Goal: Information Seeking & Learning: Learn about a topic

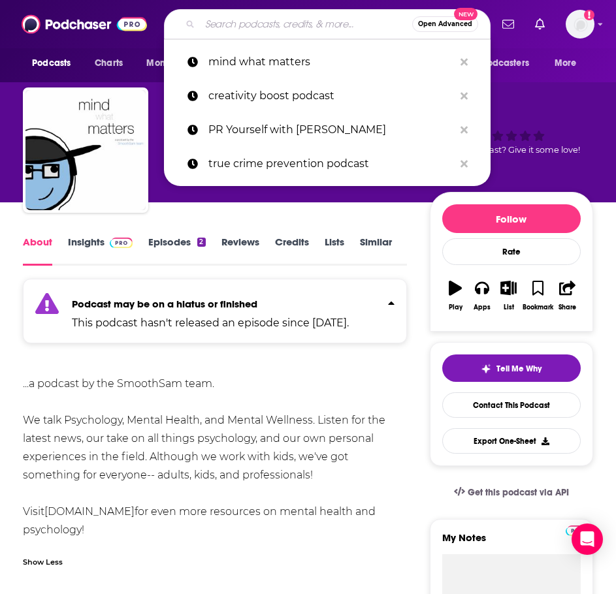
click at [321, 21] on input "Search podcasts, credits, & more..." at bounding box center [306, 24] width 212 height 21
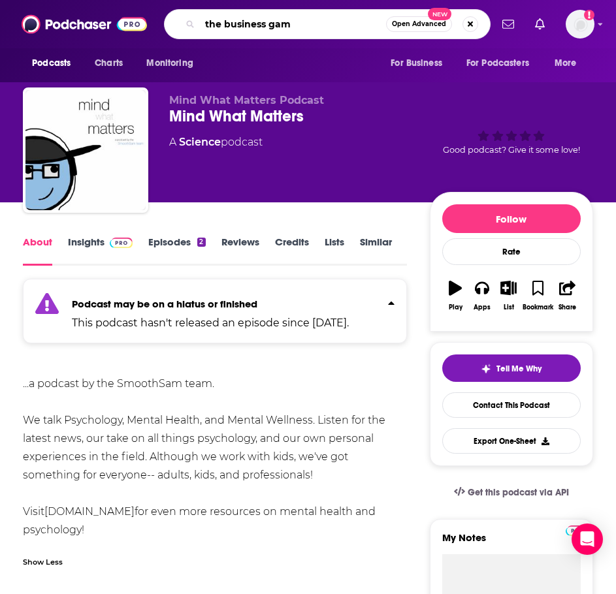
type input "the business game"
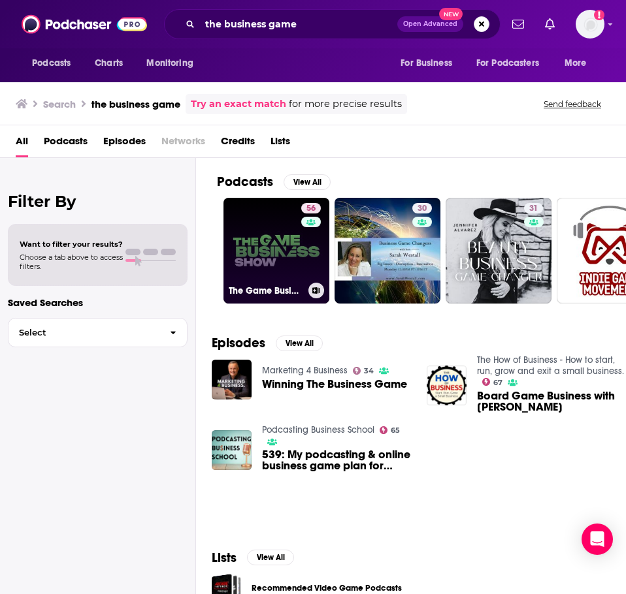
click at [250, 231] on link "56 The Game Business Show" at bounding box center [276, 251] width 106 height 106
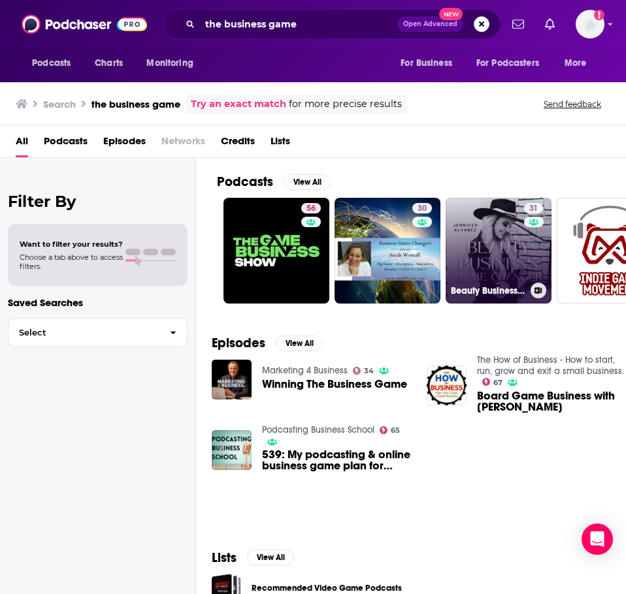
click at [500, 255] on link "31 Beauty Business Game-Changer" at bounding box center [499, 251] width 106 height 106
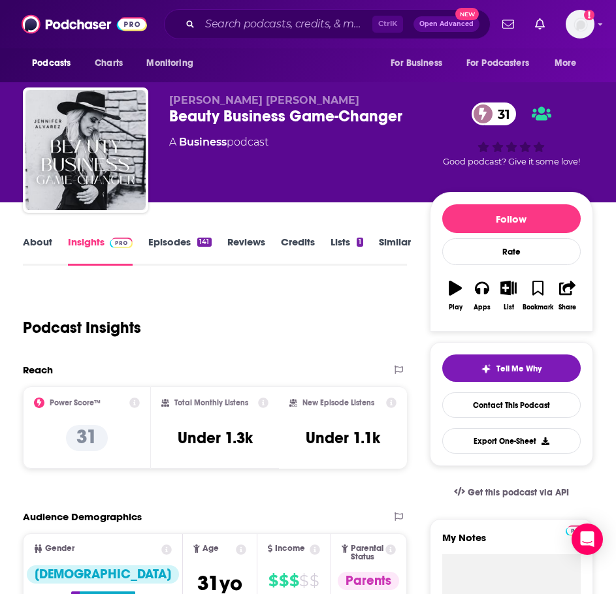
click at [41, 248] on link "About" at bounding box center [37, 251] width 29 height 30
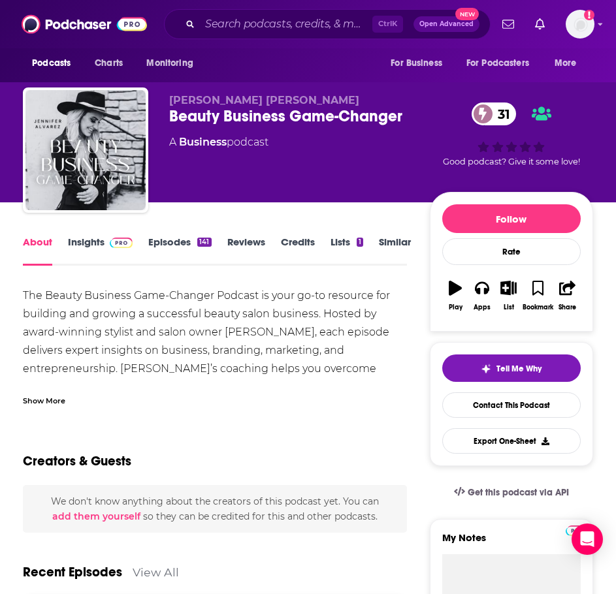
click at [56, 396] on div "Show More" at bounding box center [44, 400] width 42 height 12
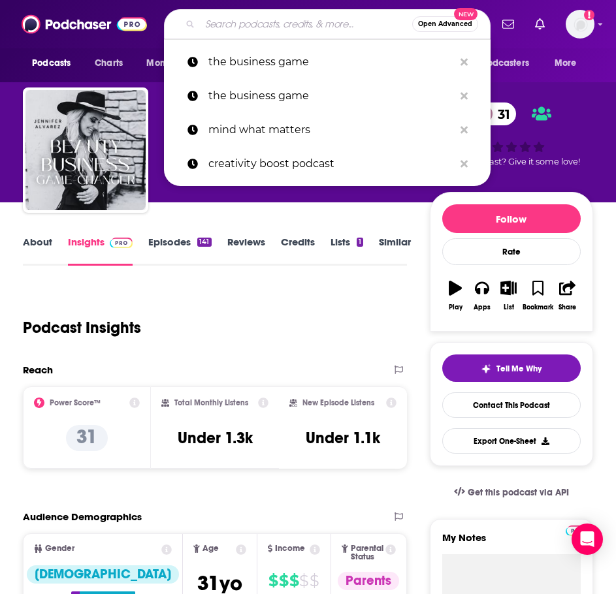
click at [228, 27] on input "Search podcasts, credits, & more..." at bounding box center [306, 24] width 212 height 21
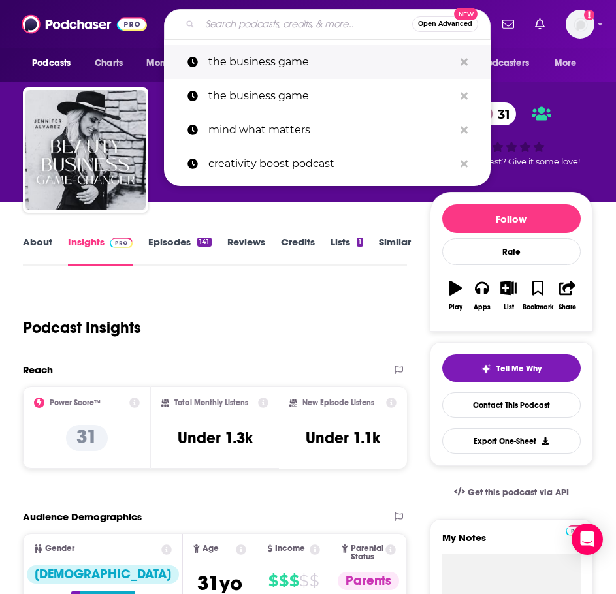
click at [222, 55] on p "the business game" at bounding box center [331, 62] width 246 height 34
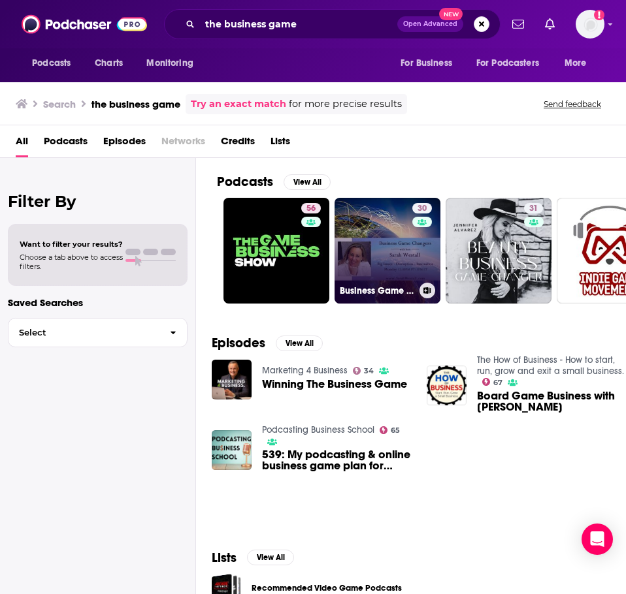
click at [390, 256] on link "30 Business Game Changers Radio" at bounding box center [387, 251] width 106 height 106
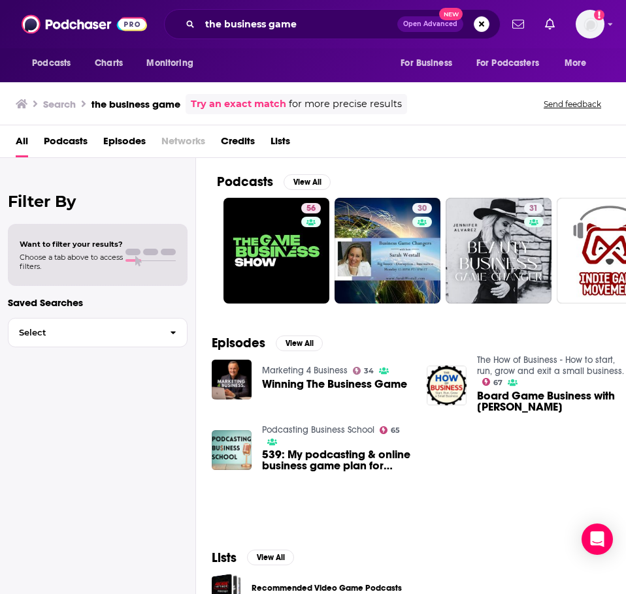
click at [542, 372] on link "The How of Business - How to start, run, grow and exit a small business." at bounding box center [550, 366] width 147 height 22
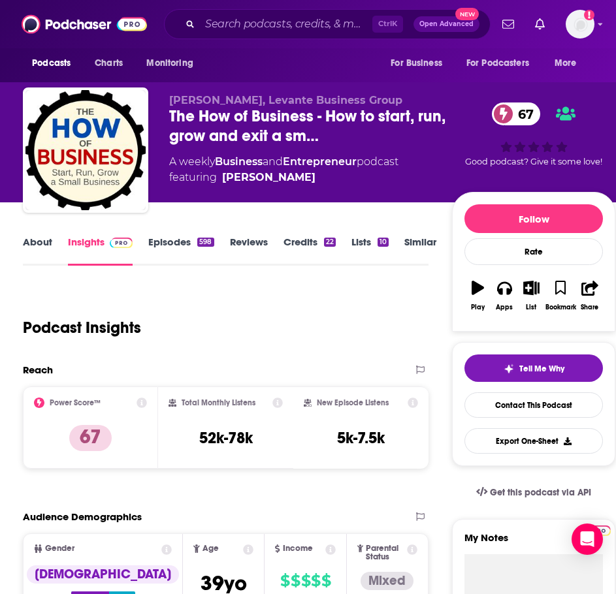
click at [28, 242] on link "About" at bounding box center [37, 251] width 29 height 30
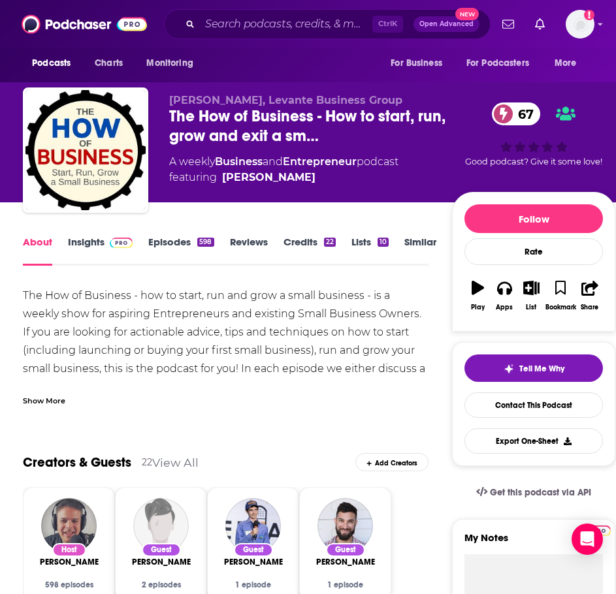
click at [59, 393] on div "Show More" at bounding box center [226, 396] width 406 height 22
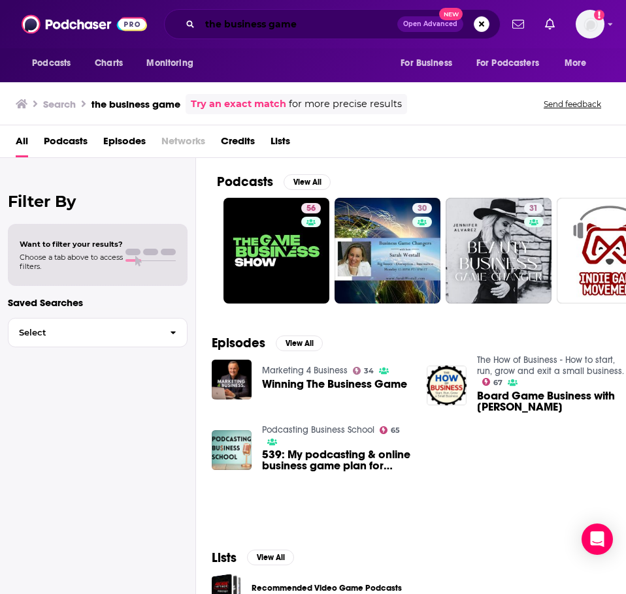
click at [236, 25] on input "the business game" at bounding box center [298, 24] width 197 height 21
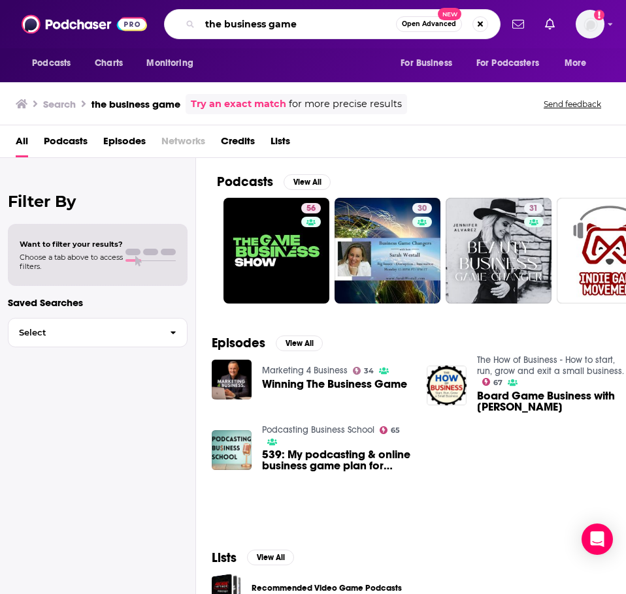
click at [236, 25] on input "the business game" at bounding box center [298, 24] width 196 height 21
click at [236, 24] on input "the business game" at bounding box center [298, 24] width 196 height 21
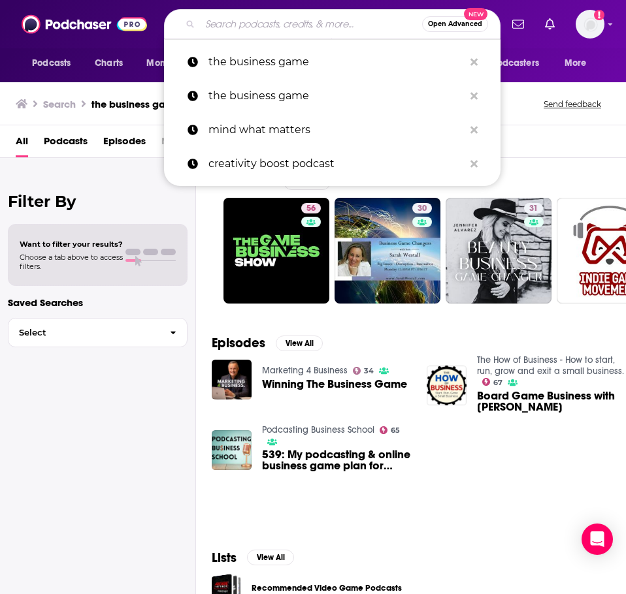
paste input "The Business Game, A Podcast That Moves The Needle"
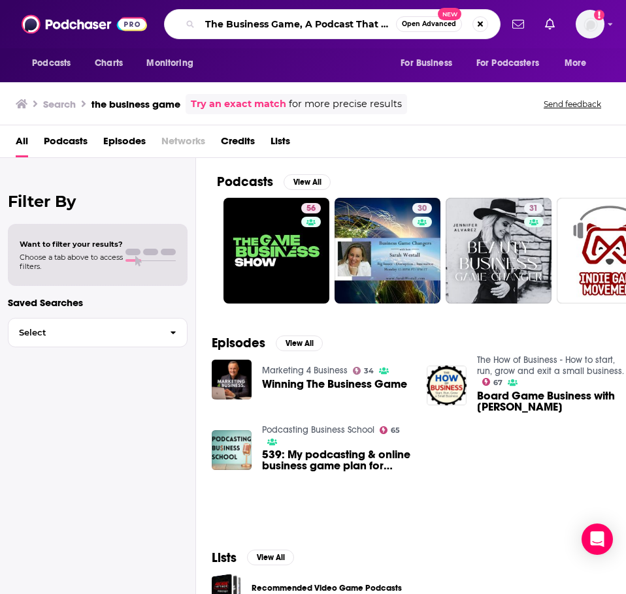
scroll to position [0, 76]
type input "The Business Game, A Podcast That Moves The Needle"
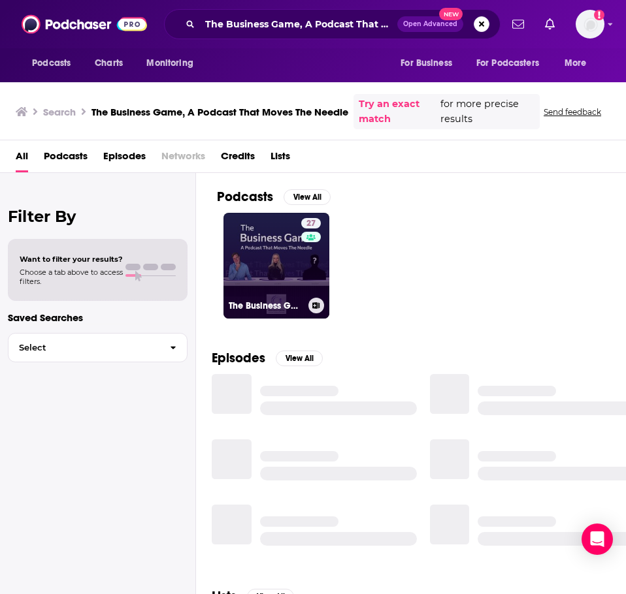
click at [244, 250] on link "27 The Business Game, A Podcast That Moves The Needle" at bounding box center [276, 266] width 106 height 106
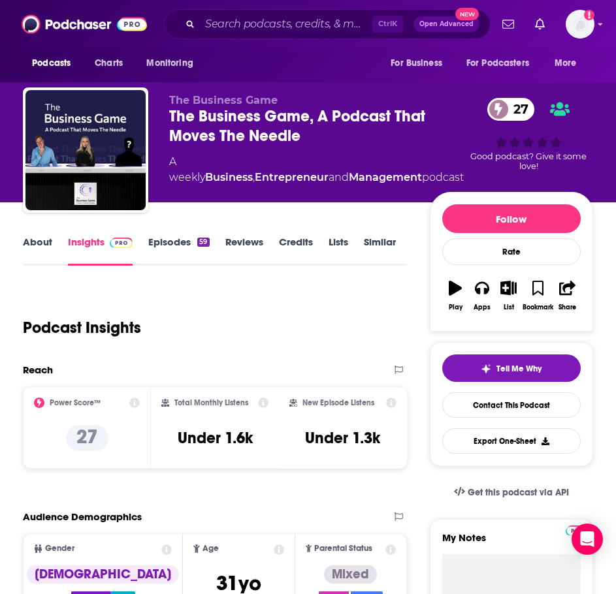
click at [36, 249] on link "About" at bounding box center [37, 251] width 29 height 30
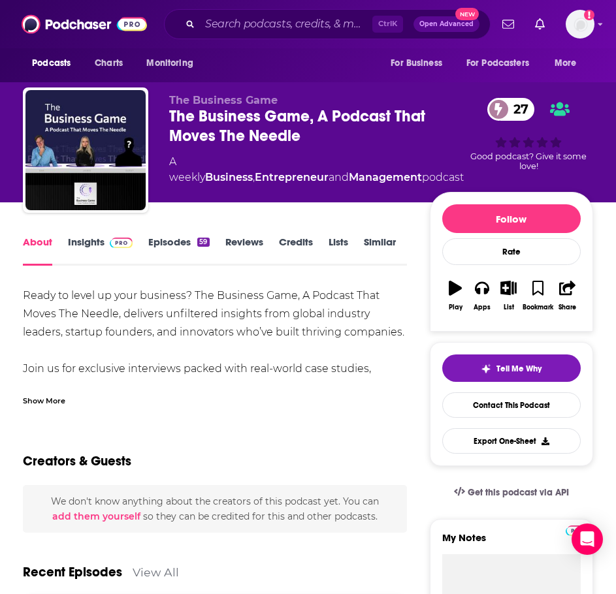
click at [60, 404] on div "Show More" at bounding box center [44, 400] width 42 height 12
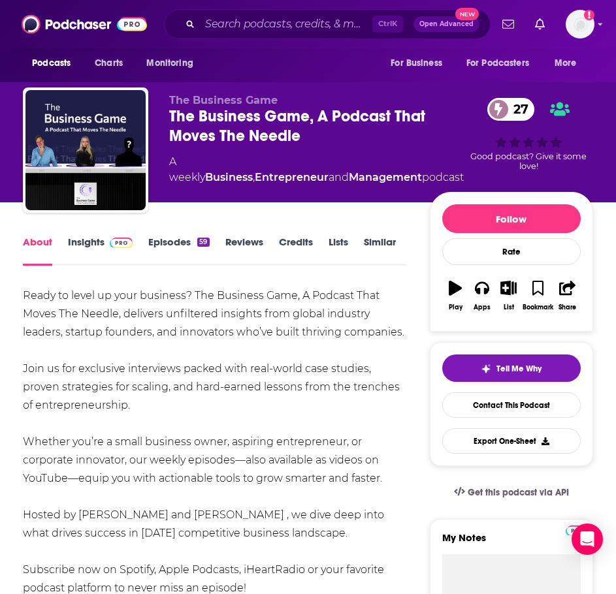
drag, startPoint x: 23, startPoint y: 291, endPoint x: 130, endPoint y: 408, distance: 158.6
click at [130, 408] on div "Ready to level up your business? The Business Game, A Podcast That Moves The Ne…" at bounding box center [215, 442] width 384 height 311
drag, startPoint x: 109, startPoint y: 401, endPoint x: 98, endPoint y: 404, distance: 11.6
click at [98, 404] on div "Ready to level up your business? The Business Game, A Podcast That Moves The Ne…" at bounding box center [215, 442] width 384 height 311
drag, startPoint x: 152, startPoint y: 406, endPoint x: 30, endPoint y: 330, distance: 143.5
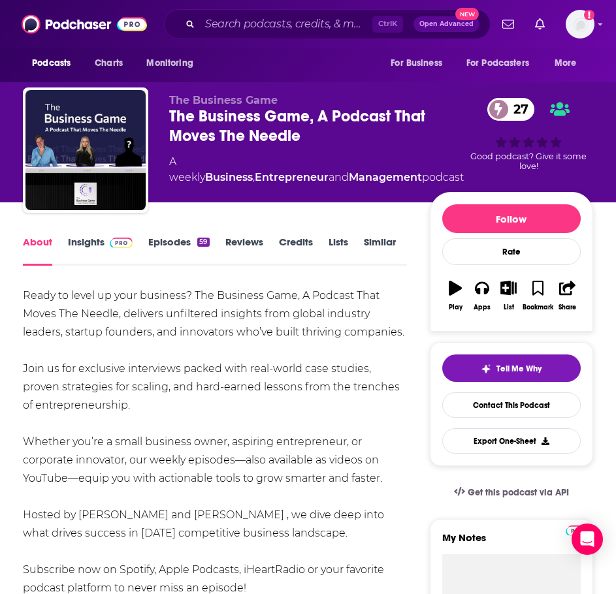
click at [30, 330] on div "Ready to level up your business? The Business Game, A Podcast That Moves The Ne…" at bounding box center [215, 442] width 384 height 311
drag, startPoint x: 382, startPoint y: 478, endPoint x: 18, endPoint y: 299, distance: 405.2
copy div "Ready to level up your business? The Business Game, A Podcast That Moves The Ne…"
click at [93, 242] on link "Insights" at bounding box center [100, 251] width 65 height 30
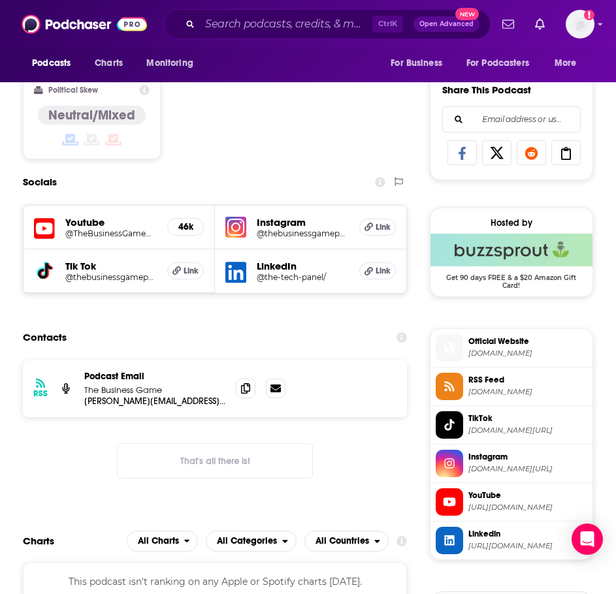
scroll to position [784, 0]
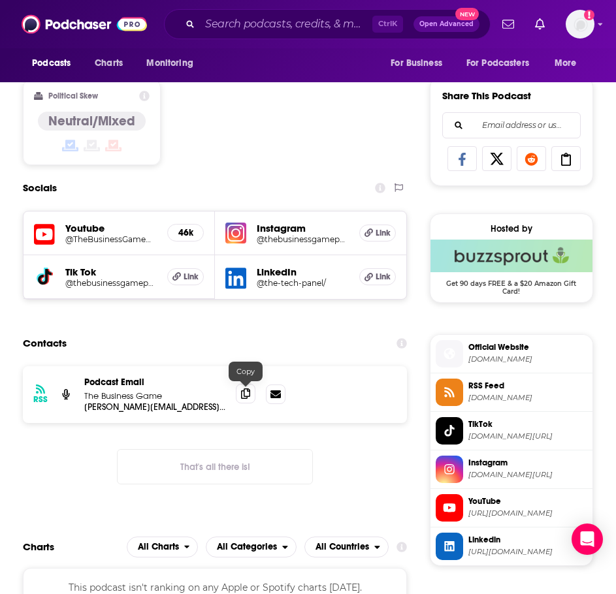
click at [250, 398] on icon at bounding box center [245, 394] width 9 height 10
click at [229, 24] on input "Search podcasts, credits, & more..." at bounding box center [286, 24] width 172 height 21
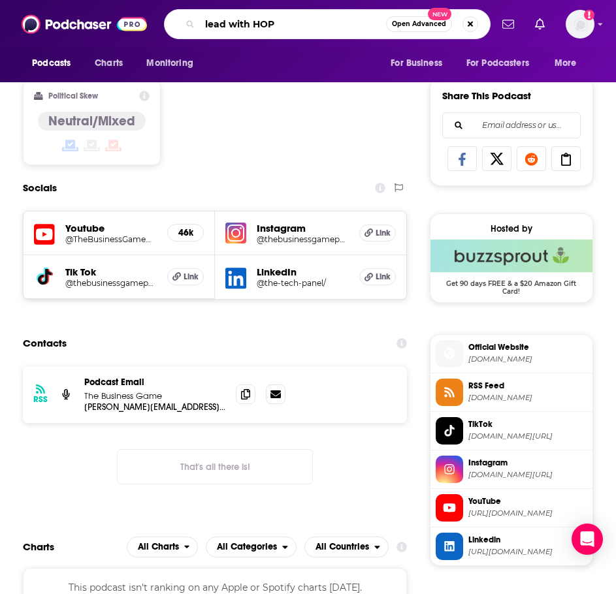
type input "lead with HOPE"
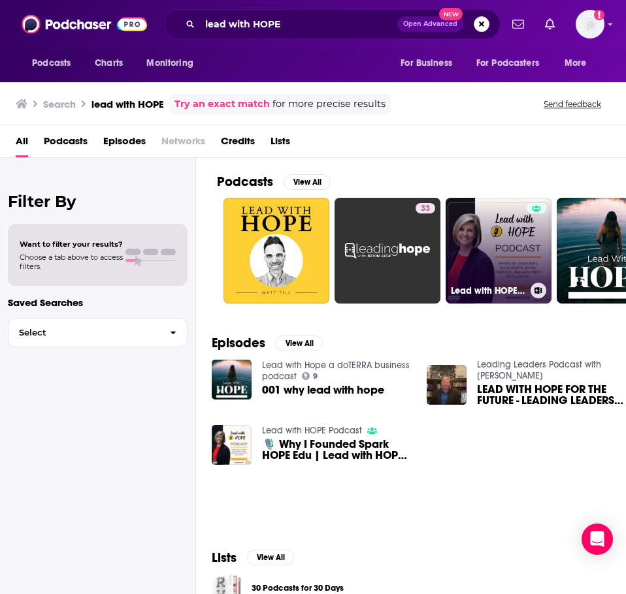
click at [468, 235] on link "Lead with HOPE Podcast" at bounding box center [499, 251] width 106 height 106
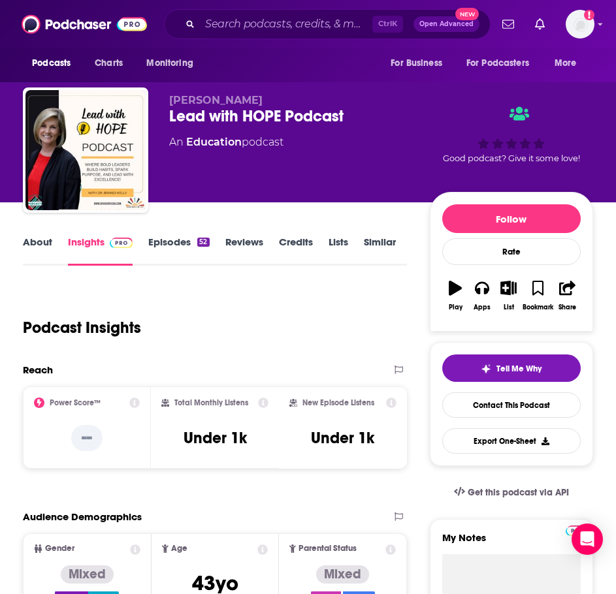
click at [46, 242] on link "About" at bounding box center [37, 251] width 29 height 30
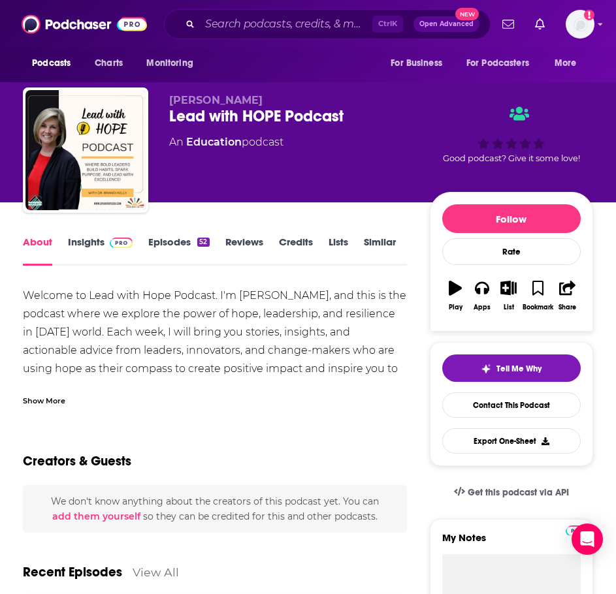
click at [53, 402] on div "Show More" at bounding box center [44, 400] width 42 height 12
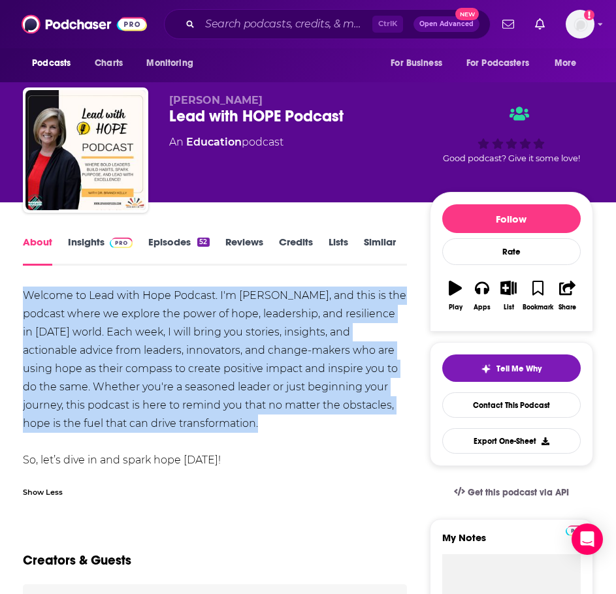
drag, startPoint x: 212, startPoint y: 423, endPoint x: 12, endPoint y: 304, distance: 233.1
copy div "Welcome to Lead with Hope Podcast. I'm Brandi Kelly, and this is the podcast wh…"
click at [114, 245] on img at bounding box center [121, 243] width 23 height 10
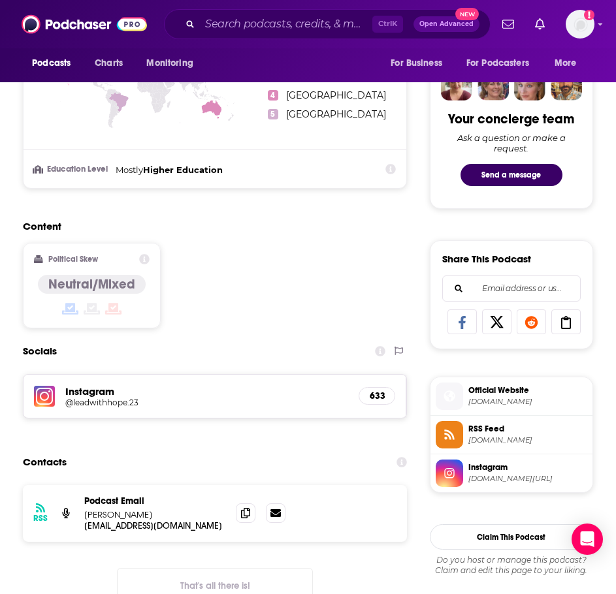
scroll to position [719, 0]
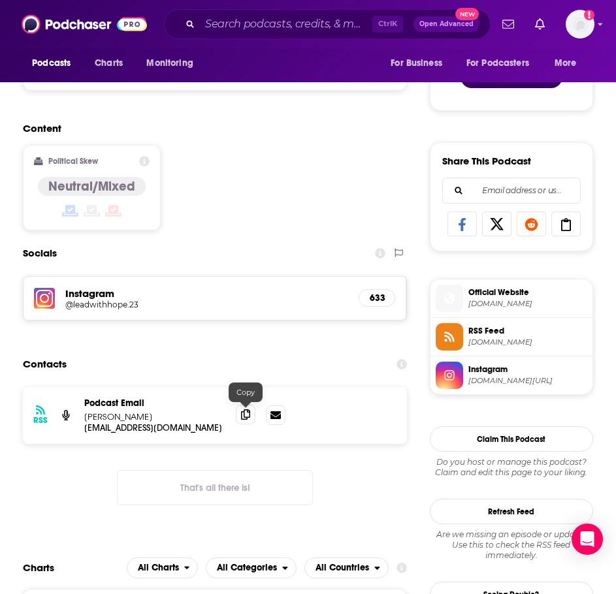
click at [241, 417] on icon at bounding box center [245, 415] width 9 height 10
click at [242, 8] on div "Podcasts Charts Monitoring Ctrl K Open Advanced New For Business For Podcasters…" at bounding box center [308, 24] width 616 height 48
click at [242, 13] on div "Ctrl K Open Advanced New" at bounding box center [327, 24] width 327 height 30
click at [241, 19] on input "Search podcasts, credits, & more..." at bounding box center [286, 24] width 172 height 21
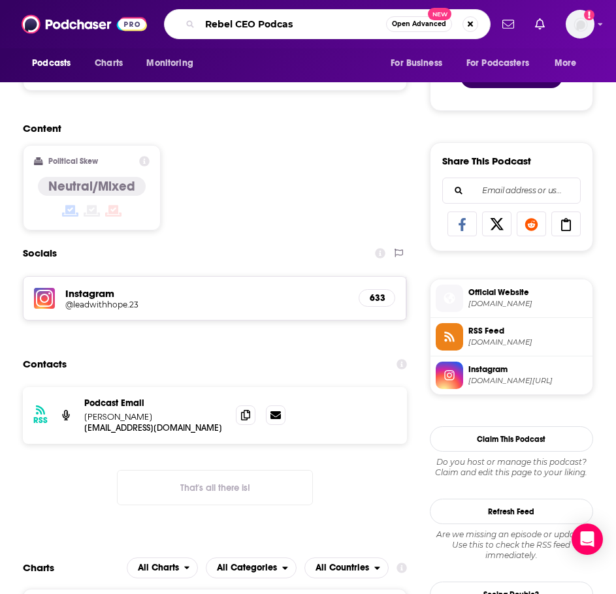
type input "Rebel CEO Podcast"
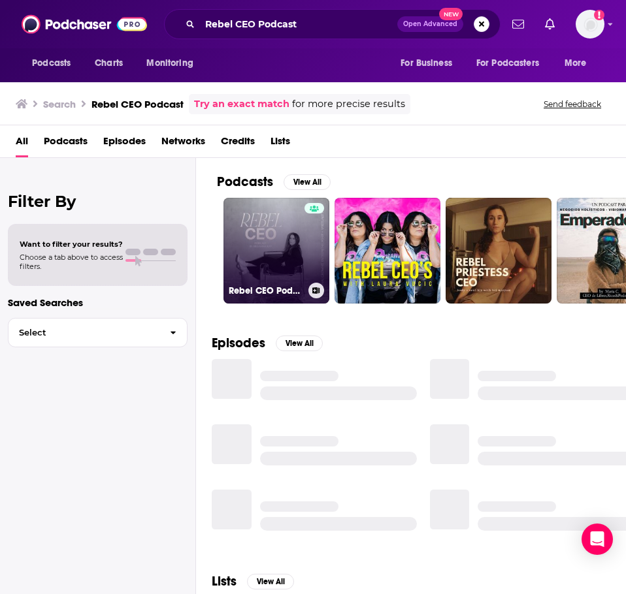
click at [254, 244] on link "Rebel CEO Podcast" at bounding box center [276, 251] width 106 height 106
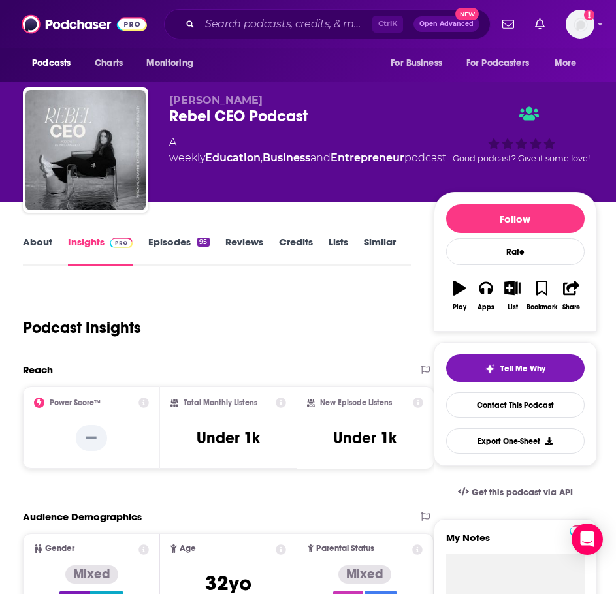
click at [42, 250] on link "About" at bounding box center [37, 251] width 29 height 30
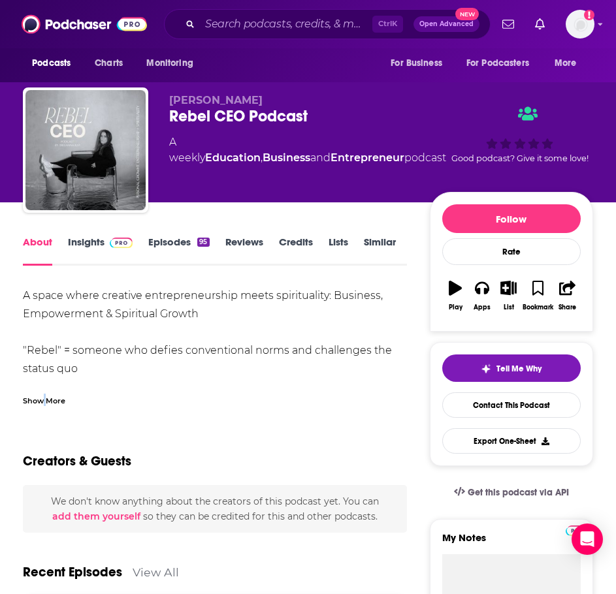
click at [44, 402] on div "Show More" at bounding box center [44, 400] width 42 height 12
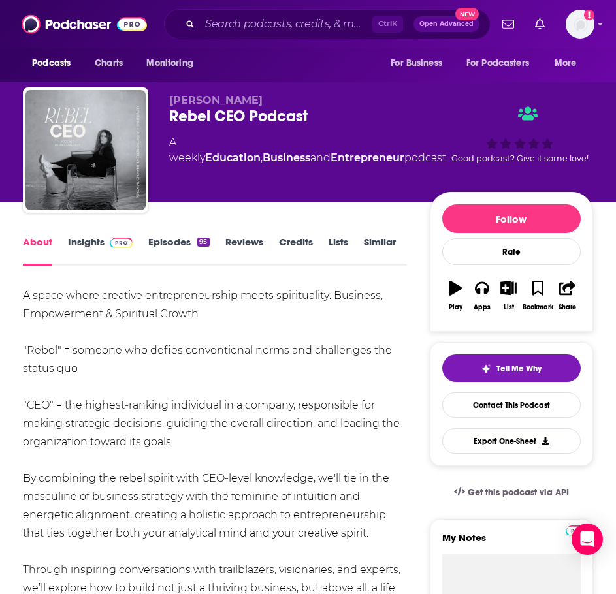
drag, startPoint x: 383, startPoint y: 532, endPoint x: 44, endPoint y: 361, distance: 380.1
click at [44, 361] on div "A space where creative entrepreneurship meets spirituality: Business, Empowerme…" at bounding box center [215, 515] width 384 height 457
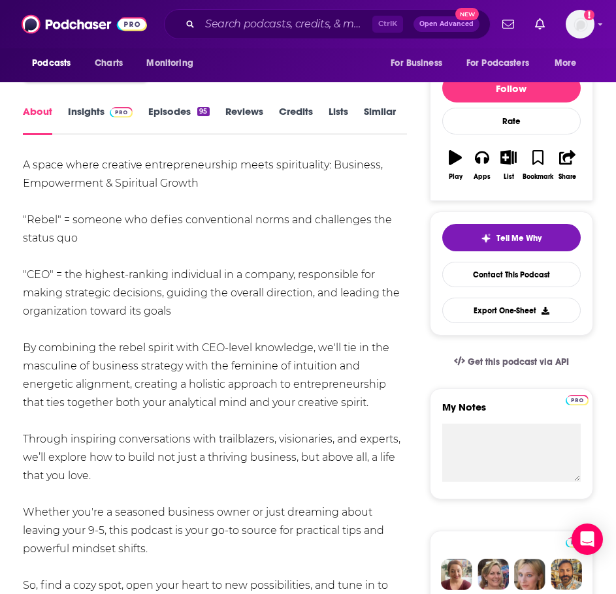
drag, startPoint x: 167, startPoint y: 483, endPoint x: 25, endPoint y: 167, distance: 346.8
click at [25, 167] on div "A space where creative entrepreneurship meets spirituality: Business, Empowerme…" at bounding box center [215, 384] width 384 height 457
copy div "A space where creative entrepreneurship meets spirituality: Business, Empowerme…"
click at [84, 104] on div "About Insights Episodes 95 Reviews Credits Lists Similar" at bounding box center [215, 119] width 384 height 32
click at [83, 109] on link "Insights" at bounding box center [100, 120] width 65 height 30
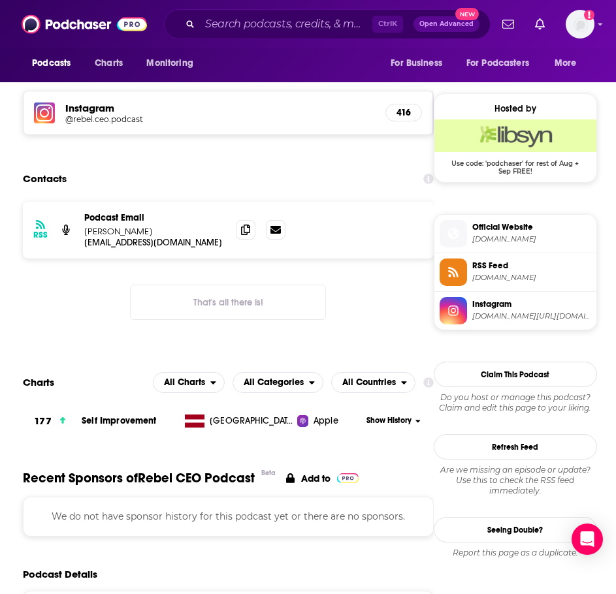
scroll to position [915, 0]
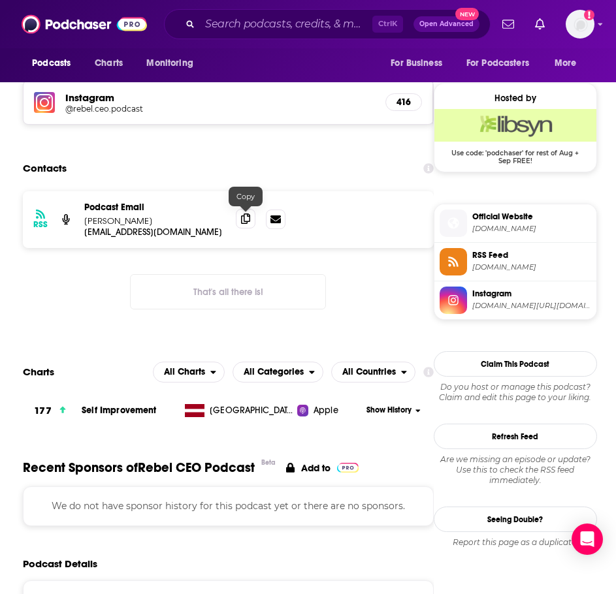
click at [246, 218] on icon at bounding box center [245, 219] width 9 height 10
click at [208, 27] on input "Search podcasts, credits, & more..." at bounding box center [286, 24] width 172 height 21
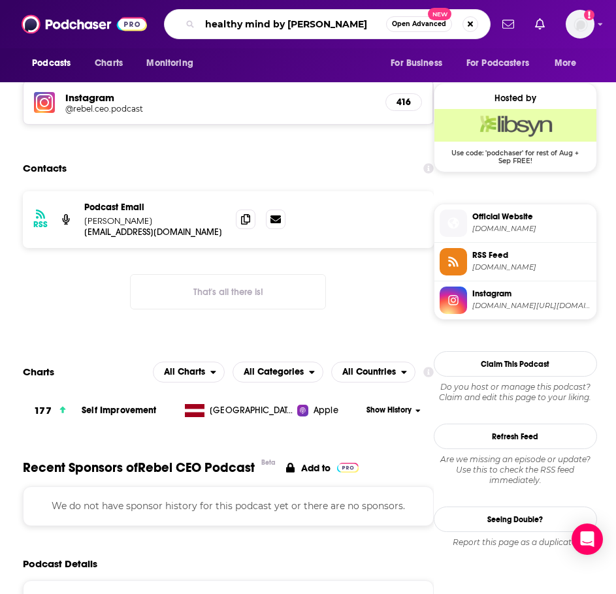
type input "healthy mind by avik"
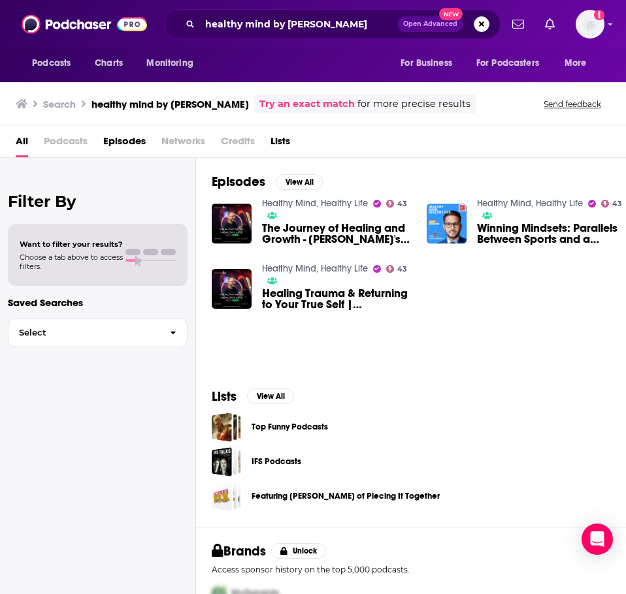
click at [351, 202] on link "Healthy Mind, Healthy Life" at bounding box center [315, 203] width 106 height 11
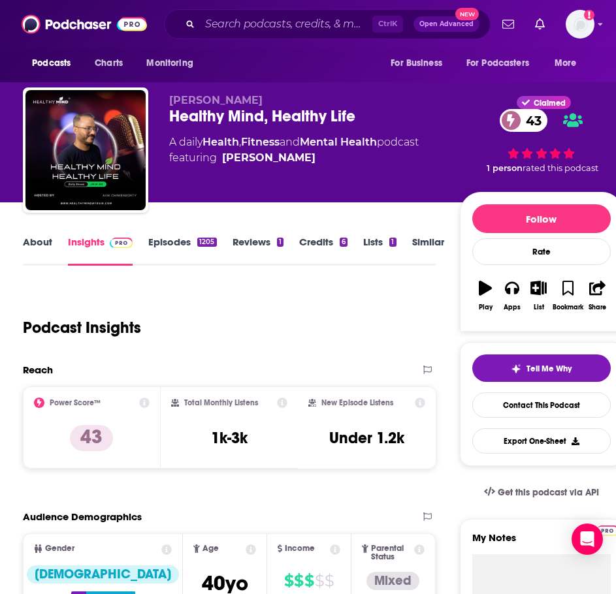
click at [33, 245] on link "About" at bounding box center [37, 251] width 29 height 30
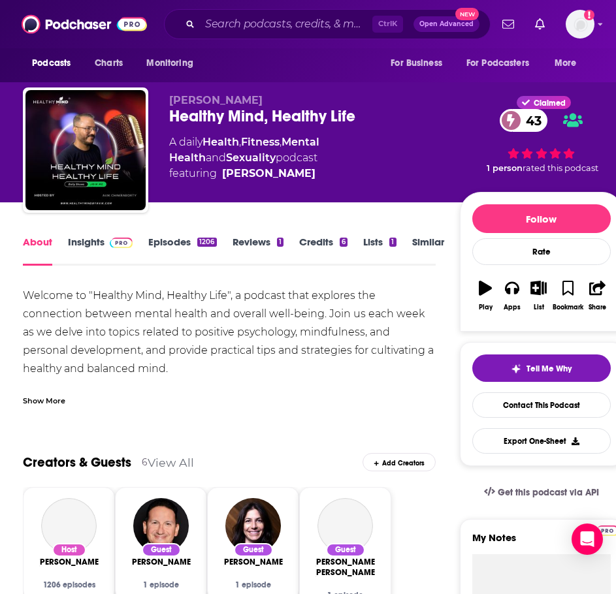
click at [59, 398] on div "Show More" at bounding box center [44, 400] width 42 height 12
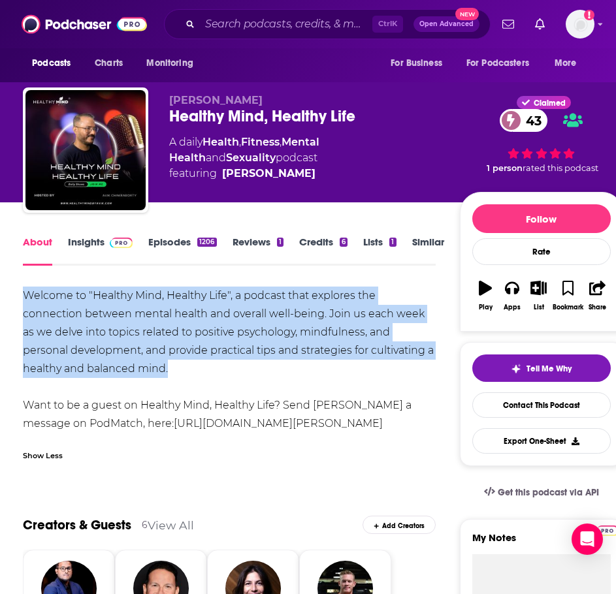
drag, startPoint x: 141, startPoint y: 372, endPoint x: 22, endPoint y: 291, distance: 144.4
copy div "Welcome to "Healthy Mind, Healthy Life", a podcast that explores the connection…"
click at [102, 250] on link "Insights" at bounding box center [100, 251] width 65 height 30
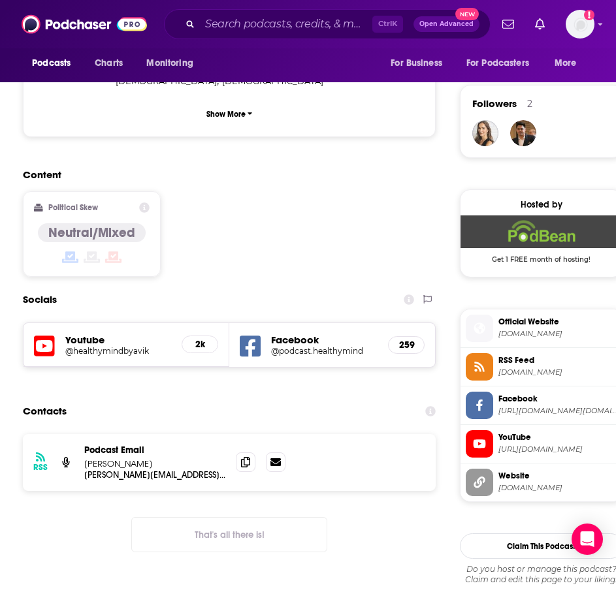
scroll to position [915, 0]
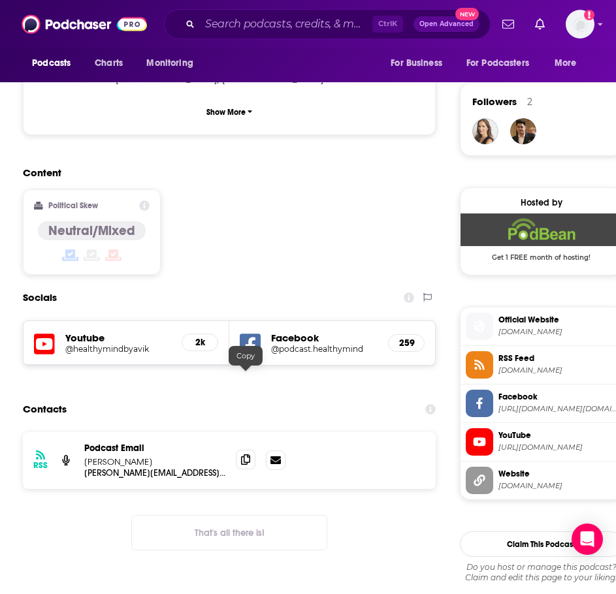
click at [250, 455] on icon at bounding box center [245, 460] width 9 height 10
click at [238, 29] on input "Search podcasts, credits, & more..." at bounding box center [286, 24] width 172 height 21
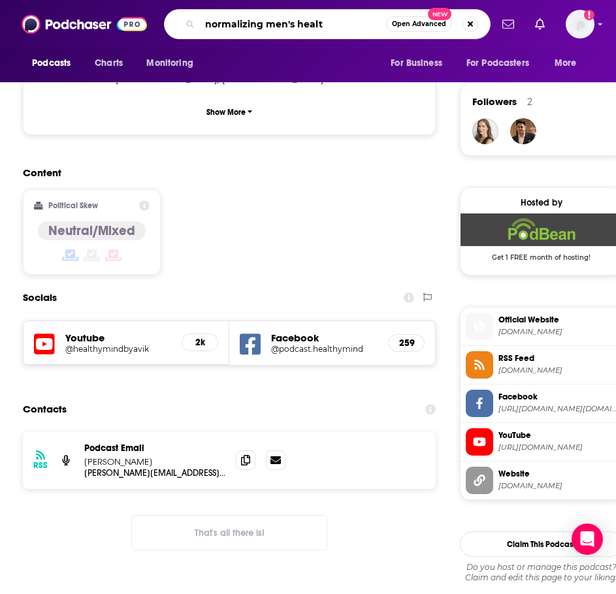
type input "normalizing men's health"
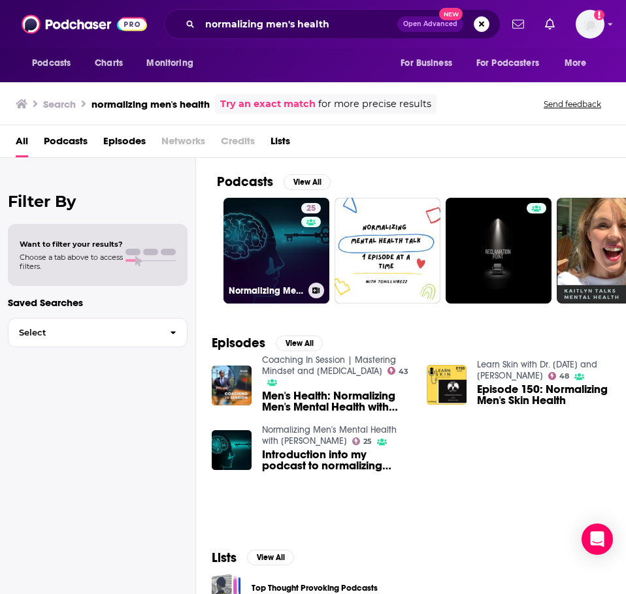
click at [250, 225] on link "25 Normalizing Men's Mental Health with Will Fruin" at bounding box center [276, 251] width 106 height 106
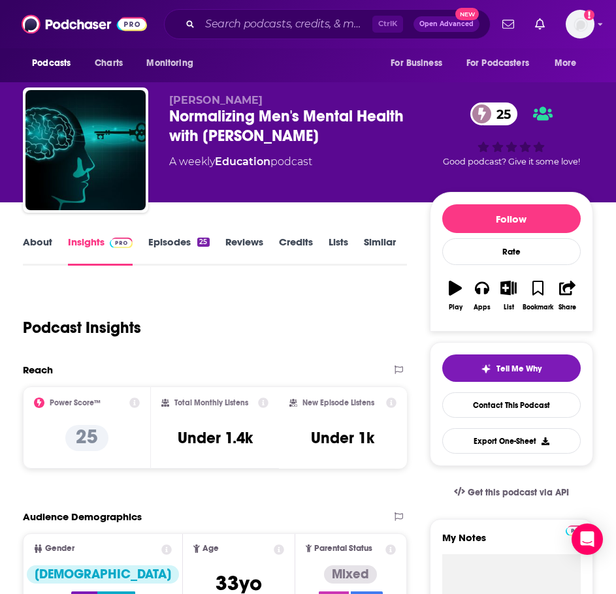
click at [52, 243] on link "About" at bounding box center [37, 251] width 29 height 30
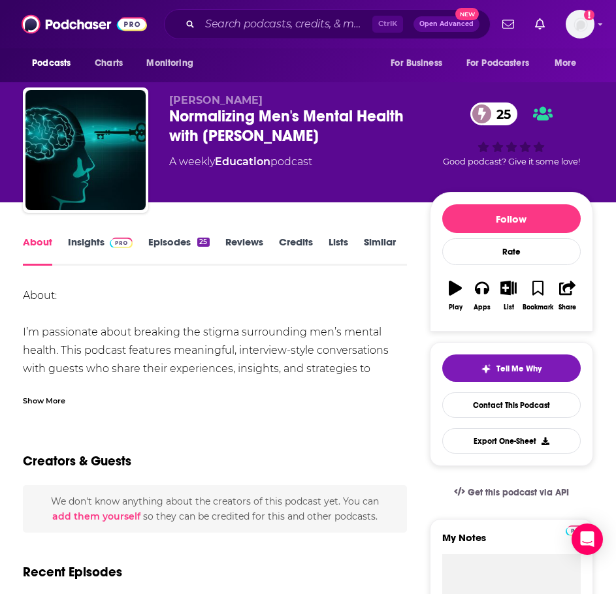
click at [48, 389] on div "Show More" at bounding box center [215, 396] width 384 height 22
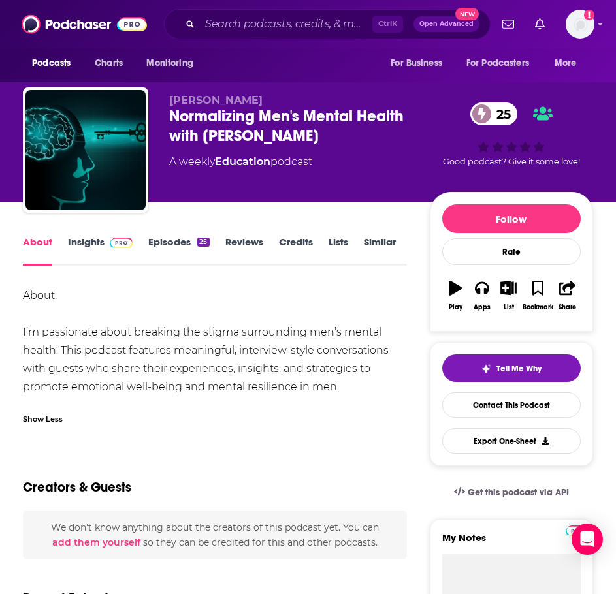
drag, startPoint x: 350, startPoint y: 387, endPoint x: 64, endPoint y: 338, distance: 290.3
copy div "I’m passionate about breaking the stigma surrounding men’s mental health. This …"
click at [121, 251] on link "Insights" at bounding box center [100, 251] width 65 height 30
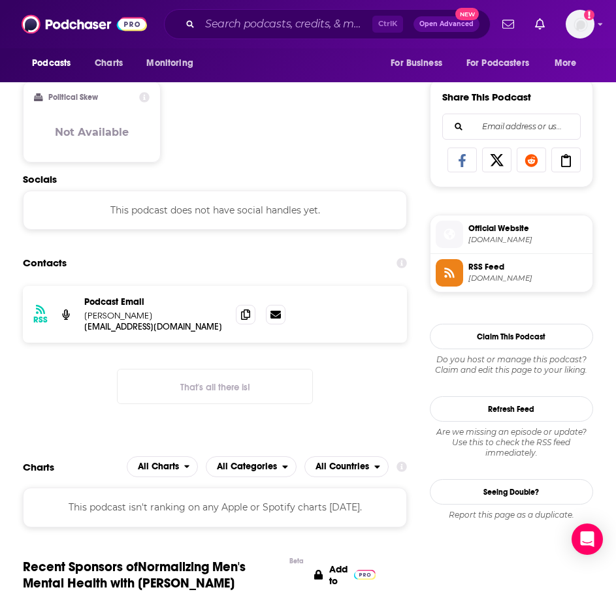
scroll to position [784, 0]
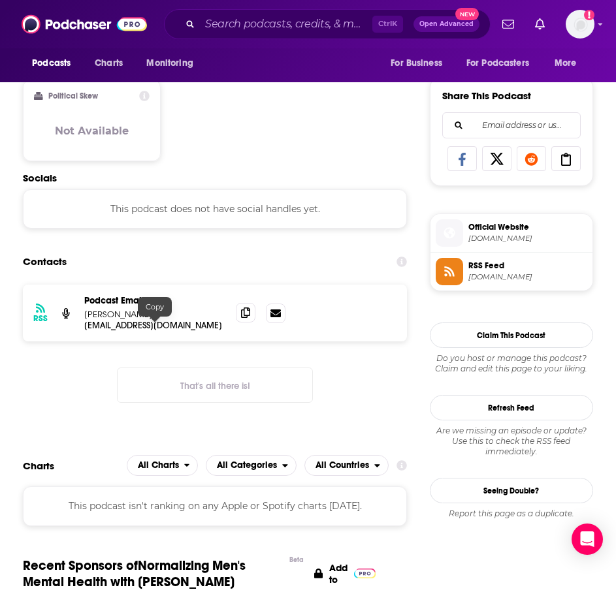
click at [240, 316] on span at bounding box center [246, 313] width 20 height 20
click at [235, 25] on input "Search podcasts, credits, & more..." at bounding box center [286, 24] width 172 height 21
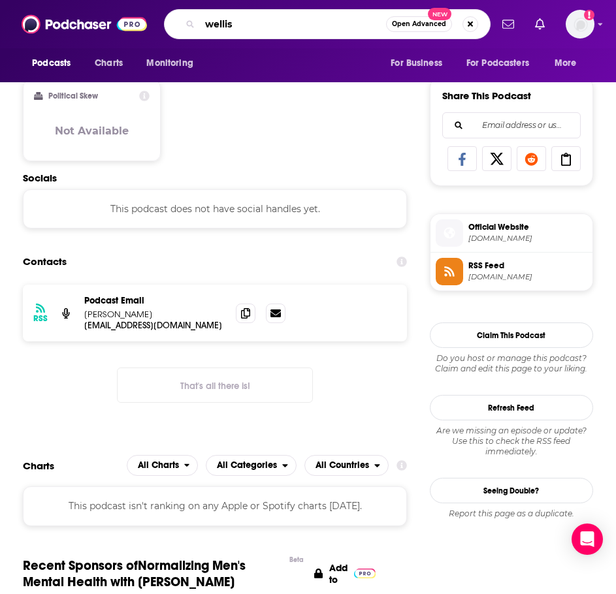
type input "wellish"
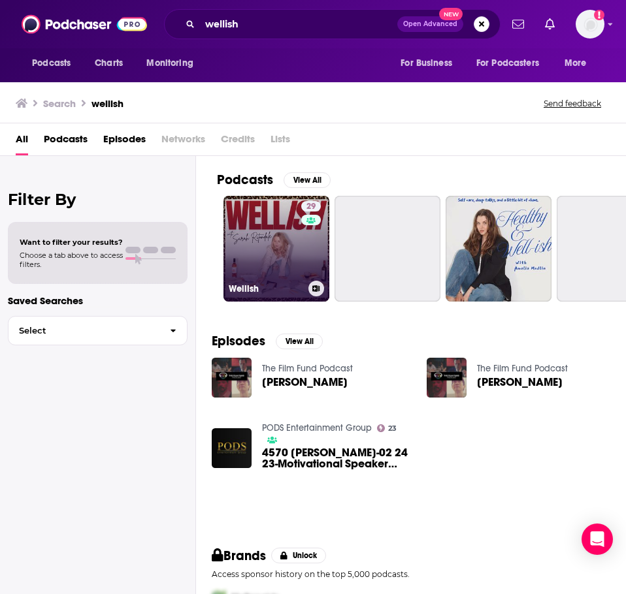
click at [250, 224] on link "29 Wellish" at bounding box center [276, 249] width 106 height 106
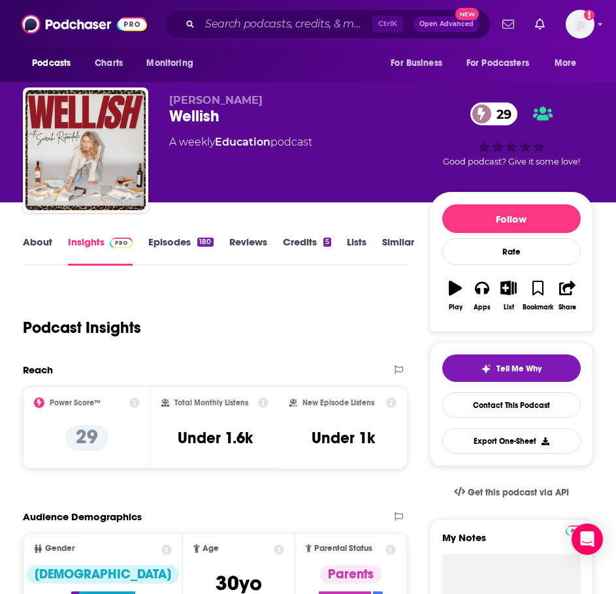
click at [34, 242] on link "About" at bounding box center [37, 251] width 29 height 30
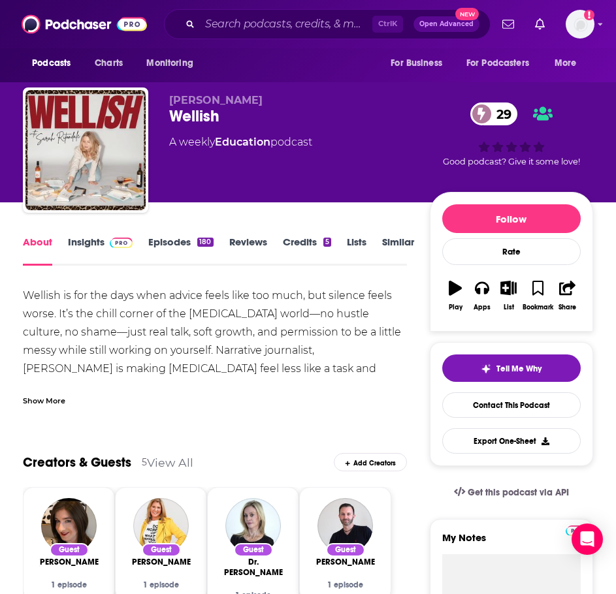
click at [56, 400] on div "Show More" at bounding box center [44, 400] width 42 height 12
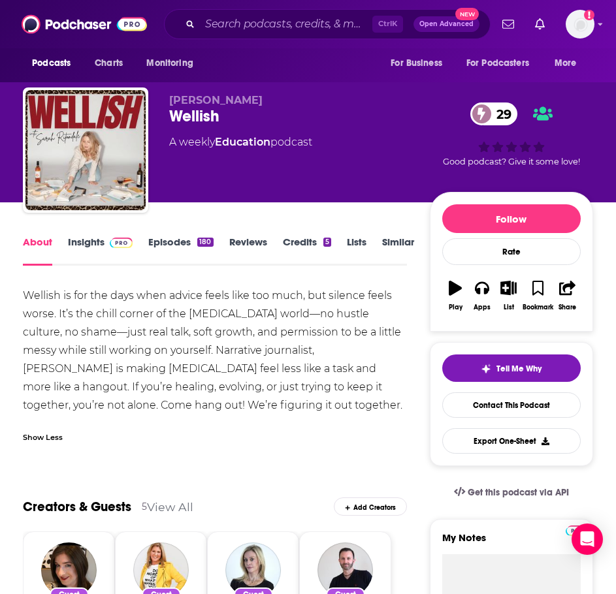
drag, startPoint x: 240, startPoint y: 397, endPoint x: 15, endPoint y: 295, distance: 247.3
copy div "Wellish is for the days when advice feels like too much, but silence feels wors…"
click at [86, 240] on link "Insights" at bounding box center [100, 251] width 65 height 30
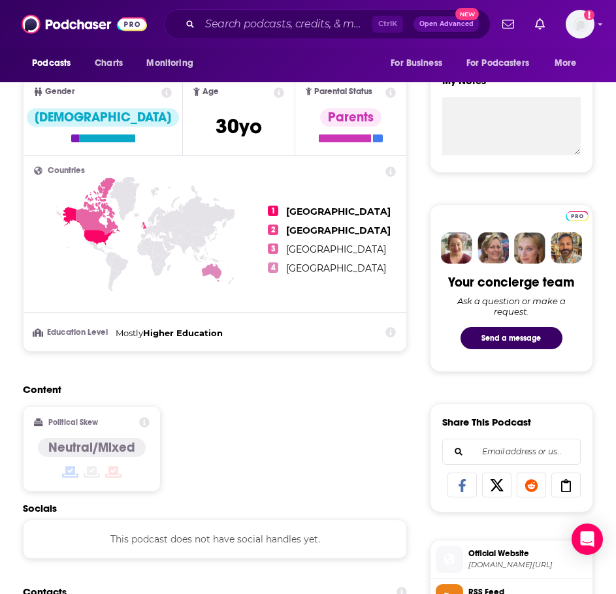
scroll to position [719, 0]
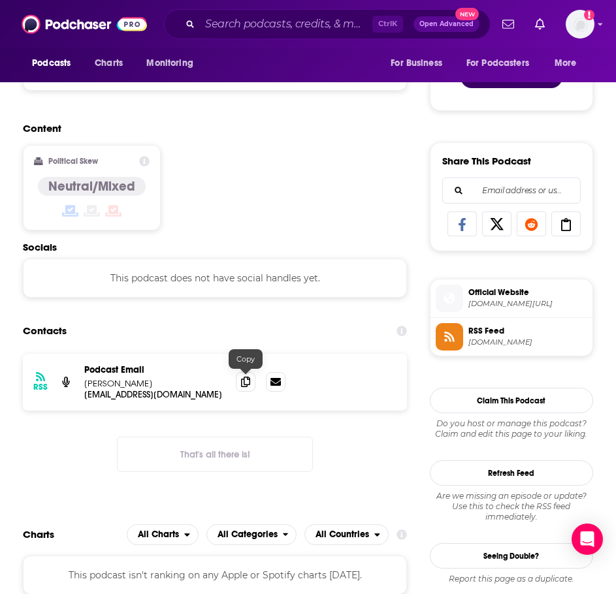
drag, startPoint x: 241, startPoint y: 382, endPoint x: 233, endPoint y: 383, distance: 8.6
click at [241, 382] on icon at bounding box center [245, 382] width 9 height 10
click at [226, 32] on input "Search podcasts, credits, & more..." at bounding box center [286, 24] width 172 height 21
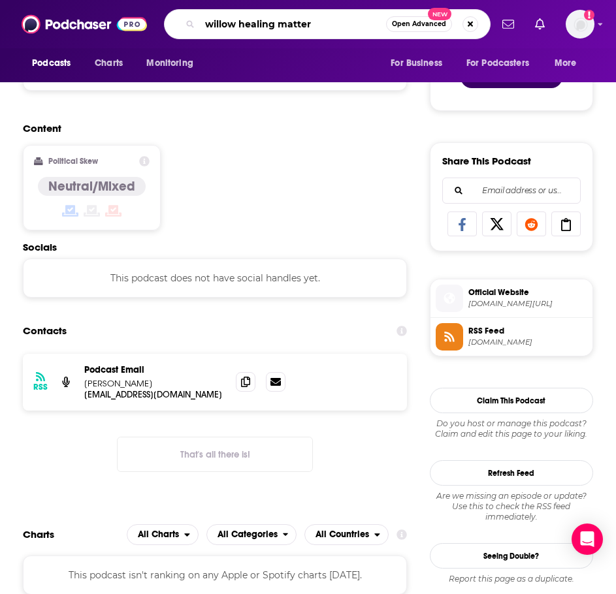
type input "willow healing matters"
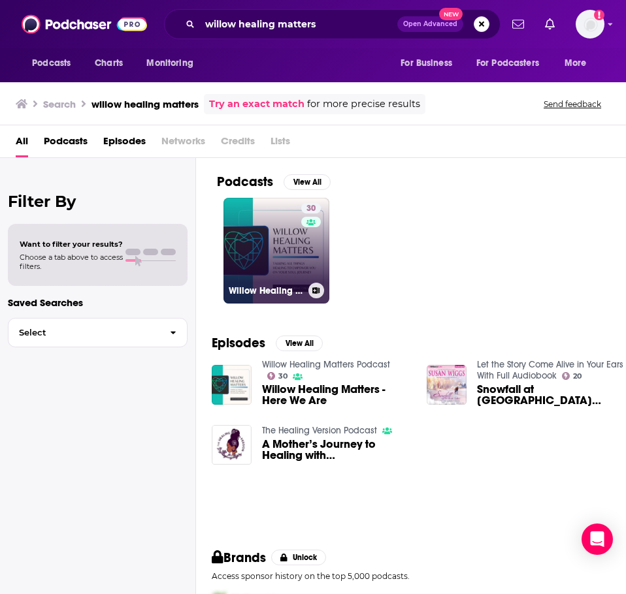
click at [270, 244] on link "30 Willow Healing Matters Podcast" at bounding box center [276, 251] width 106 height 106
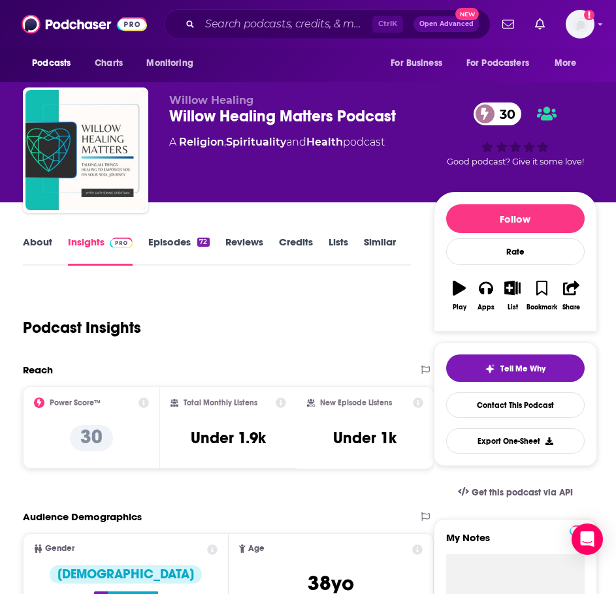
click at [52, 245] on link "About" at bounding box center [37, 251] width 29 height 30
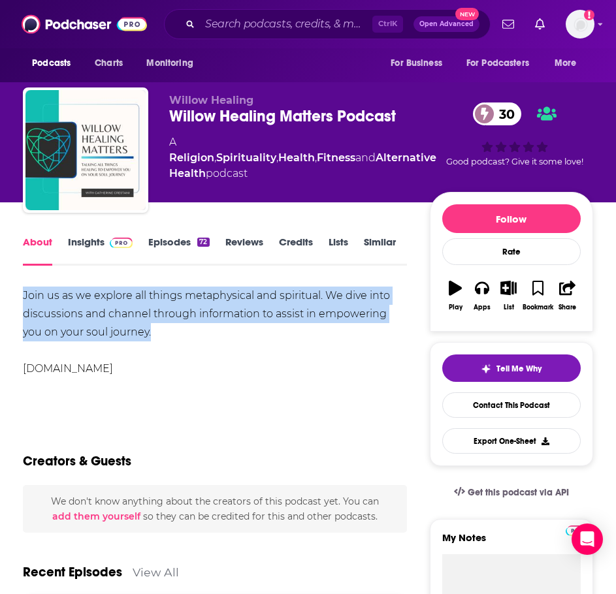
drag, startPoint x: 157, startPoint y: 331, endPoint x: 8, endPoint y: 300, distance: 152.8
copy div "Join us as we explore all things metaphysical and spiritual. We dive into discu…"
click at [100, 244] on link "Insights" at bounding box center [100, 251] width 65 height 30
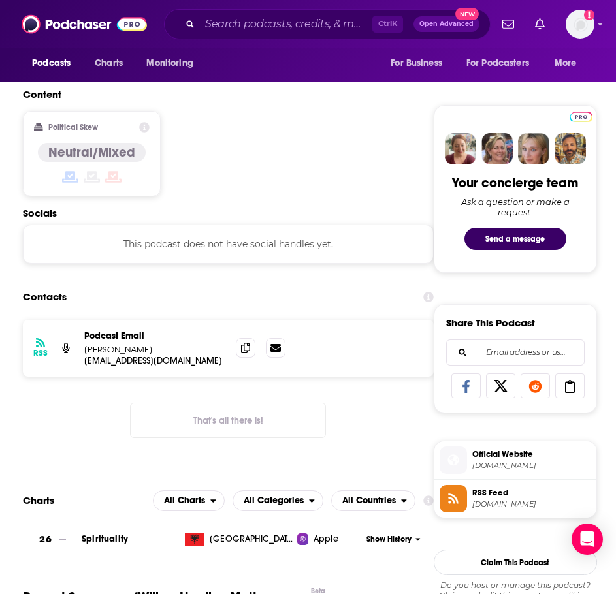
scroll to position [588, 0]
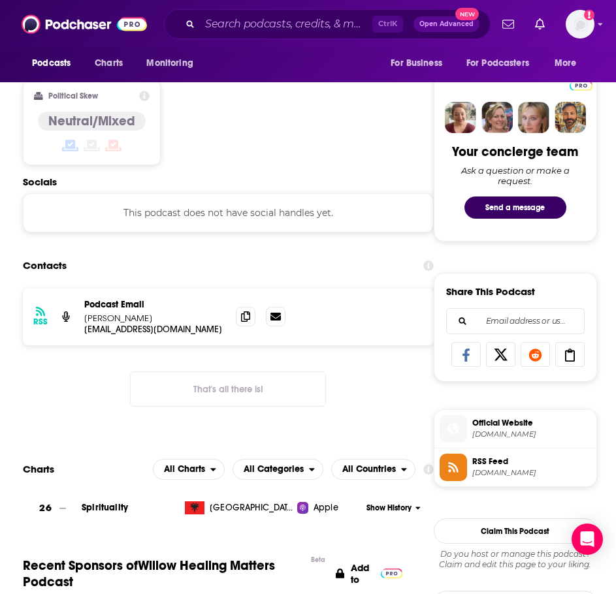
click at [230, 319] on div "RSS Podcast Email Catherine connect@willowvision.co connect@willowvision.co" at bounding box center [228, 317] width 411 height 57
click at [235, 317] on div "RSS Podcast Email Catherine connect@willowvision.co connect@willowvision.co" at bounding box center [228, 317] width 411 height 57
click at [238, 317] on span at bounding box center [246, 316] width 20 height 20
click at [224, 29] on input "Search podcasts, credits, & more..." at bounding box center [286, 24] width 172 height 21
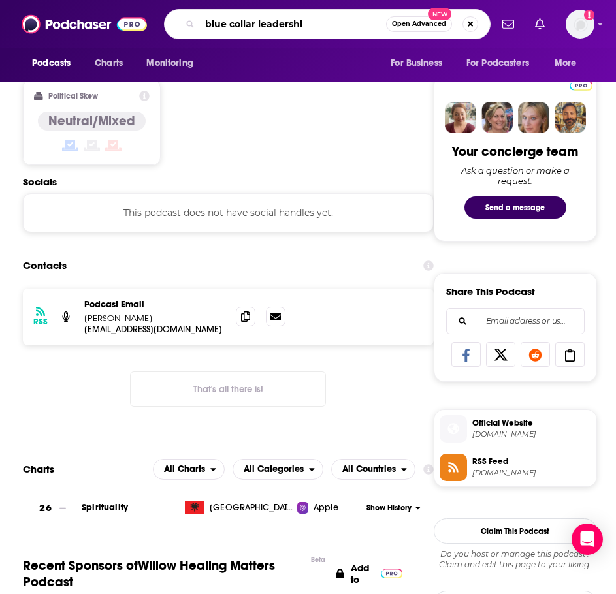
type input "blue collar leadership"
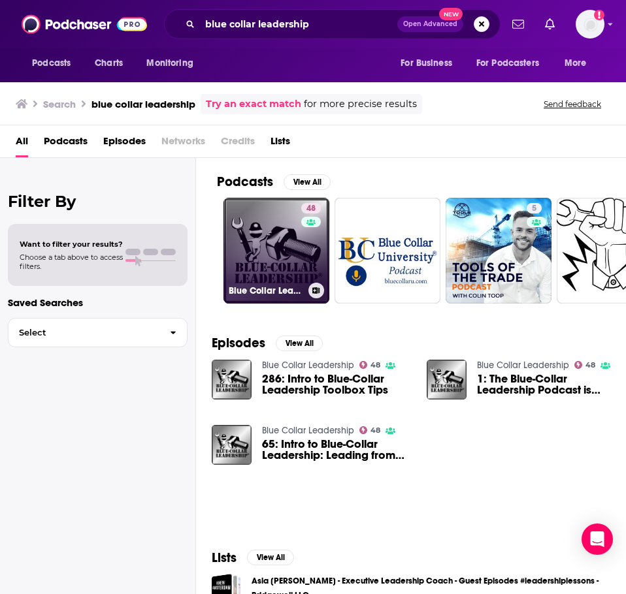
click at [256, 235] on link "48 Blue Collar Leadership" at bounding box center [276, 251] width 106 height 106
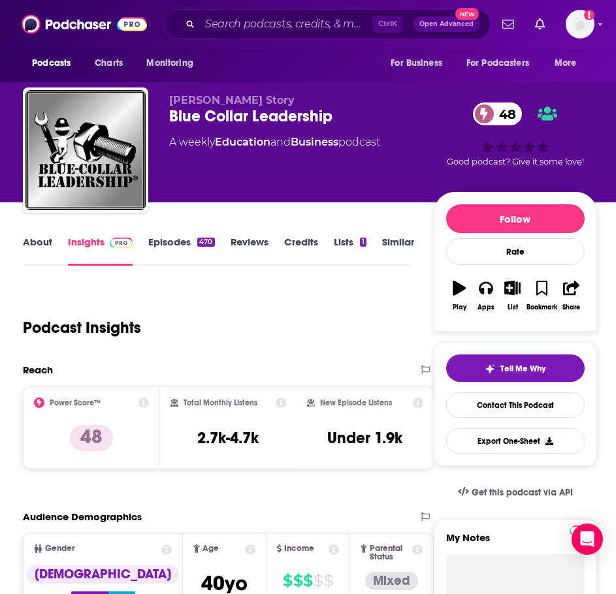
click at [37, 248] on link "About" at bounding box center [37, 251] width 29 height 30
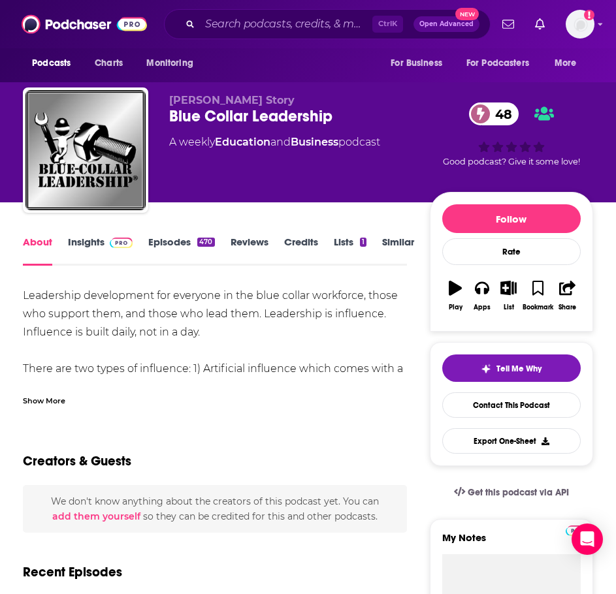
click at [37, 402] on div "Show More" at bounding box center [44, 400] width 42 height 12
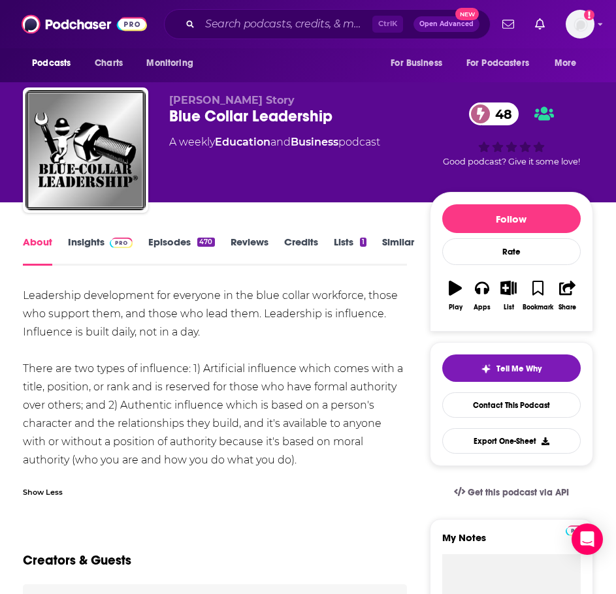
drag, startPoint x: 327, startPoint y: 457, endPoint x: 16, endPoint y: 288, distance: 354.0
copy div "Leadership development for everyone in the blue collar workforce, those who sup…"
click at [93, 248] on link "Insights" at bounding box center [100, 251] width 65 height 30
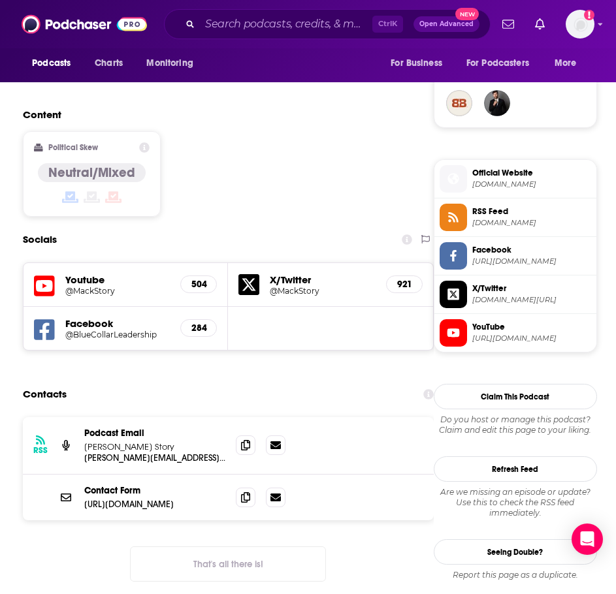
scroll to position [980, 0]
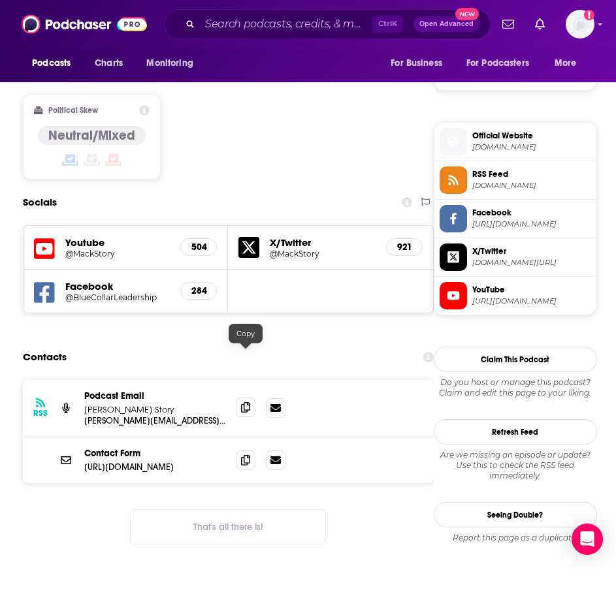
click at [247, 402] on icon at bounding box center [245, 407] width 9 height 10
click at [245, 455] on icon at bounding box center [245, 460] width 9 height 10
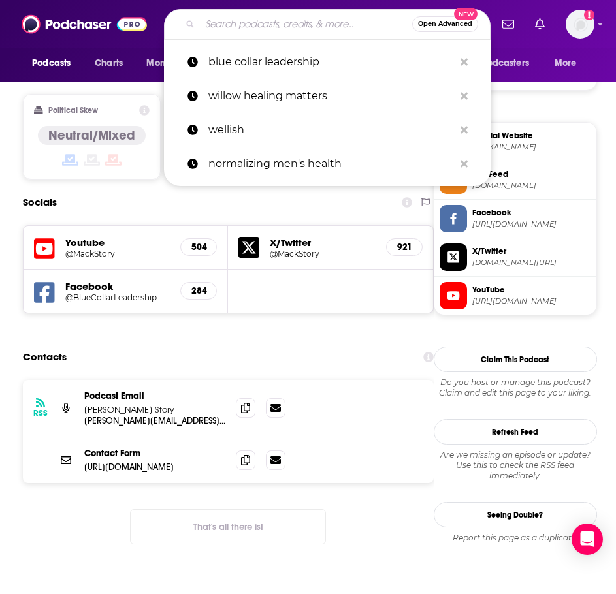
click at [236, 28] on input "Search podcasts, credits, & more..." at bounding box center [306, 24] width 212 height 21
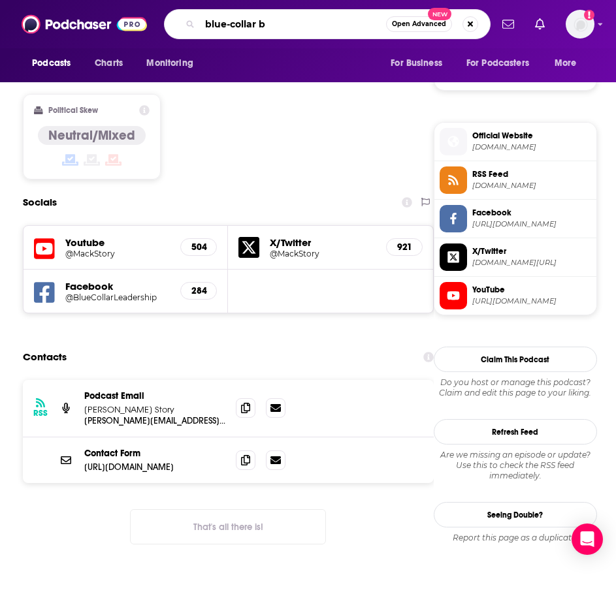
type input "blue-collar bs"
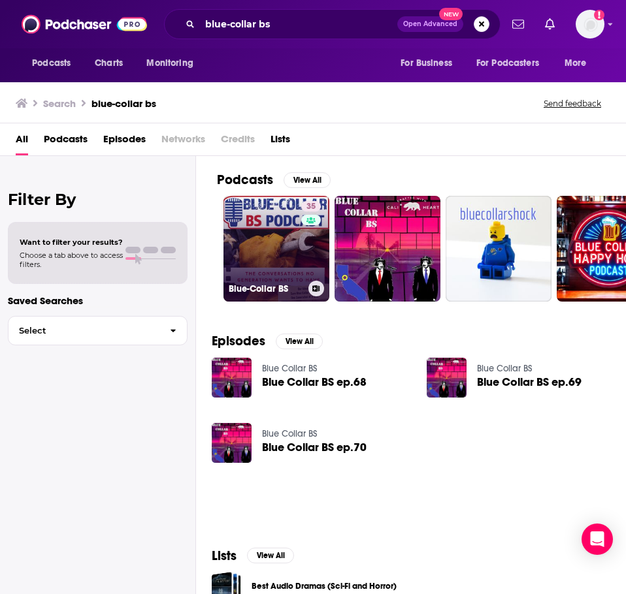
click at [262, 256] on link "35 Blue-Collar BS" at bounding box center [276, 249] width 106 height 106
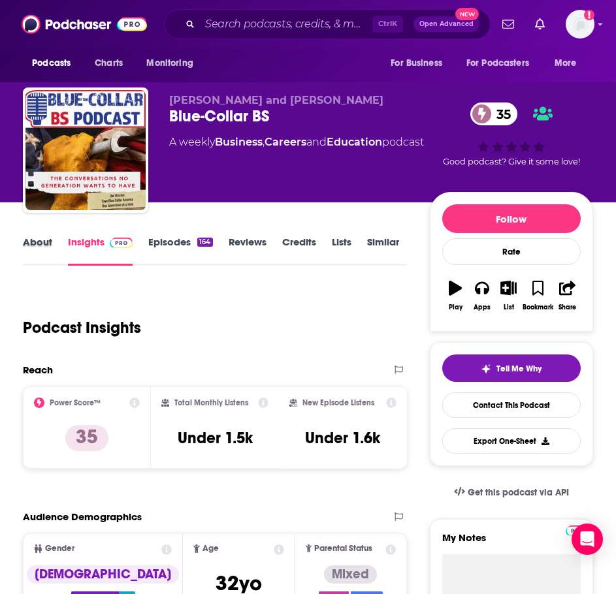
click at [52, 250] on div "About" at bounding box center [45, 251] width 45 height 30
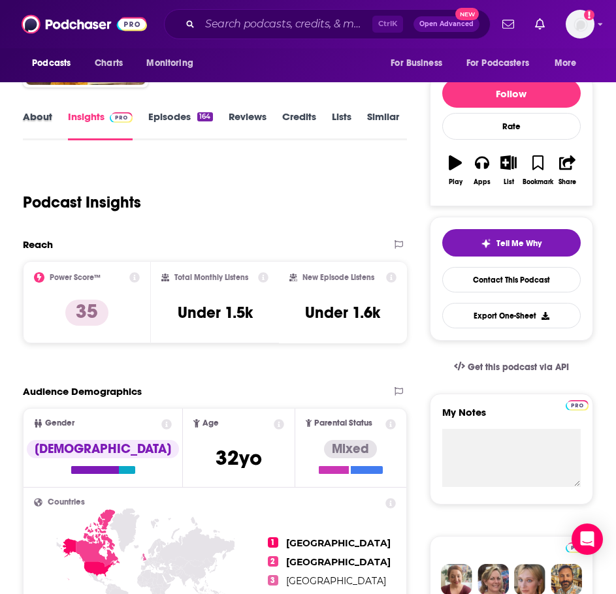
scroll to position [131, 0]
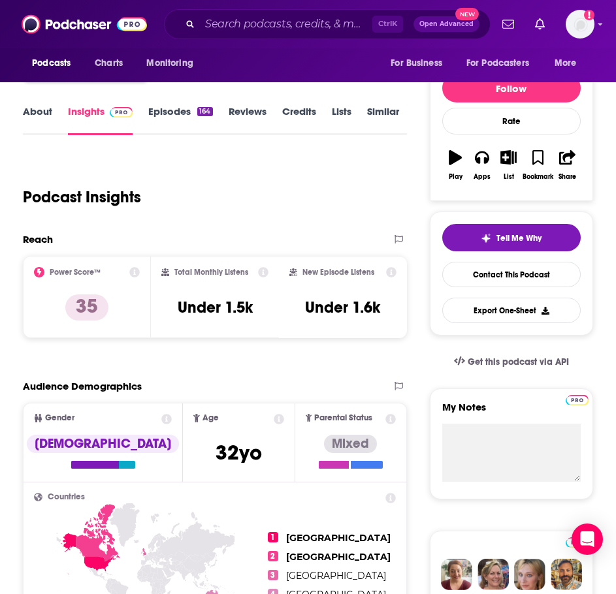
click at [37, 114] on link "About" at bounding box center [37, 120] width 29 height 30
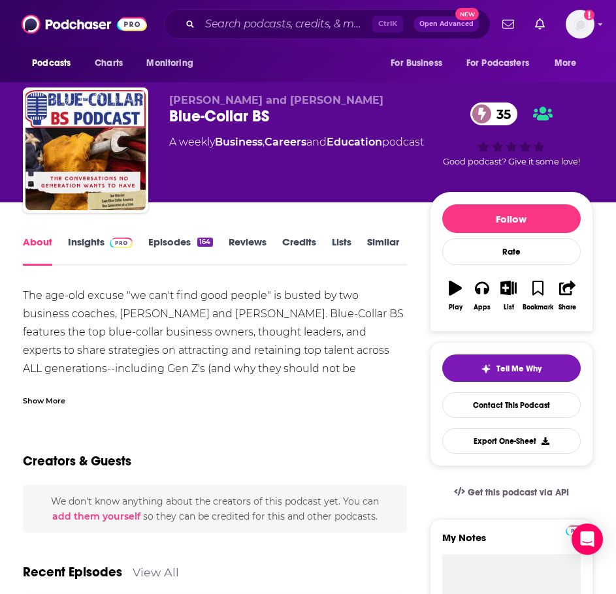
click at [29, 395] on div "Show More" at bounding box center [44, 400] width 42 height 12
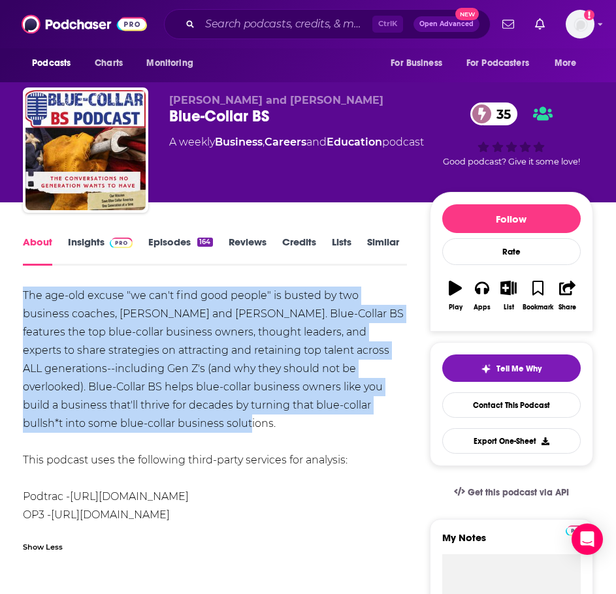
drag, startPoint x: 148, startPoint y: 422, endPoint x: 5, endPoint y: 293, distance: 193.4
copy div "The age-old excuse "we can't find good people" is busted by two business coache…"
click at [89, 243] on link "Insights" at bounding box center [100, 251] width 65 height 30
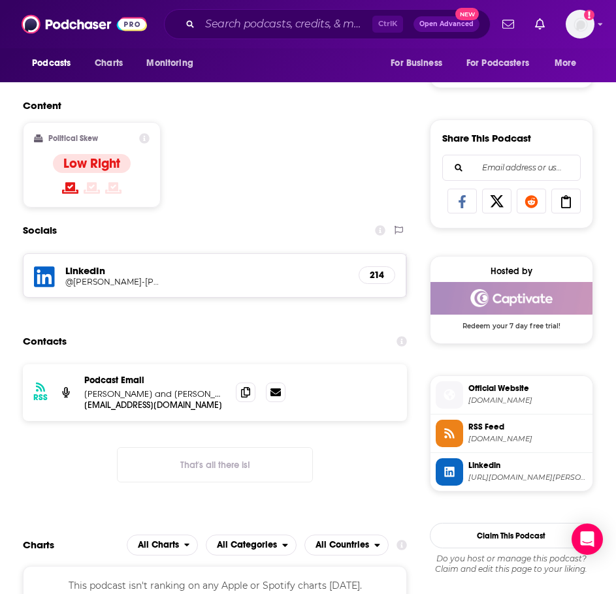
scroll to position [784, 0]
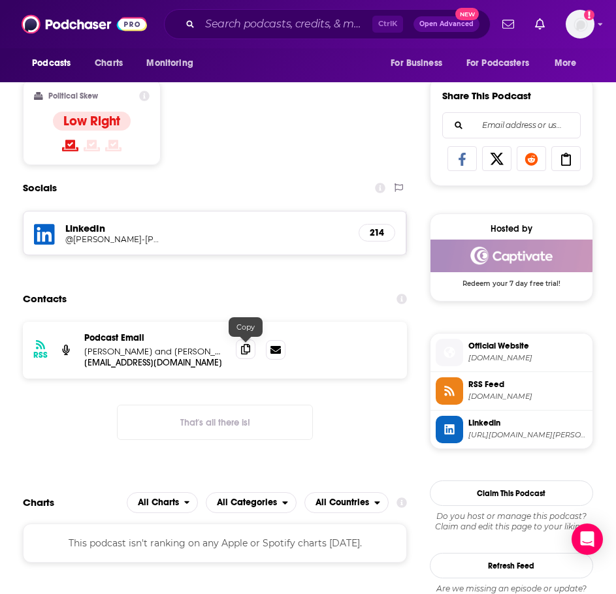
click at [252, 351] on span at bounding box center [246, 350] width 20 height 20
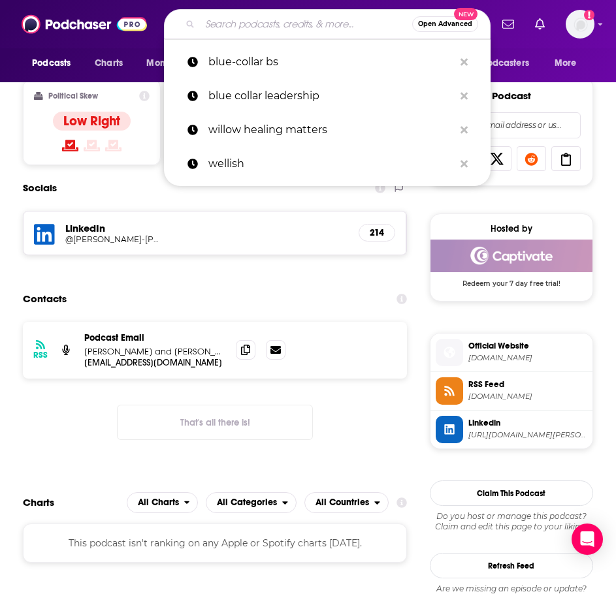
click at [244, 25] on input "Search podcasts, credits, & more..." at bounding box center [306, 24] width 212 height 21
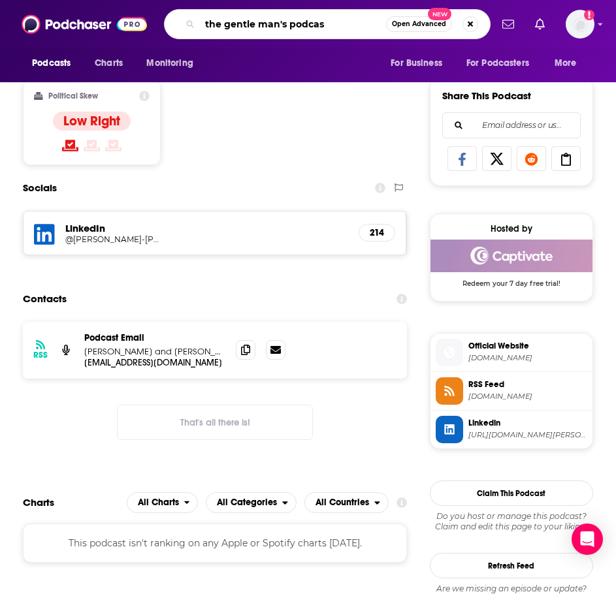
type input "the gentle man's podcast"
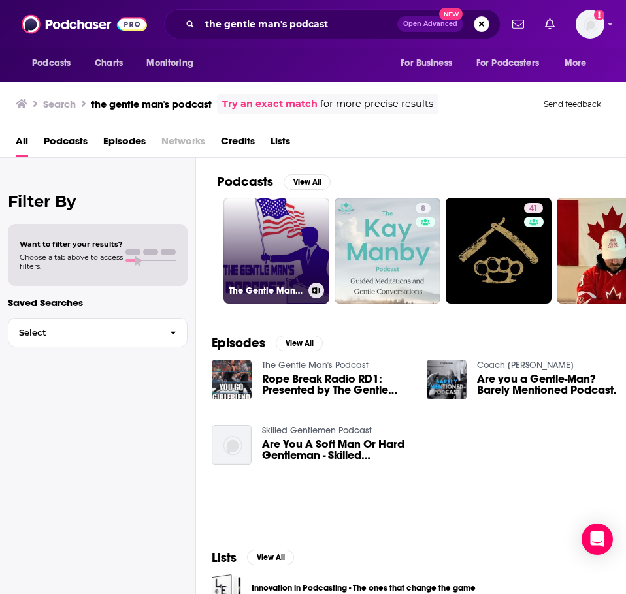
click at [255, 235] on link "The Gentle Man's Podcast" at bounding box center [276, 251] width 106 height 106
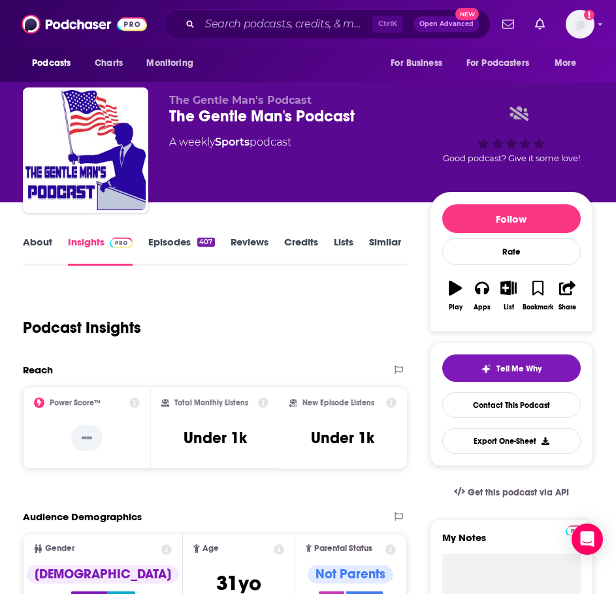
click at [34, 238] on link "About" at bounding box center [37, 251] width 29 height 30
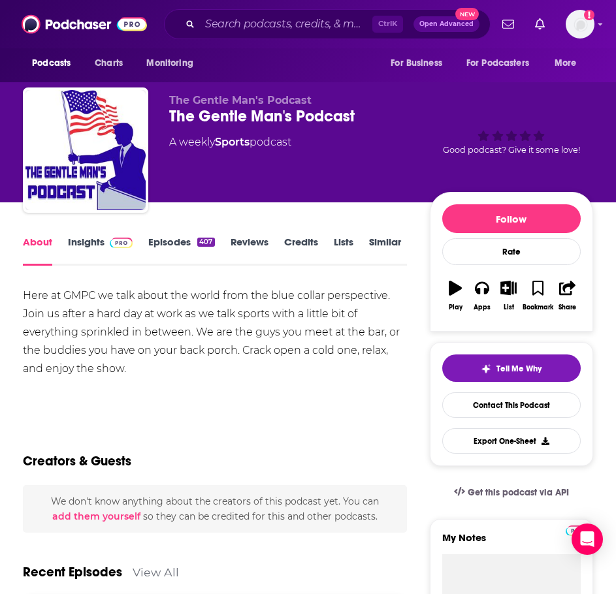
click at [162, 242] on link "Episodes 407" at bounding box center [181, 251] width 66 height 30
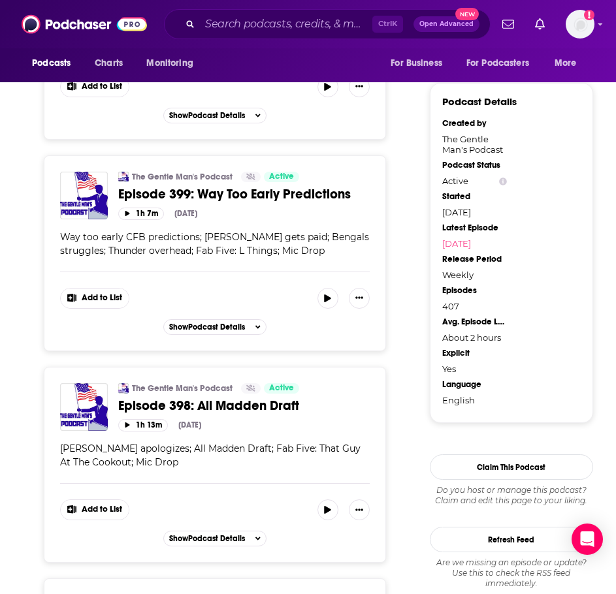
scroll to position [1111, 0]
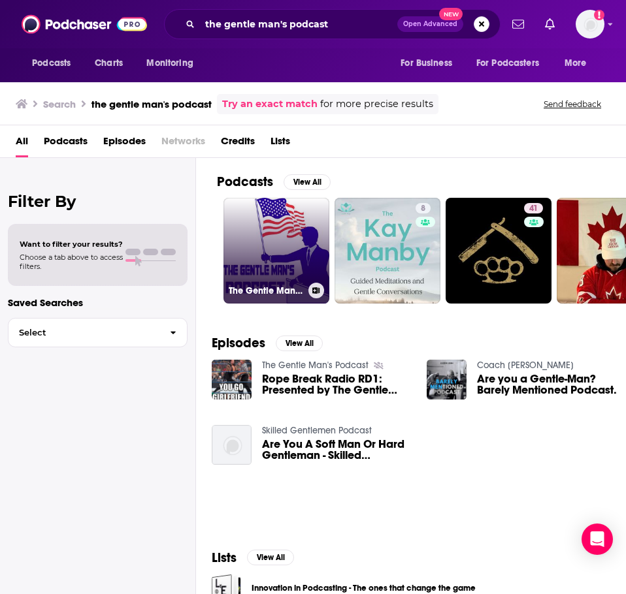
click at [276, 255] on link "The Gentle Man's Podcast" at bounding box center [276, 251] width 106 height 106
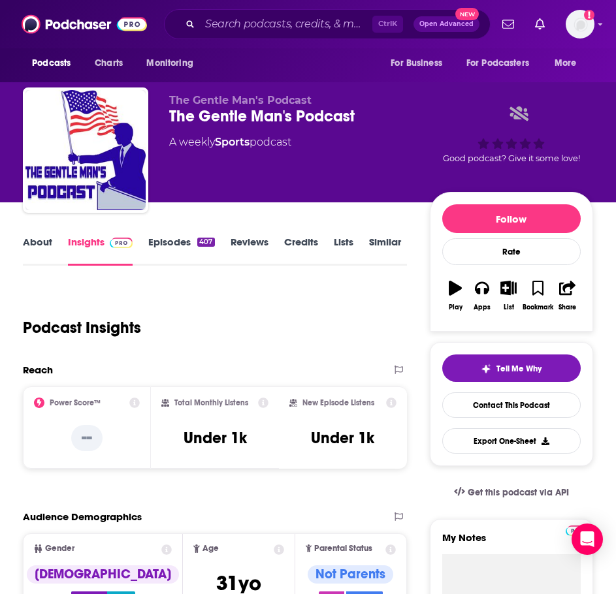
click at [29, 246] on link "About" at bounding box center [37, 251] width 29 height 30
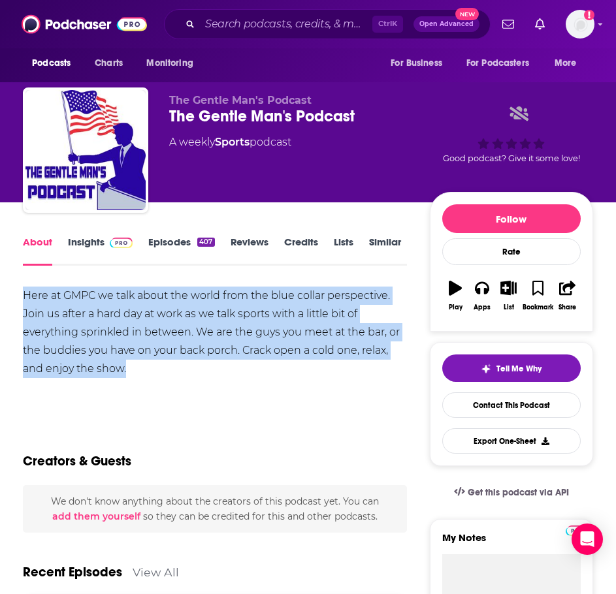
drag, startPoint x: 154, startPoint y: 376, endPoint x: 18, endPoint y: 293, distance: 159.8
copy div "Here at GMPC we talk about the world from the blue collar perspective. Join us …"
click at [92, 250] on link "Insights" at bounding box center [100, 251] width 65 height 30
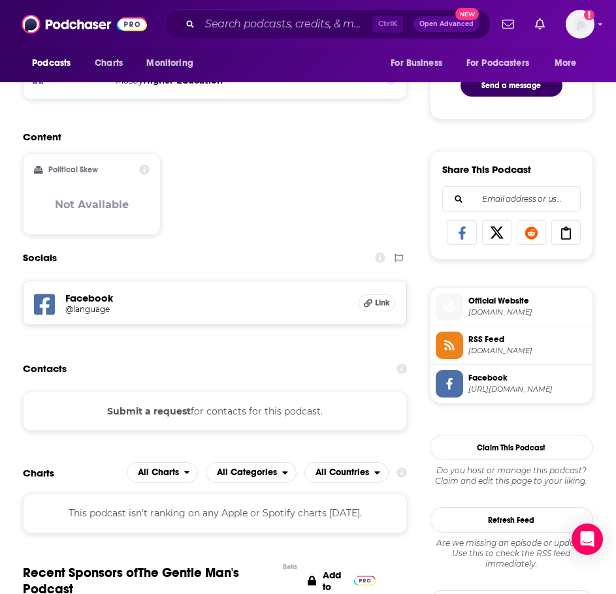
scroll to position [719, 0]
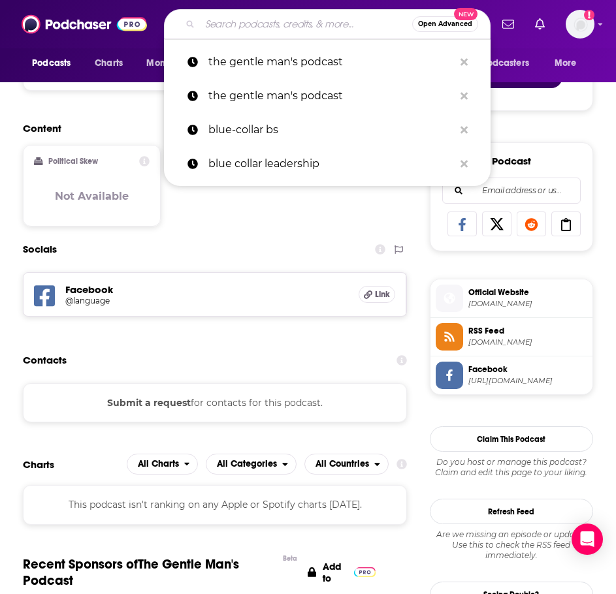
click at [268, 28] on input "Search podcasts, credits, & more..." at bounding box center [306, 24] width 212 height 21
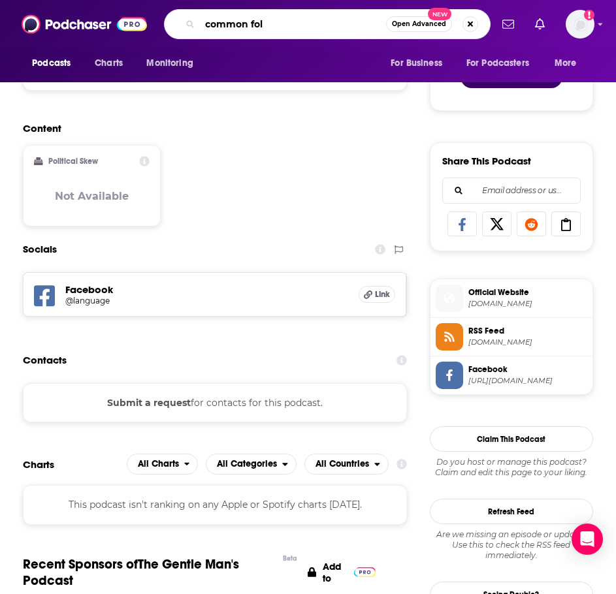
type input "common fold"
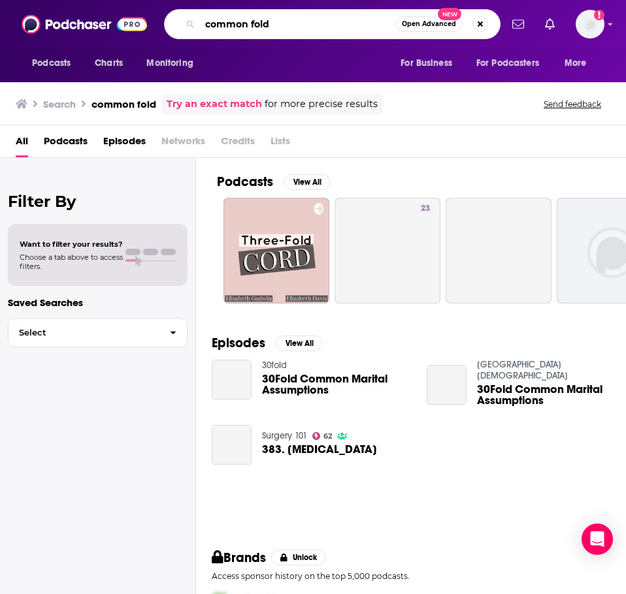
click at [268, 28] on input "common fold" at bounding box center [298, 24] width 196 height 21
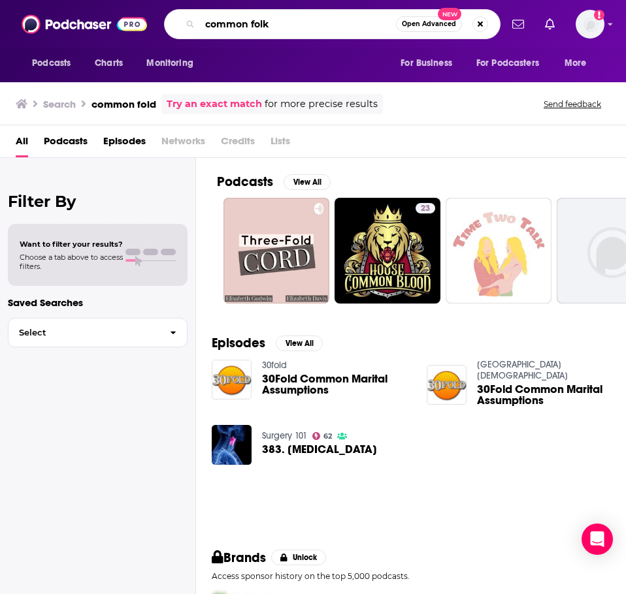
type input "common folk"
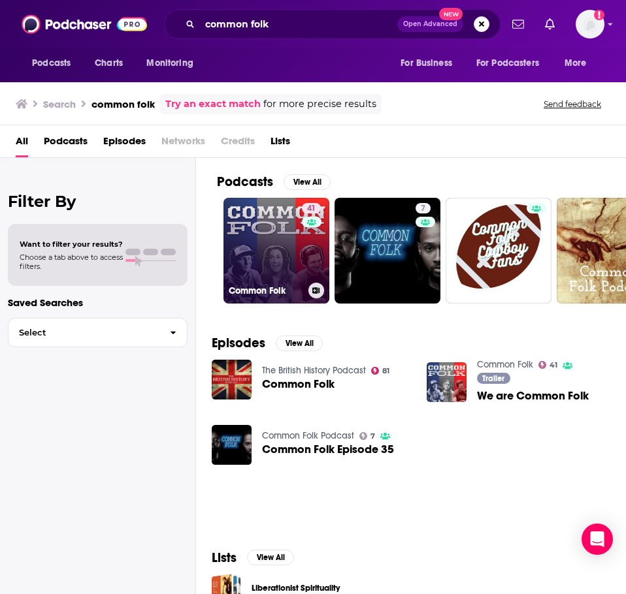
click at [273, 262] on link "41 Common Folk" at bounding box center [276, 251] width 106 height 106
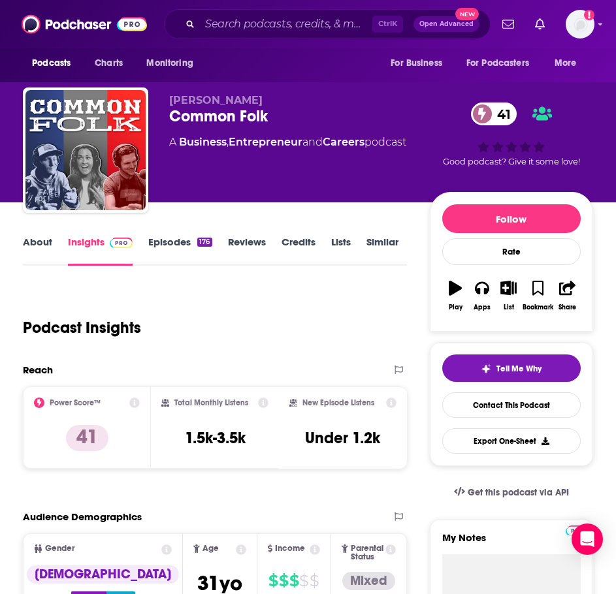
click at [35, 245] on link "About" at bounding box center [37, 251] width 29 height 30
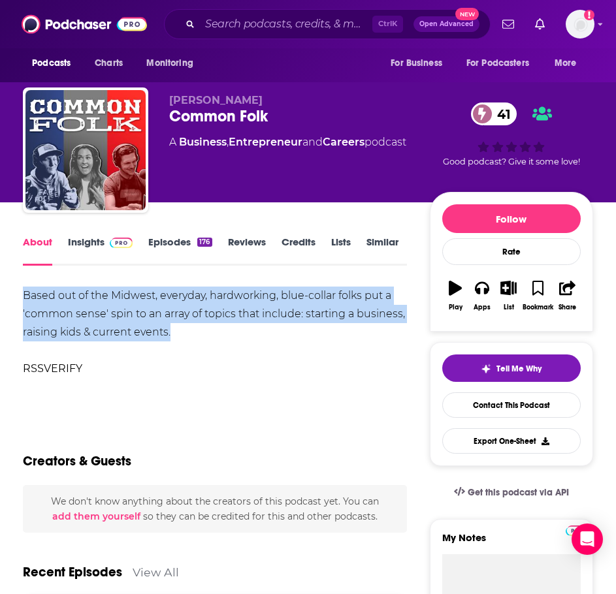
drag, startPoint x: 186, startPoint y: 336, endPoint x: 3, endPoint y: 289, distance: 188.2
click at [81, 242] on link "Insights" at bounding box center [100, 251] width 65 height 30
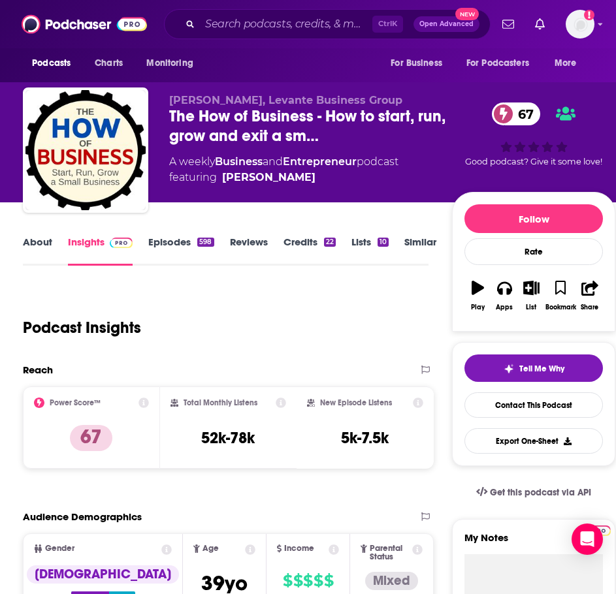
click at [25, 251] on link "About" at bounding box center [37, 251] width 29 height 30
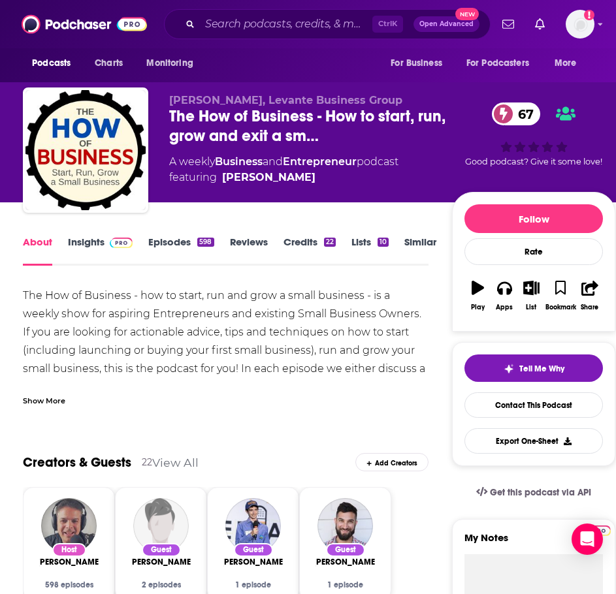
click at [61, 397] on div "Show More" at bounding box center [44, 400] width 42 height 12
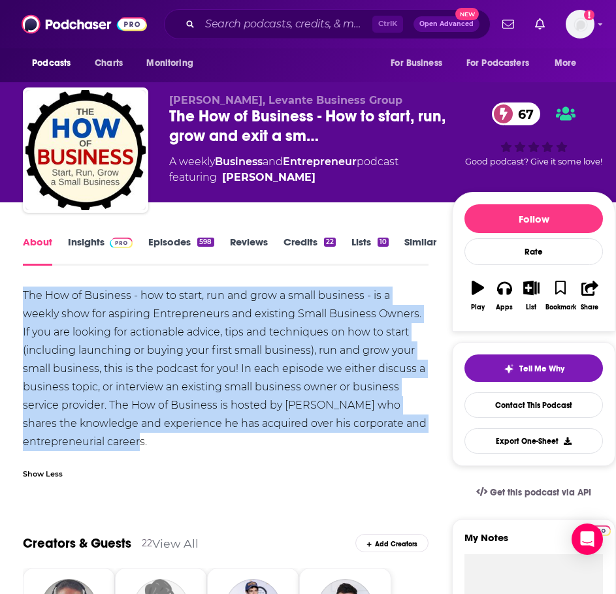
drag, startPoint x: 165, startPoint y: 440, endPoint x: 25, endPoint y: 292, distance: 204.2
click at [25, 292] on div "The How of Business - how to start, run and grow a small business - is a weekly…" at bounding box center [226, 369] width 406 height 165
copy div "The How of Business - how to start, run and grow a small business - is a weekly…"
click at [112, 248] on img at bounding box center [121, 243] width 23 height 10
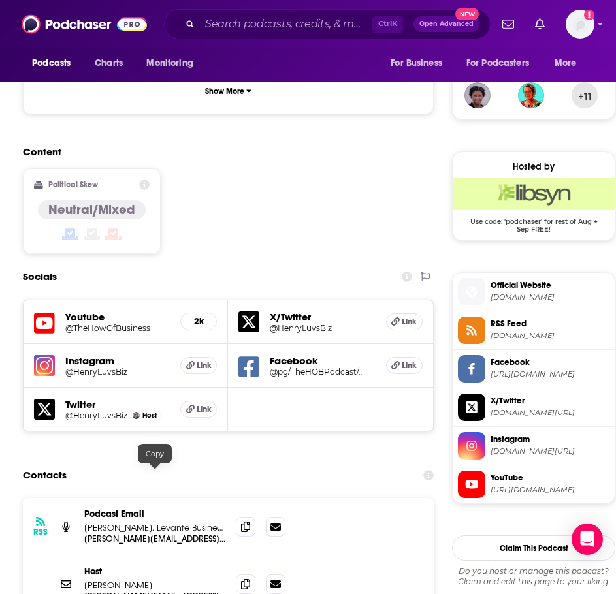
scroll to position [980, 0]
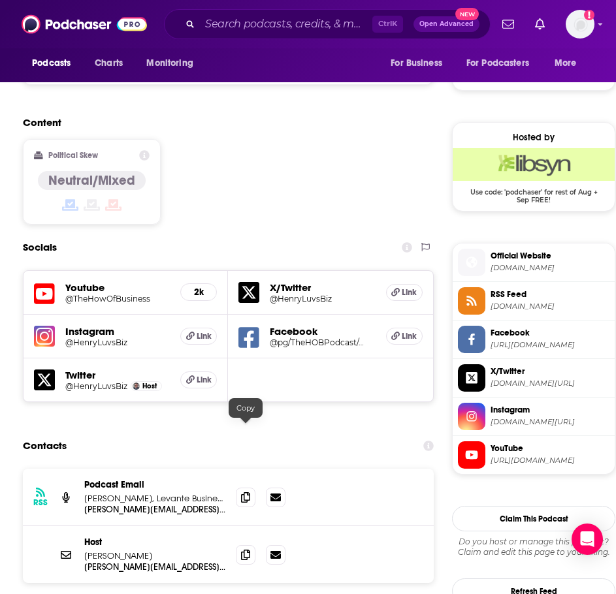
drag, startPoint x: 244, startPoint y: 432, endPoint x: 203, endPoint y: 432, distance: 41.2
click at [244, 493] on icon at bounding box center [245, 498] width 9 height 10
click at [251, 545] on span at bounding box center [246, 555] width 20 height 20
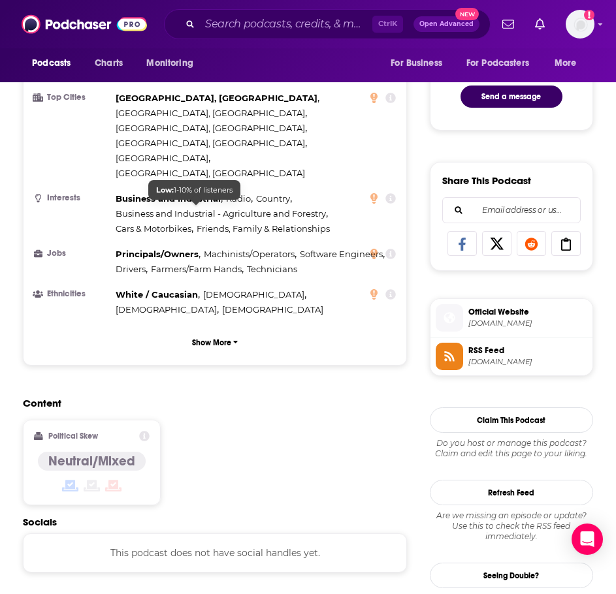
scroll to position [915, 0]
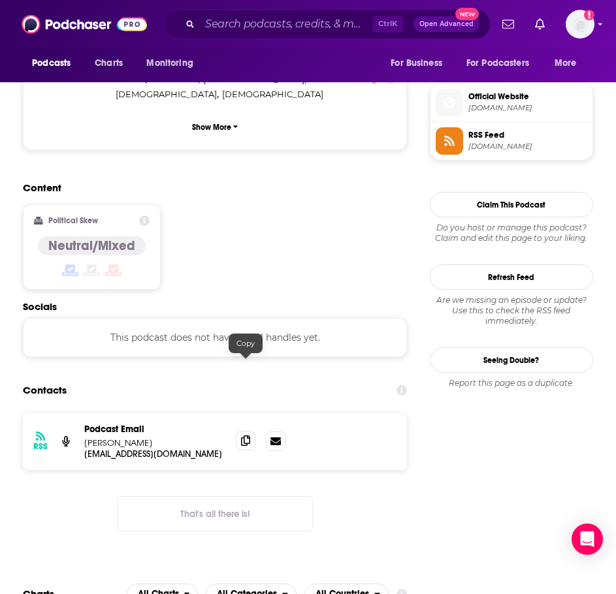
click at [242, 436] on icon at bounding box center [245, 441] width 9 height 10
click at [246, 25] on input "Search podcasts, credits, & more..." at bounding box center [286, 24] width 172 height 21
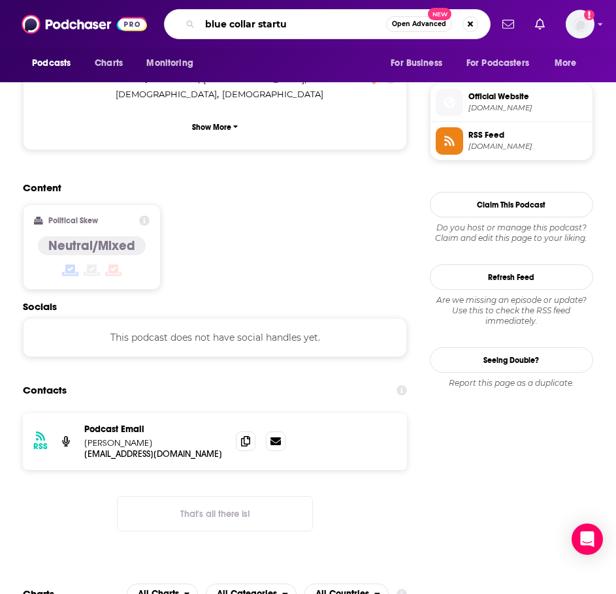
type input "blue collar startup"
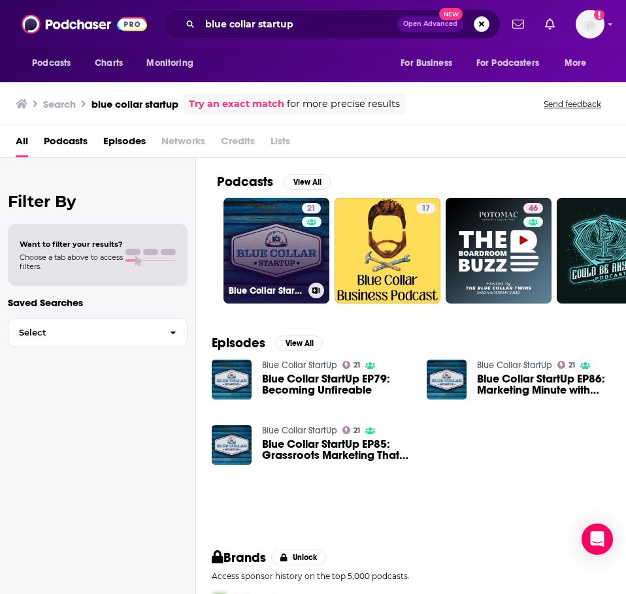
click at [246, 237] on link "21 Blue Collar StartUp" at bounding box center [276, 251] width 106 height 106
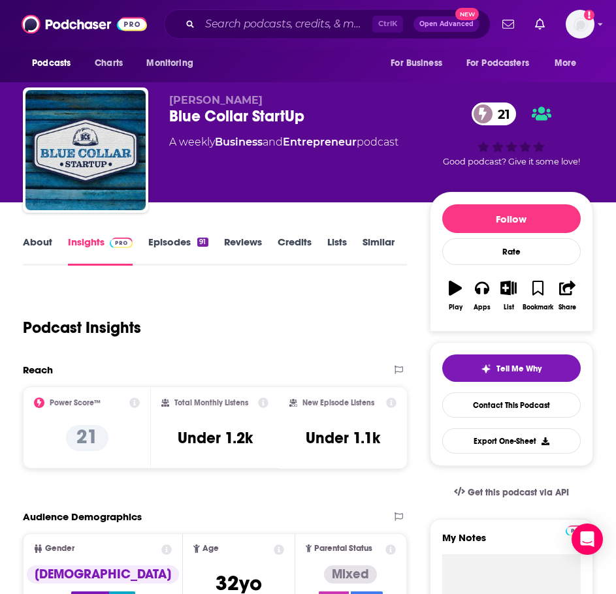
click at [46, 248] on link "About" at bounding box center [37, 251] width 29 height 30
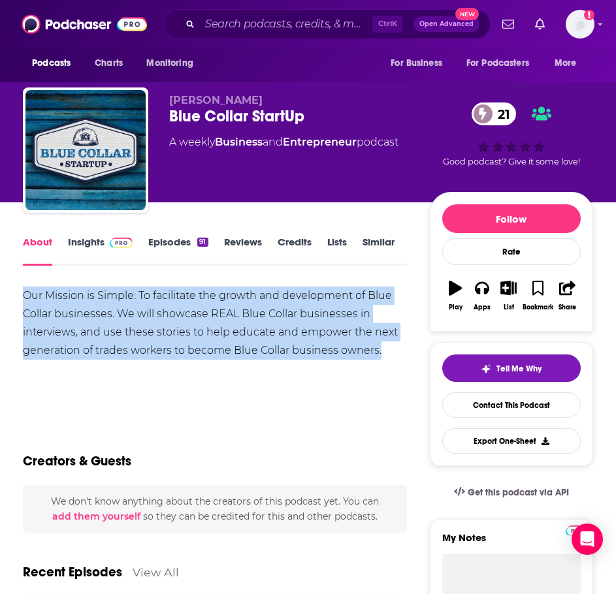
drag, startPoint x: 397, startPoint y: 353, endPoint x: 16, endPoint y: 300, distance: 385.2
copy div "Our Mission is Simple: To facilitate the growth and development of Blue Collar …"
click at [86, 242] on link "Insights" at bounding box center [100, 251] width 65 height 30
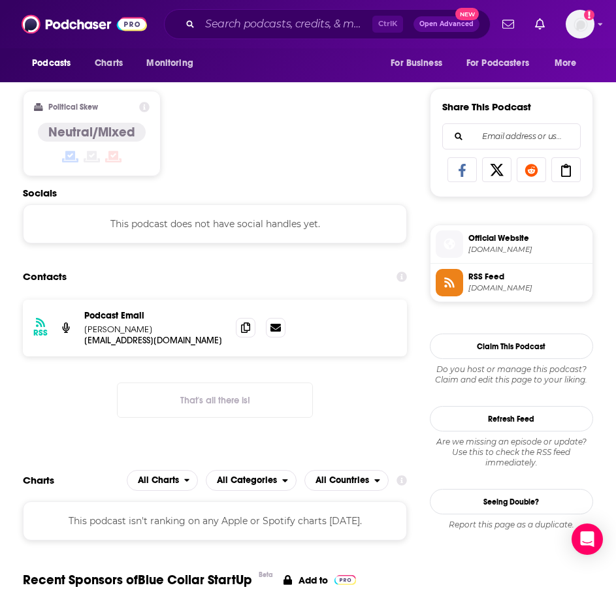
scroll to position [784, 0]
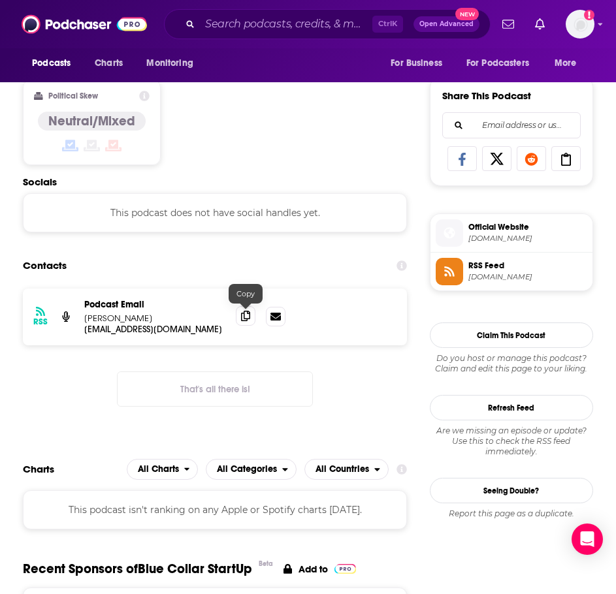
click at [238, 320] on span at bounding box center [246, 316] width 20 height 20
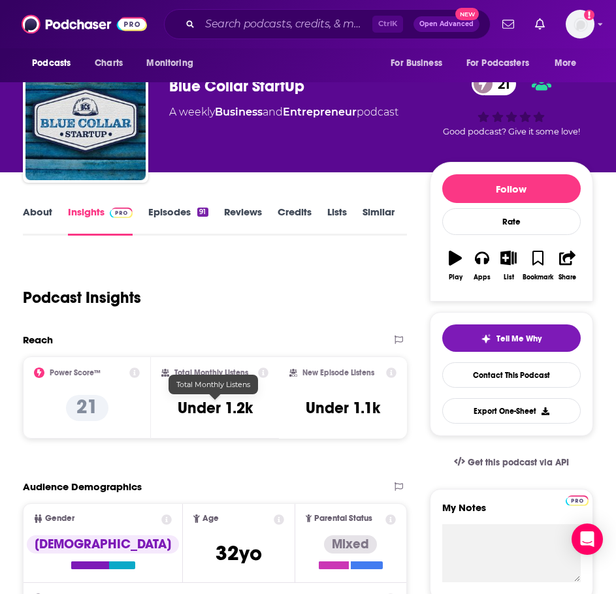
scroll to position [0, 0]
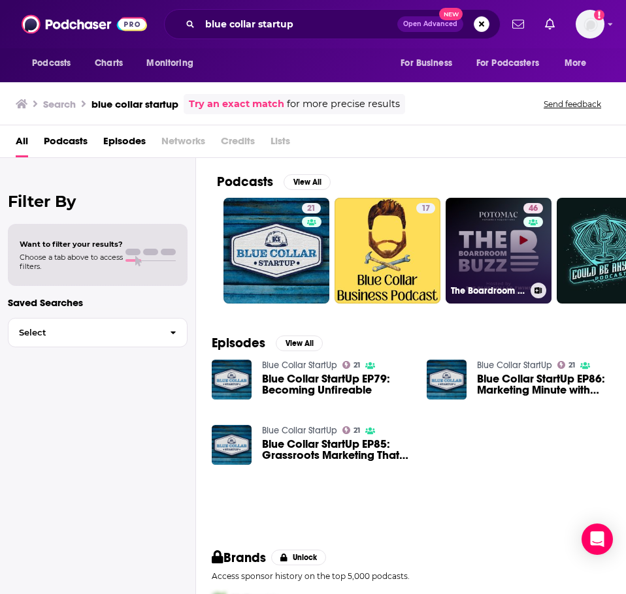
click at [496, 256] on link "46 The Boardroom Buzz: Grow, Sell, or Exit" at bounding box center [499, 251] width 106 height 106
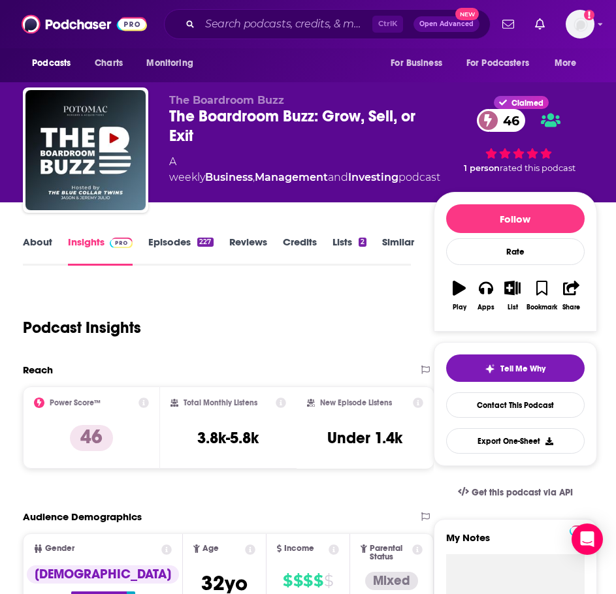
click at [42, 244] on link "About" at bounding box center [37, 251] width 29 height 30
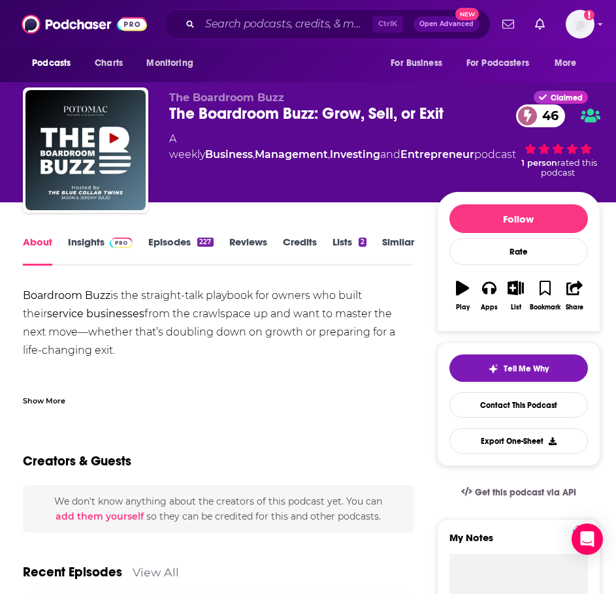
click at [50, 395] on div "Show More" at bounding box center [44, 400] width 42 height 12
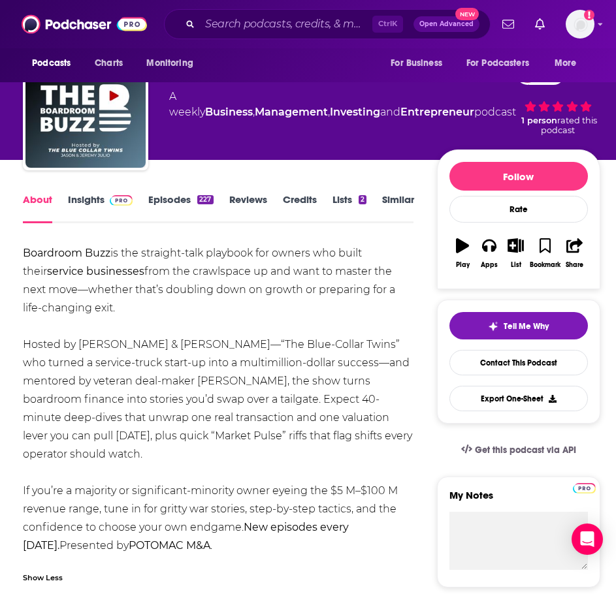
scroll to position [65, 0]
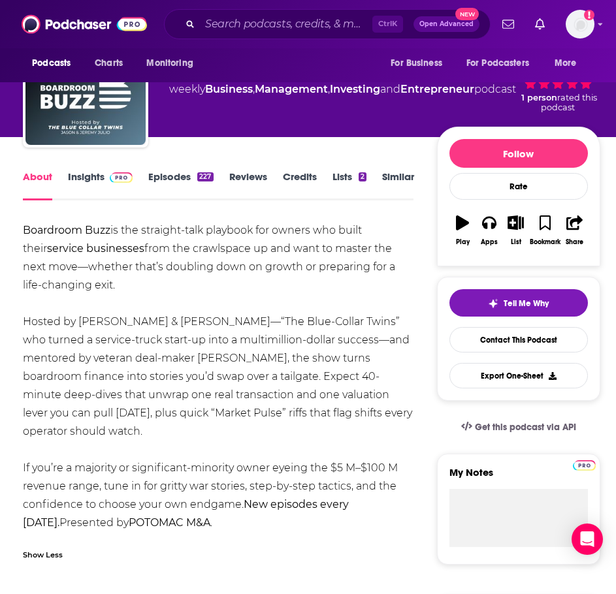
drag, startPoint x: 242, startPoint y: 507, endPoint x: 26, endPoint y: 227, distance: 353.6
copy div "Boardroom Buzz is the straight-talk playbook for owners who built their service…"
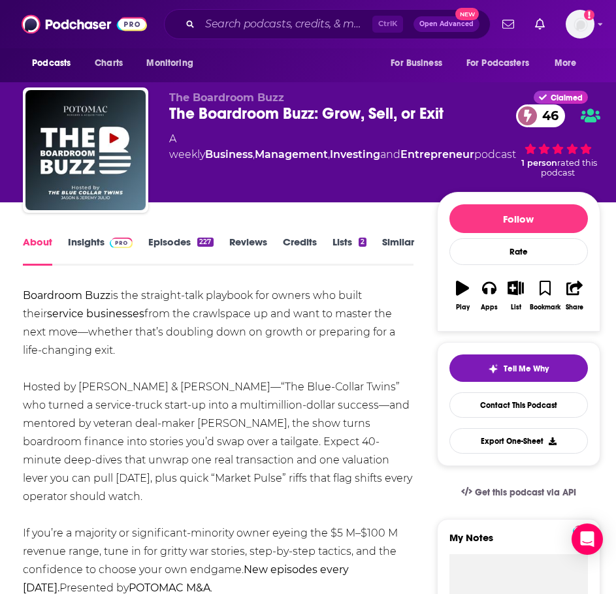
click at [99, 246] on link "Insights" at bounding box center [100, 251] width 65 height 30
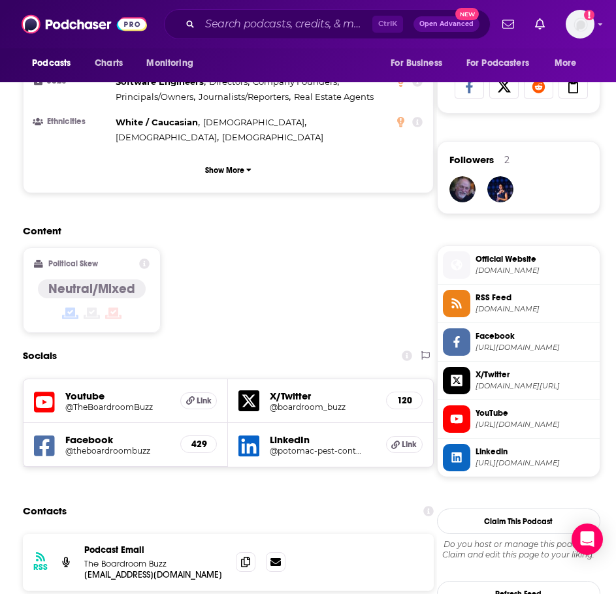
scroll to position [915, 0]
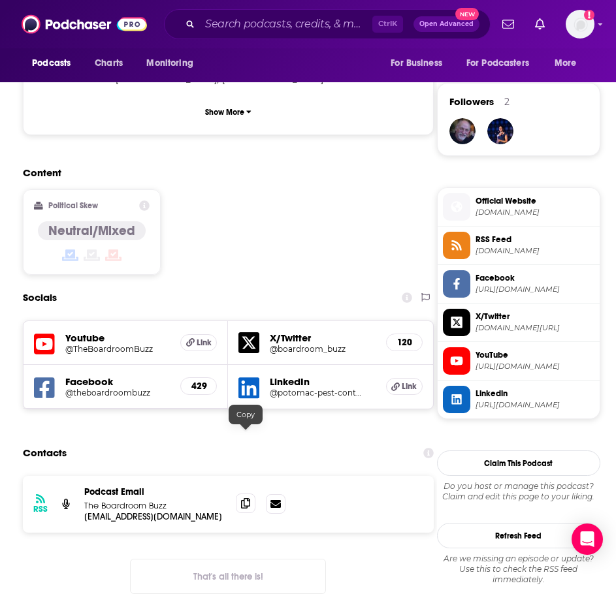
click at [246, 498] on icon at bounding box center [245, 503] width 9 height 10
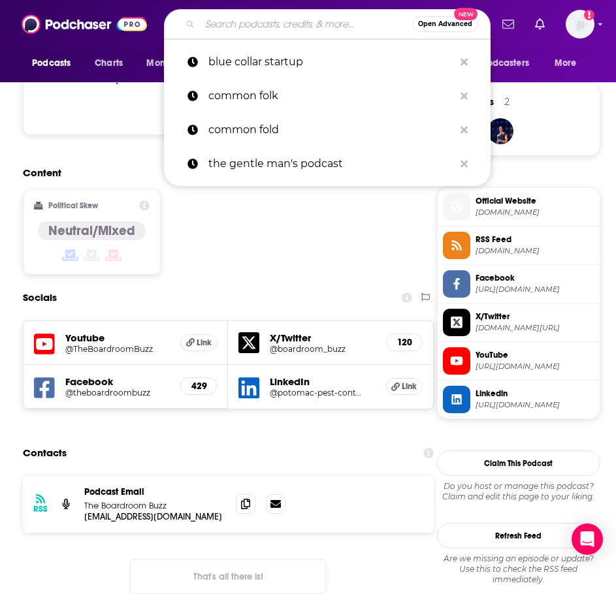
click at [235, 24] on input "Search podcasts, credits, & more..." at bounding box center [306, 24] width 212 height 21
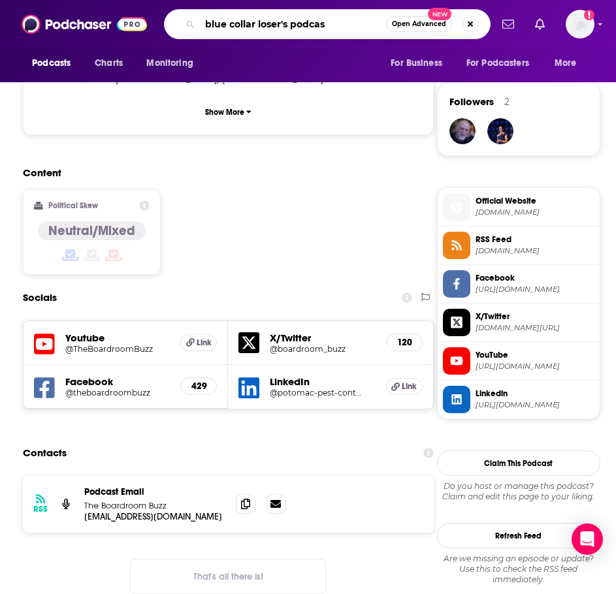
type input "blue collar loser's podcast"
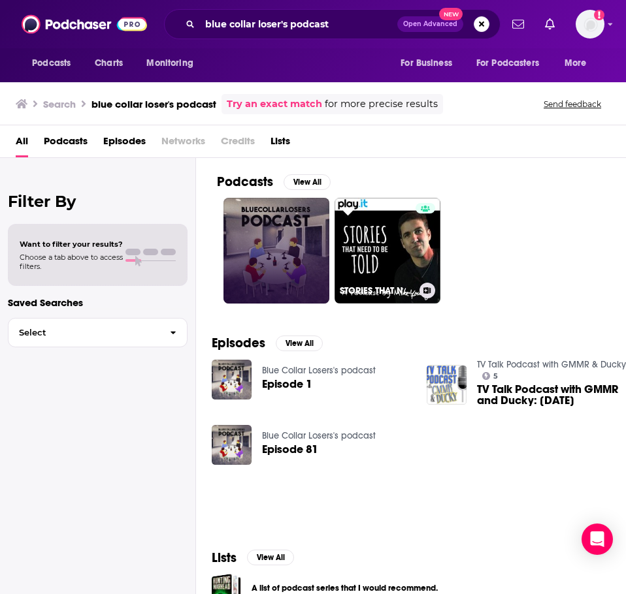
click at [262, 259] on link at bounding box center [276, 251] width 106 height 106
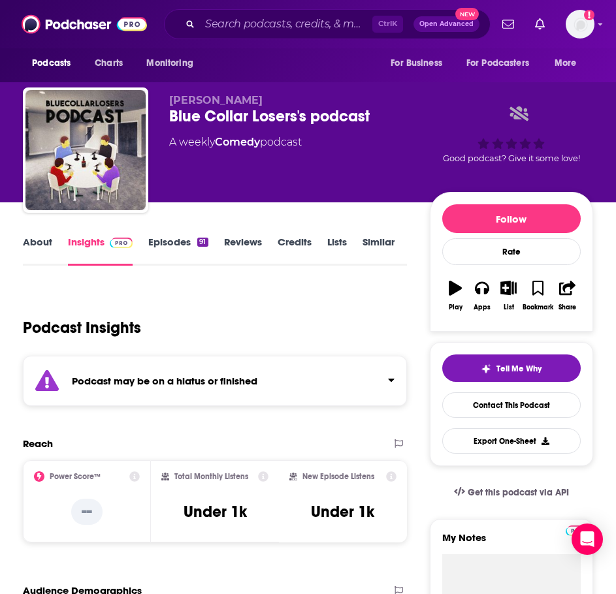
click at [166, 375] on strong "Podcast may be on a hiatus or finished" at bounding box center [165, 381] width 186 height 12
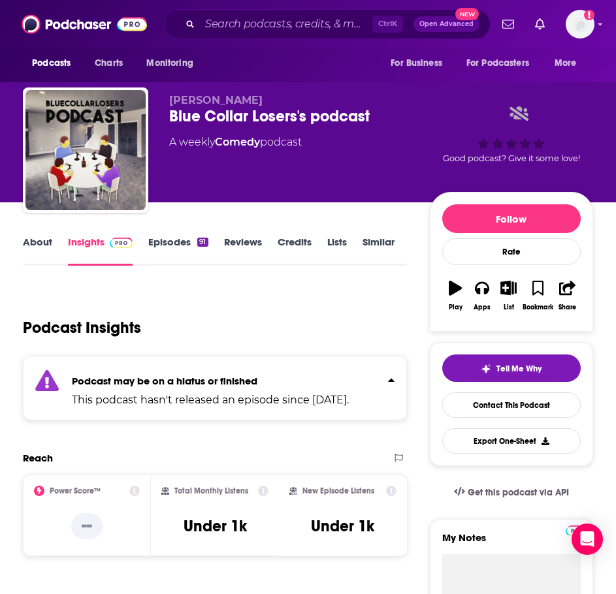
click at [390, 245] on link "Similar" at bounding box center [379, 251] width 32 height 30
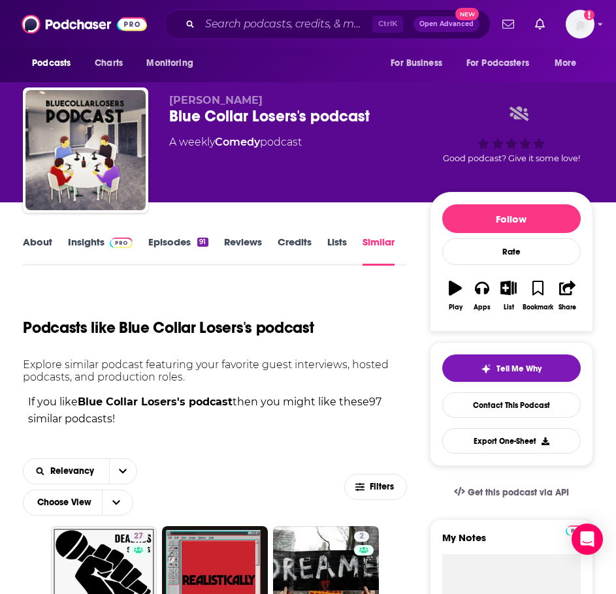
click at [242, 35] on div "Ctrl K Open Advanced New" at bounding box center [327, 24] width 327 height 30
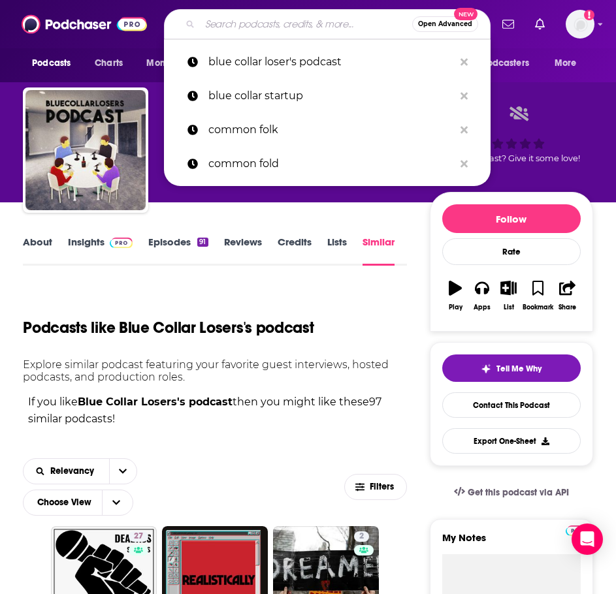
click at [244, 27] on input "Search podcasts, credits, & more..." at bounding box center [306, 24] width 212 height 21
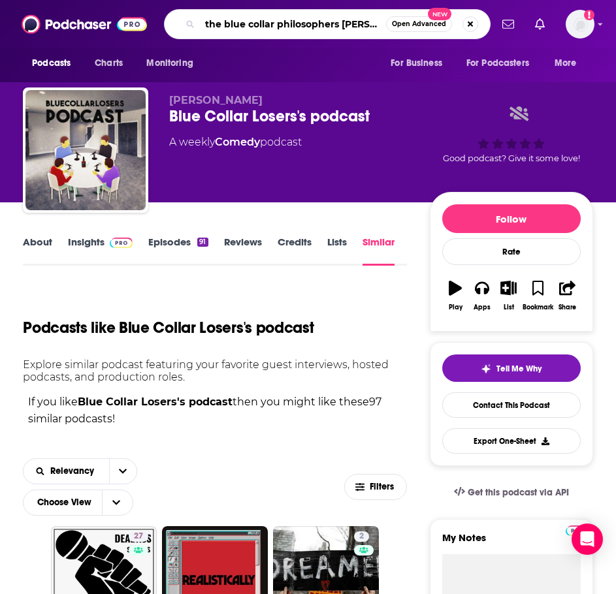
type input "the blue collar philosophers podcast"
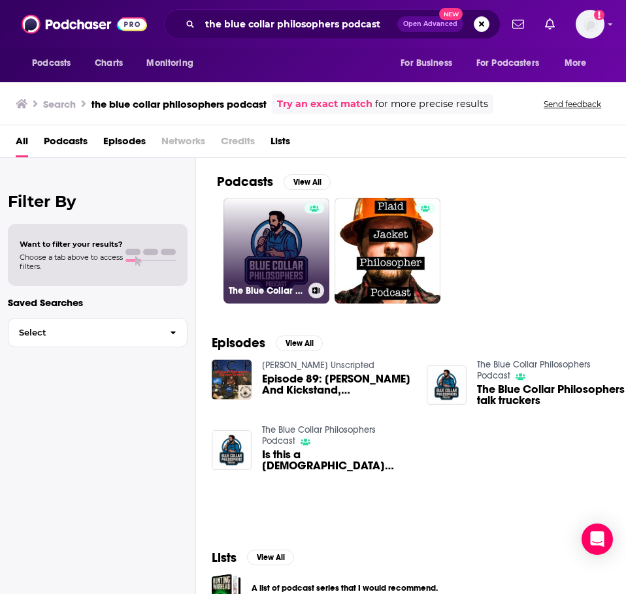
click at [259, 257] on link "The Blue Collar Philosophers Podcast" at bounding box center [276, 251] width 106 height 106
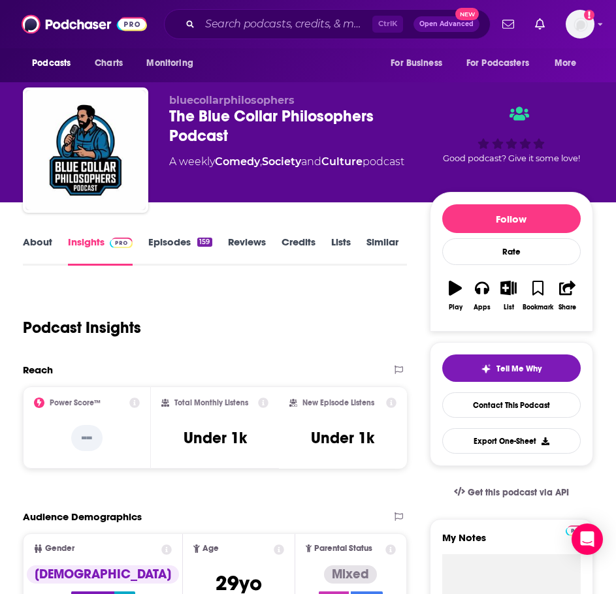
click at [44, 244] on link "About" at bounding box center [37, 251] width 29 height 30
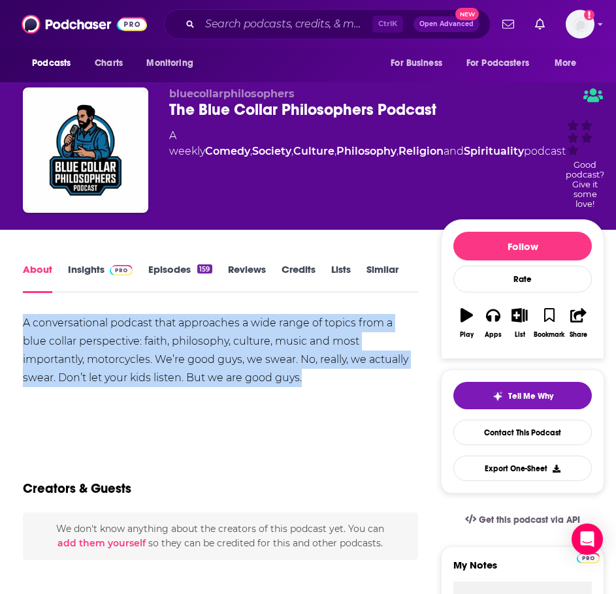
drag, startPoint x: 361, startPoint y: 348, endPoint x: 19, endPoint y: 299, distance: 345.8
copy div "A conversational podcast that approaches a wide range of topics from a blue col…"
click at [85, 263] on link "Insights" at bounding box center [100, 278] width 65 height 30
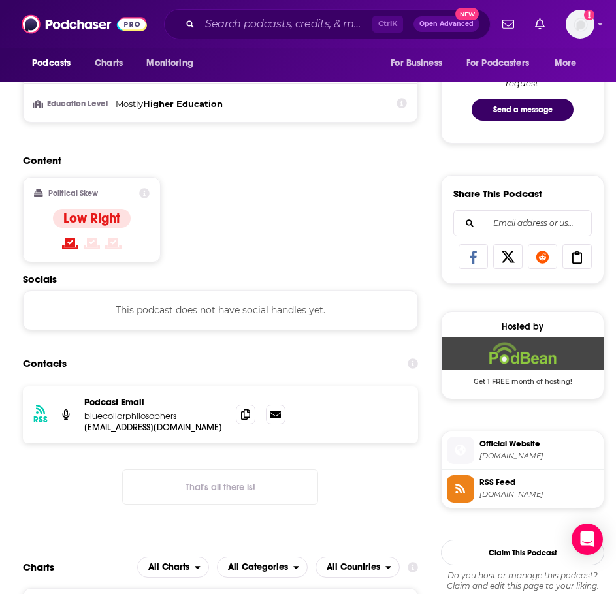
scroll to position [719, 0]
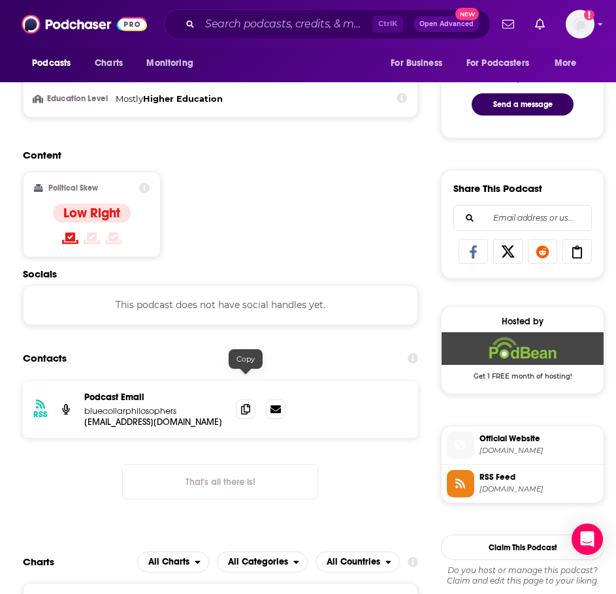
drag, startPoint x: 244, startPoint y: 387, endPoint x: 196, endPoint y: 387, distance: 47.7
click at [244, 404] on icon at bounding box center [245, 409] width 9 height 10
click at [242, 20] on input "Search podcasts, credits, & more..." at bounding box center [286, 24] width 172 height 21
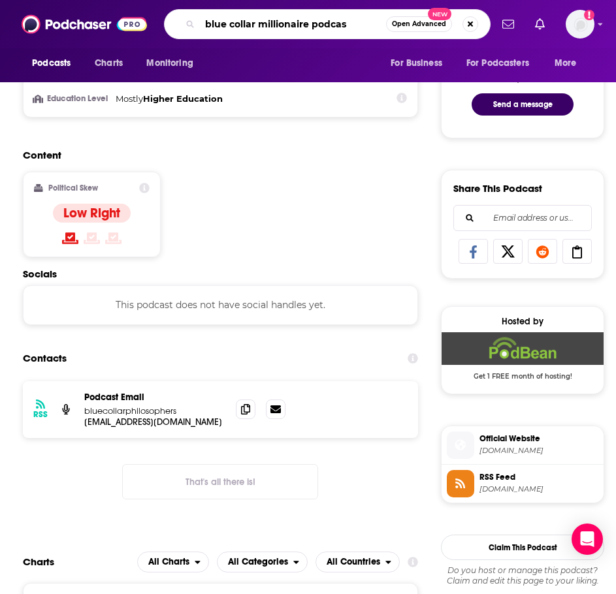
type input "blue collar millionaire podcast"
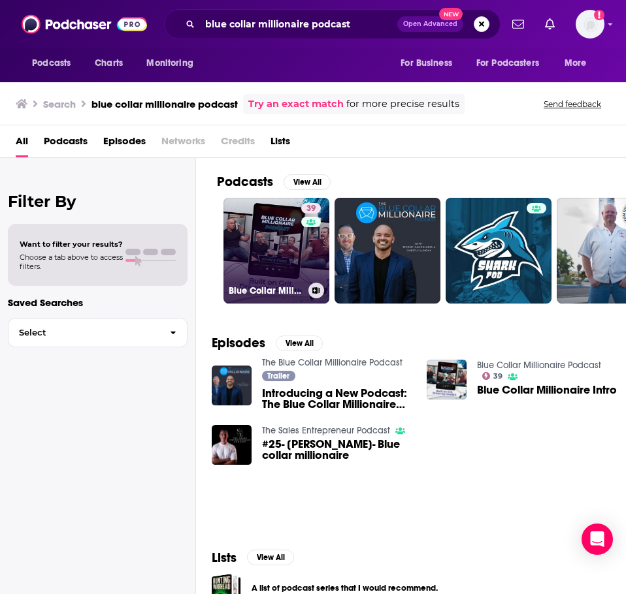
click at [279, 254] on link "39 Blue Collar Millionaire Podcast" at bounding box center [276, 251] width 106 height 106
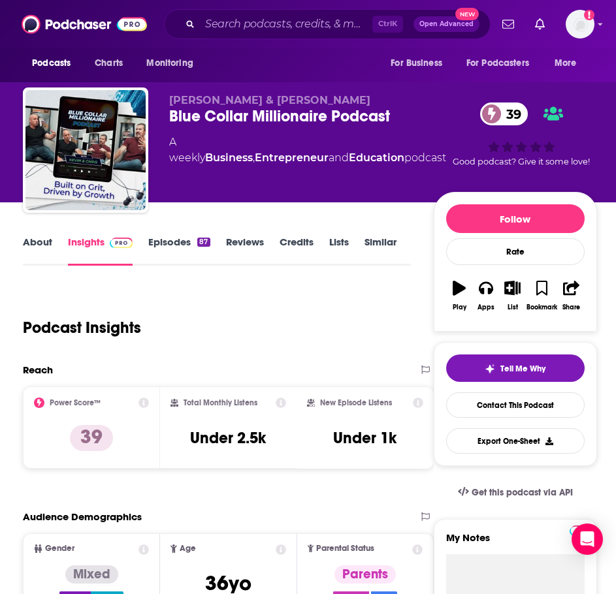
click at [51, 244] on link "About" at bounding box center [37, 251] width 29 height 30
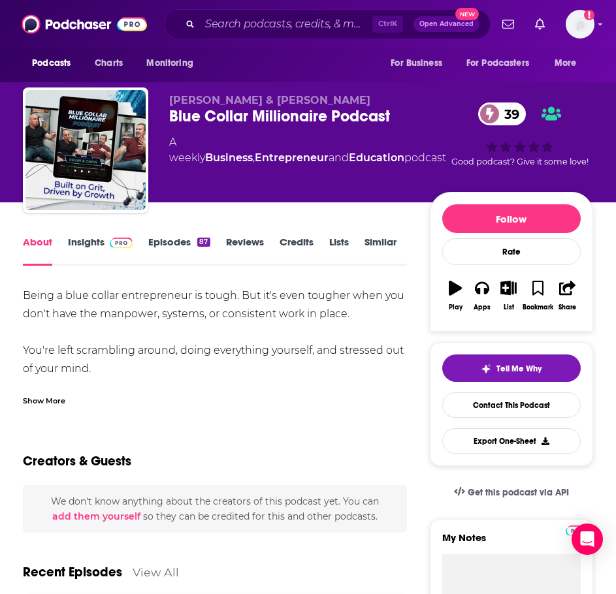
click at [55, 402] on div "Show More" at bounding box center [44, 400] width 42 height 12
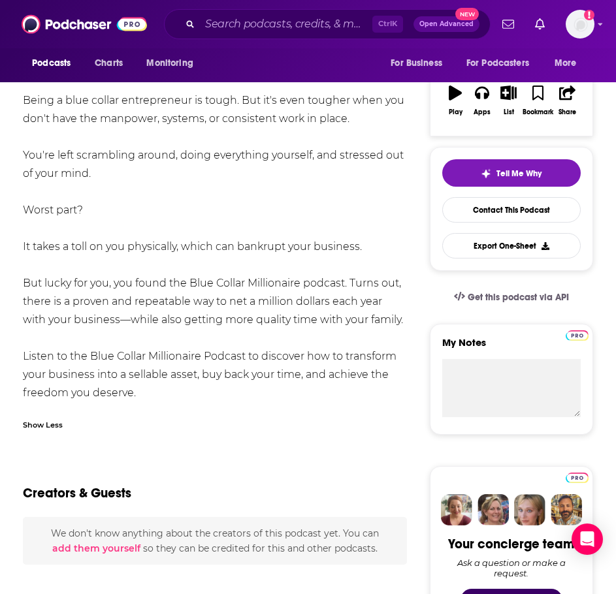
scroll to position [65, 0]
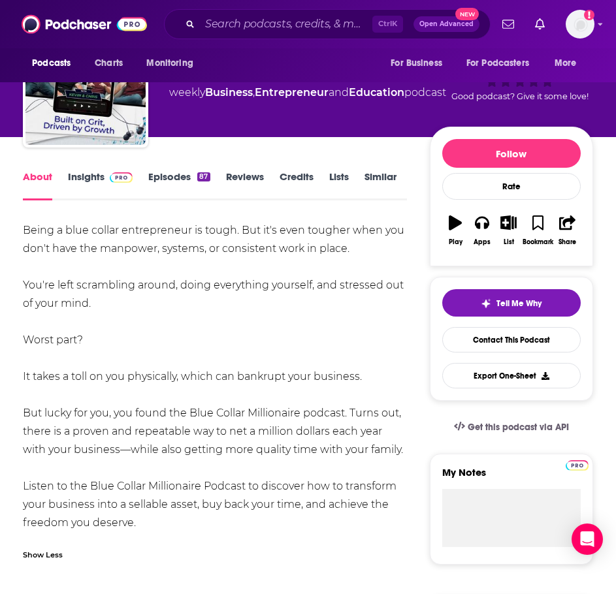
drag, startPoint x: 162, startPoint y: 393, endPoint x: 42, endPoint y: 236, distance: 197.0
copy div "Being a blue collar entrepreneur is tough. But it's even tougher when you don't…"
click at [102, 172] on link "Insights" at bounding box center [100, 186] width 65 height 30
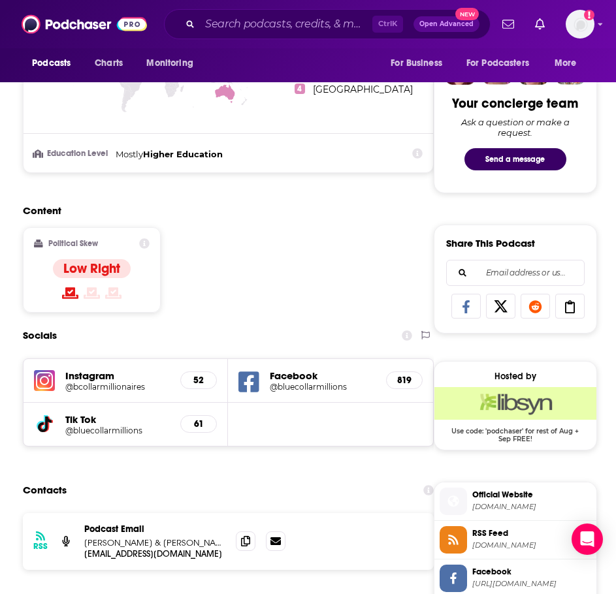
scroll to position [719, 0]
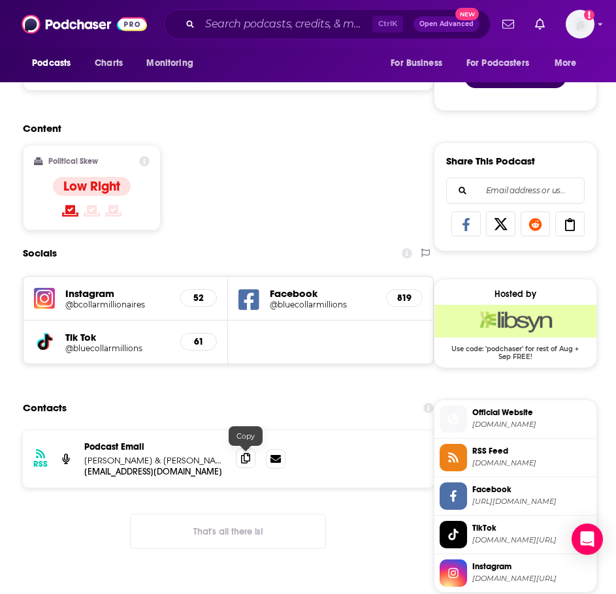
click at [244, 463] on icon at bounding box center [245, 458] width 9 height 10
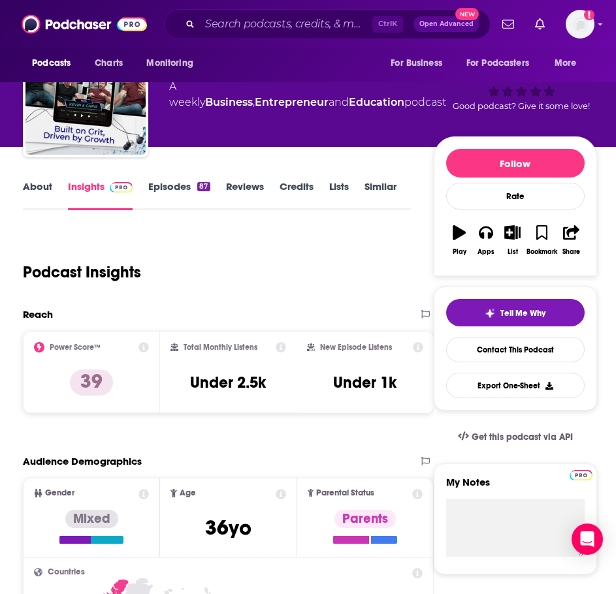
scroll to position [0, 0]
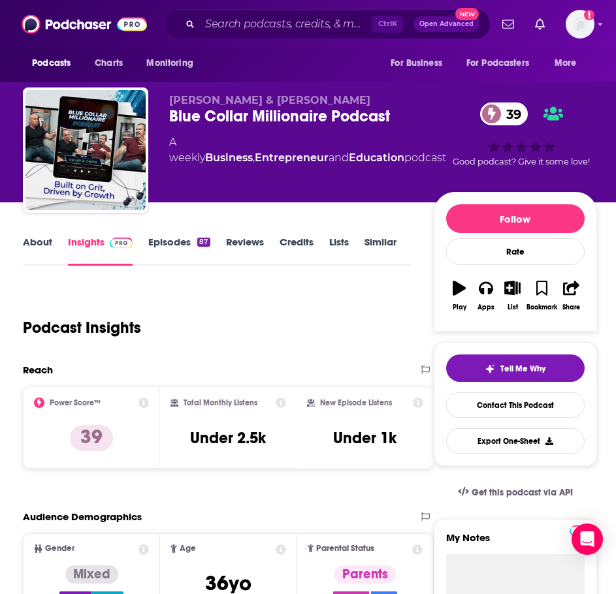
click at [387, 242] on link "Similar" at bounding box center [381, 251] width 32 height 30
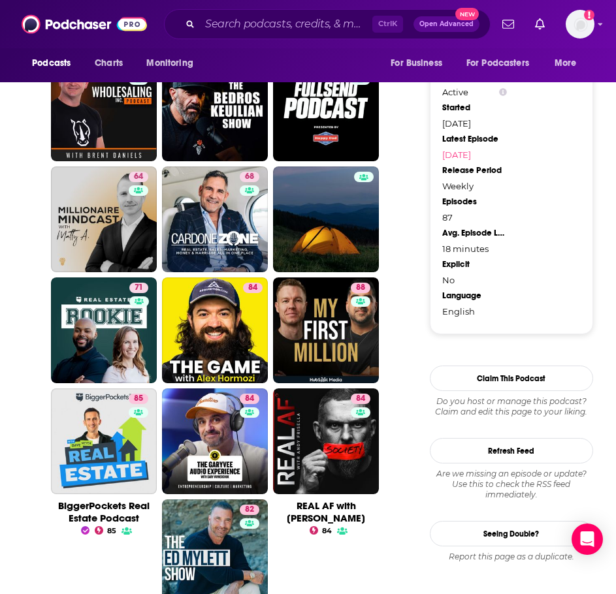
scroll to position [1360, 0]
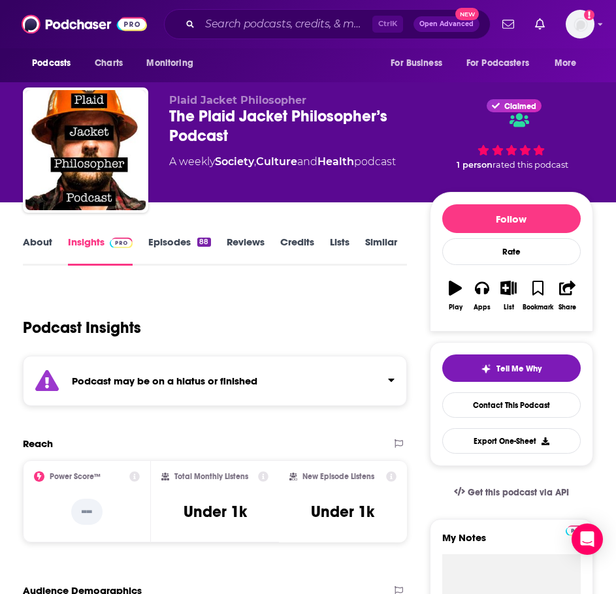
click at [130, 378] on strong "Podcast may be on a hiatus or finished" at bounding box center [165, 381] width 186 height 12
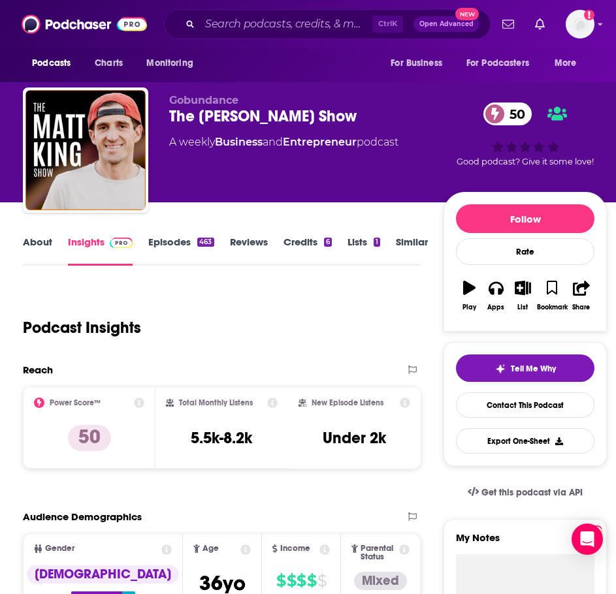
click at [30, 250] on link "About" at bounding box center [37, 251] width 29 height 30
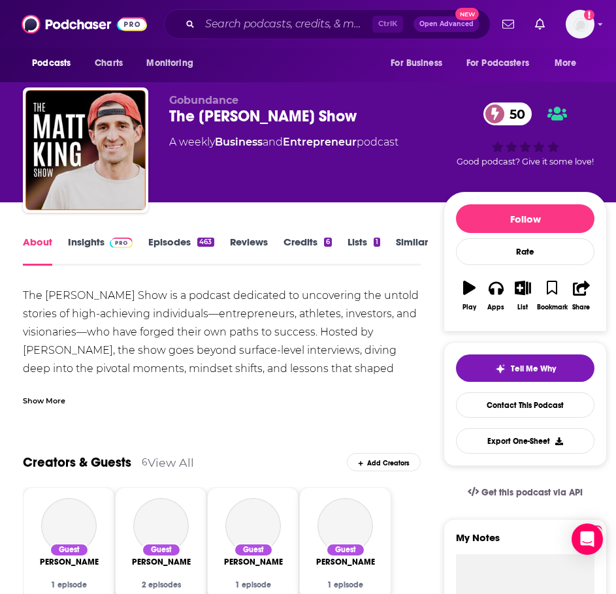
click at [42, 402] on div "Show More" at bounding box center [44, 400] width 42 height 12
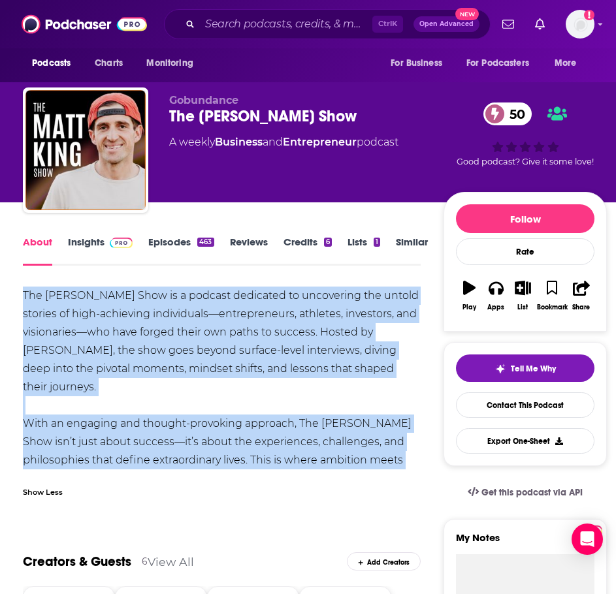
drag, startPoint x: 162, startPoint y: 457, endPoint x: 18, endPoint y: 297, distance: 215.1
copy div "The [PERSON_NAME] Show is a podcast dedicated to uncovering the untold stories …"
click at [122, 254] on link "Insights" at bounding box center [100, 251] width 65 height 30
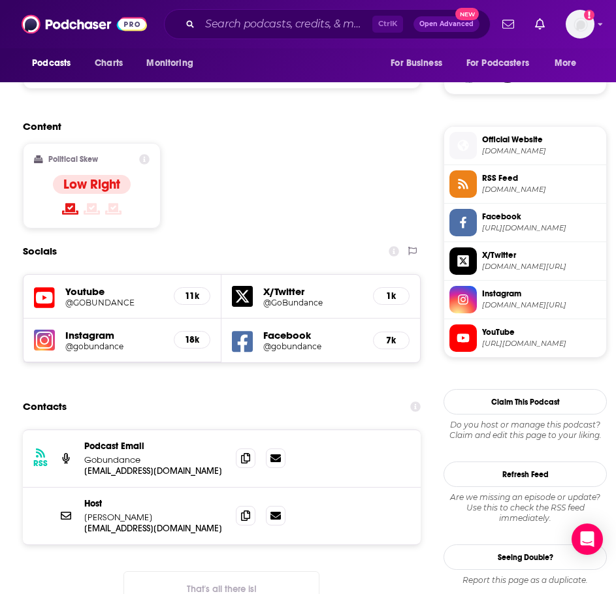
scroll to position [980, 0]
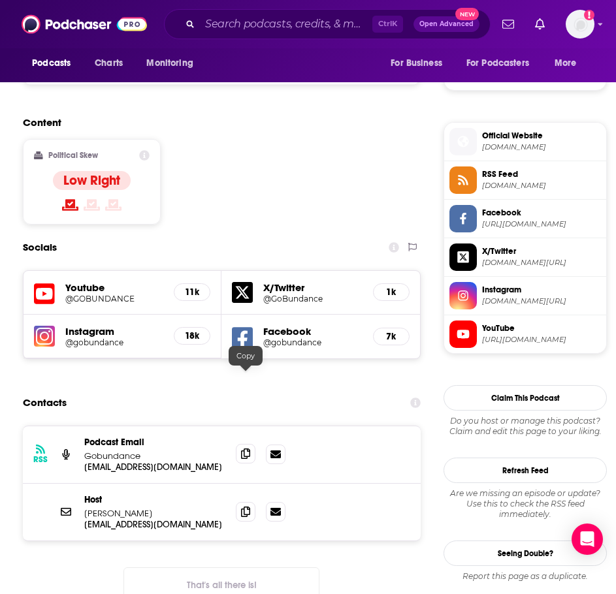
click at [239, 444] on span at bounding box center [246, 454] width 20 height 20
click at [244, 507] on icon at bounding box center [245, 512] width 9 height 10
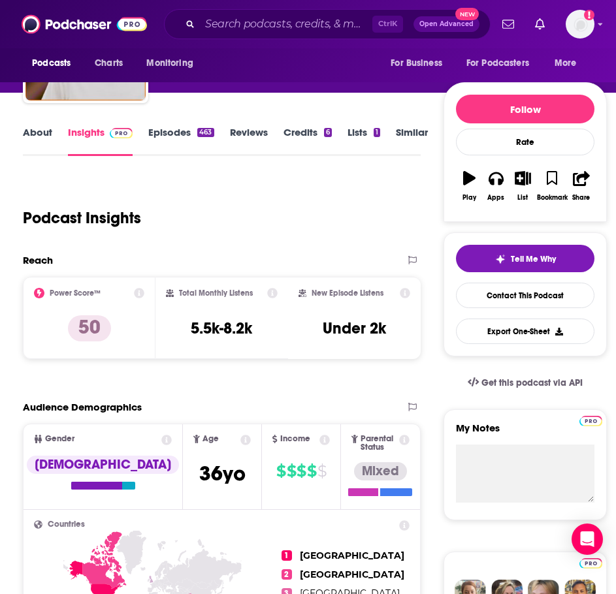
scroll to position [0, 0]
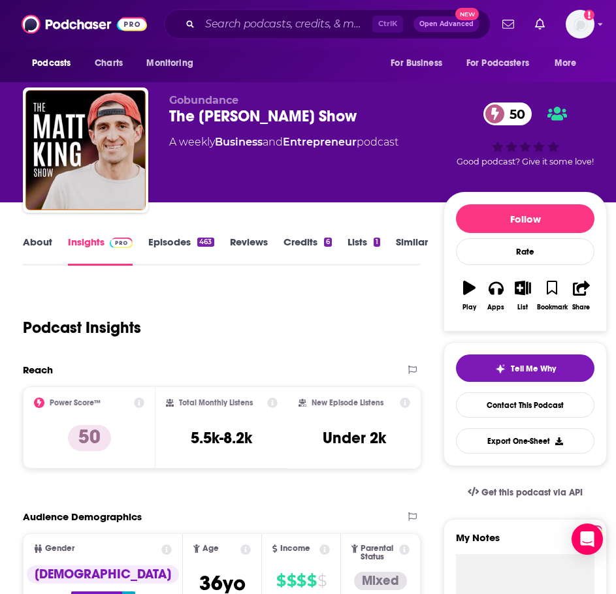
click at [24, 244] on link "About" at bounding box center [37, 251] width 29 height 30
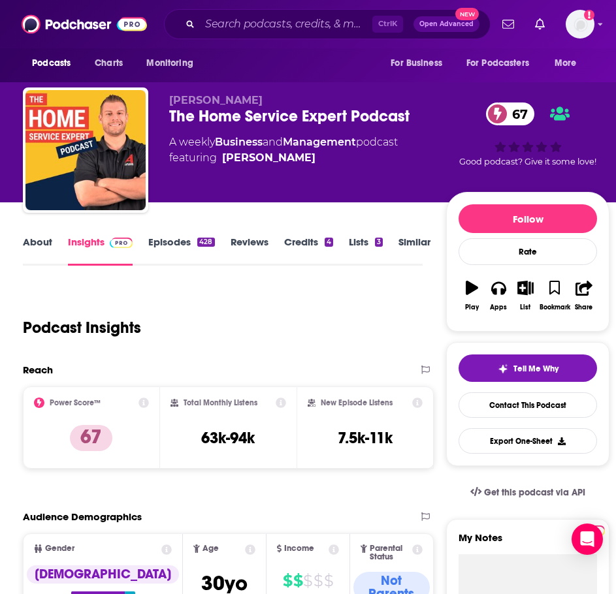
click at [47, 252] on link "About" at bounding box center [37, 251] width 29 height 30
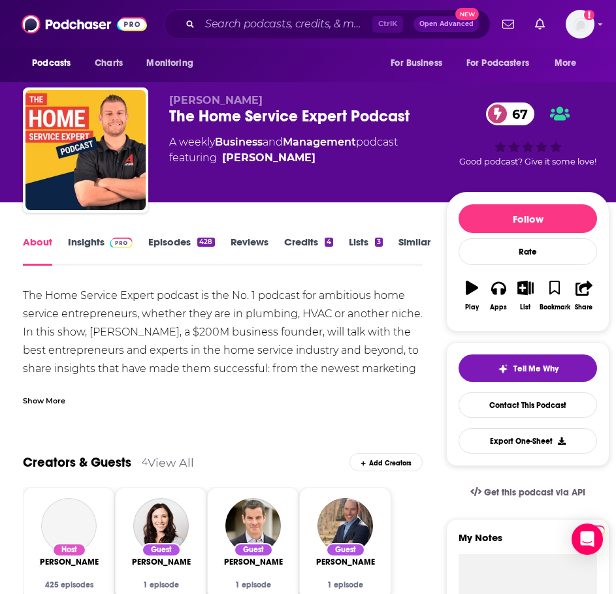
click at [56, 395] on div "Show More" at bounding box center [44, 400] width 42 height 12
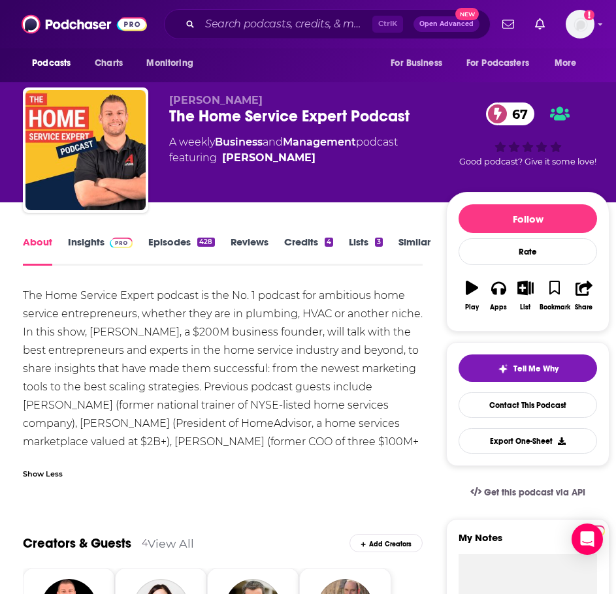
drag, startPoint x: 422, startPoint y: 241, endPoint x: 410, endPoint y: 159, distance: 83.2
click at [422, 241] on link "Similar" at bounding box center [414, 251] width 32 height 30
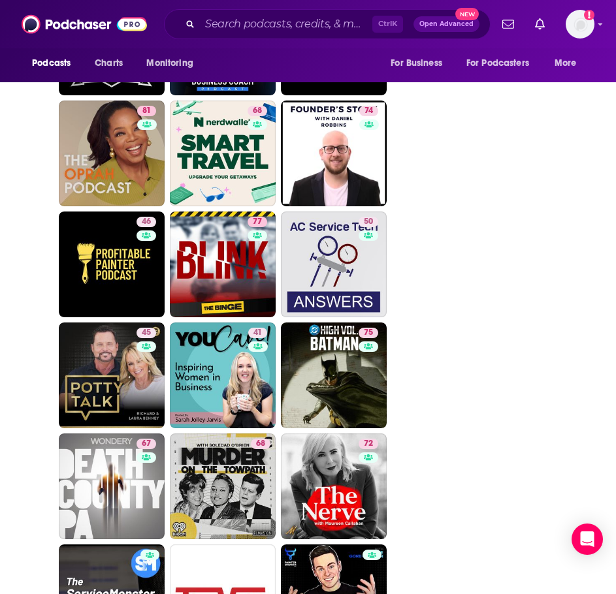
scroll to position [3070, 0]
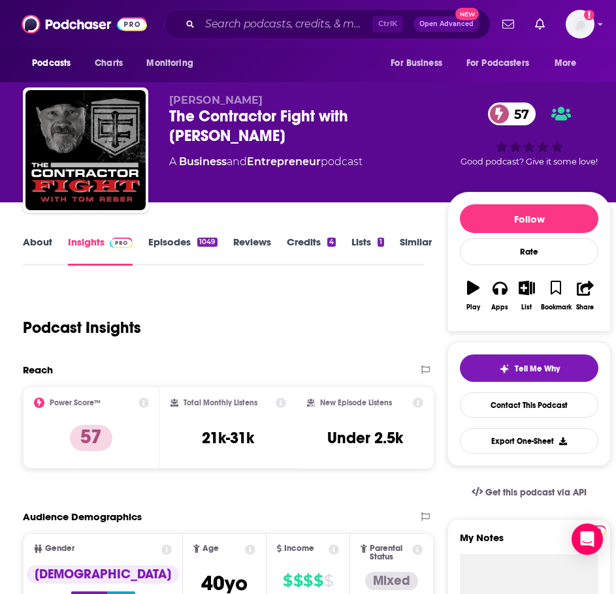
click at [27, 241] on link "About" at bounding box center [37, 251] width 29 height 30
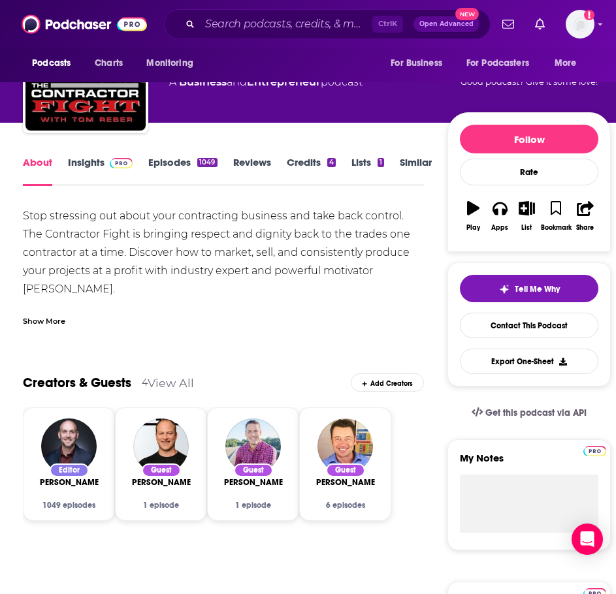
scroll to position [131, 0]
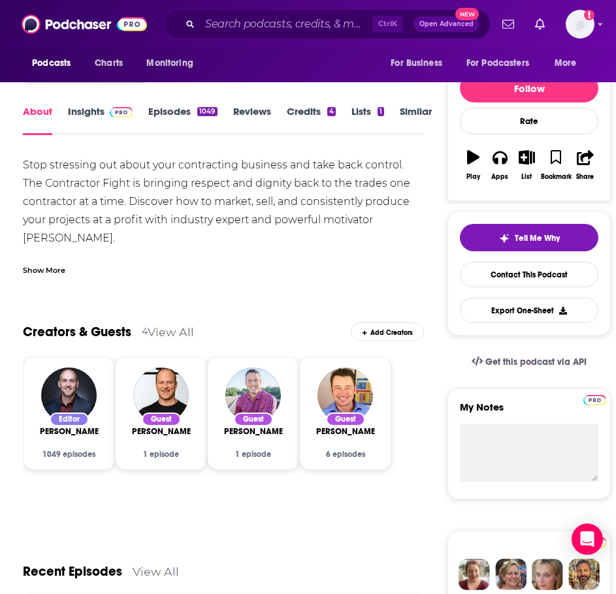
click at [57, 270] on div "Show More" at bounding box center [44, 269] width 42 height 12
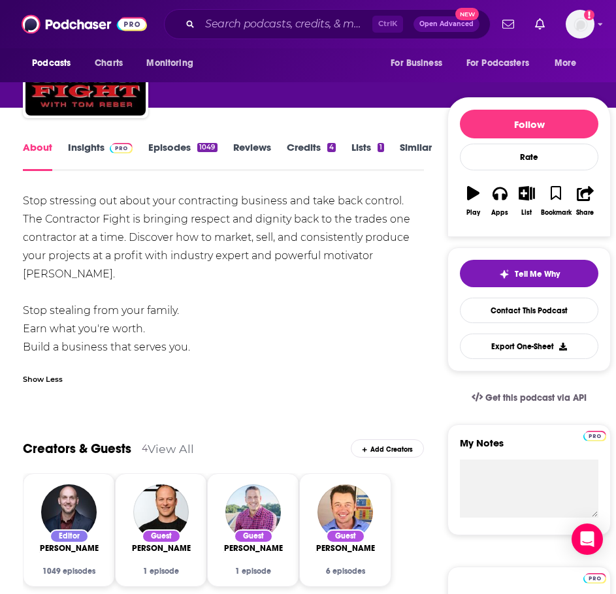
scroll to position [0, 0]
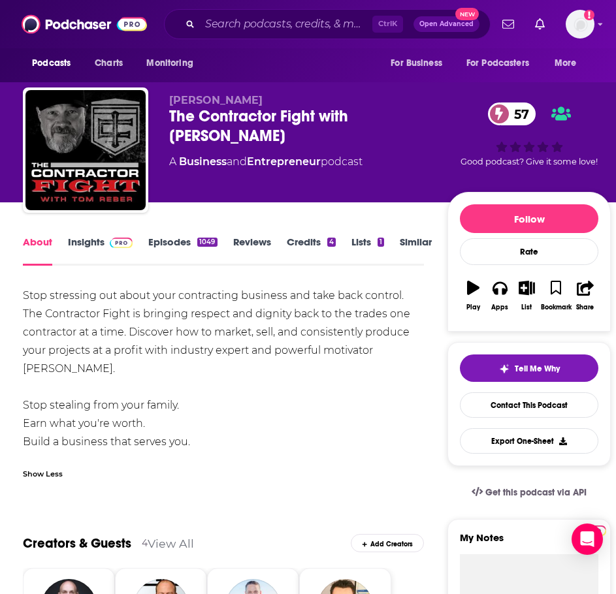
click at [409, 246] on link "Similar" at bounding box center [416, 251] width 32 height 30
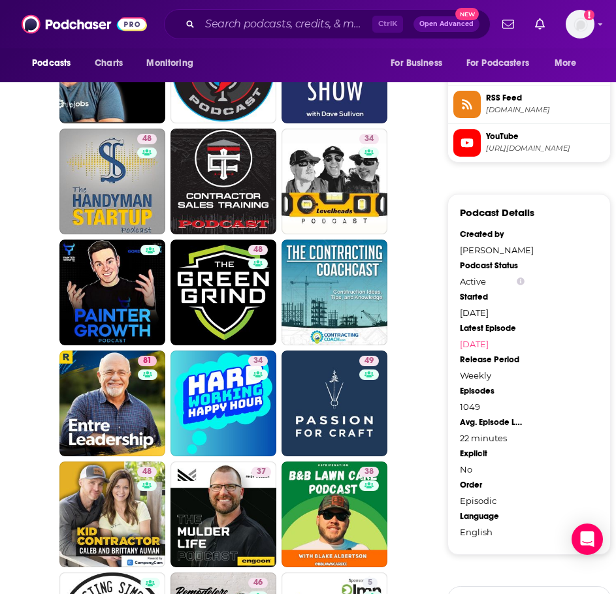
scroll to position [1176, 0]
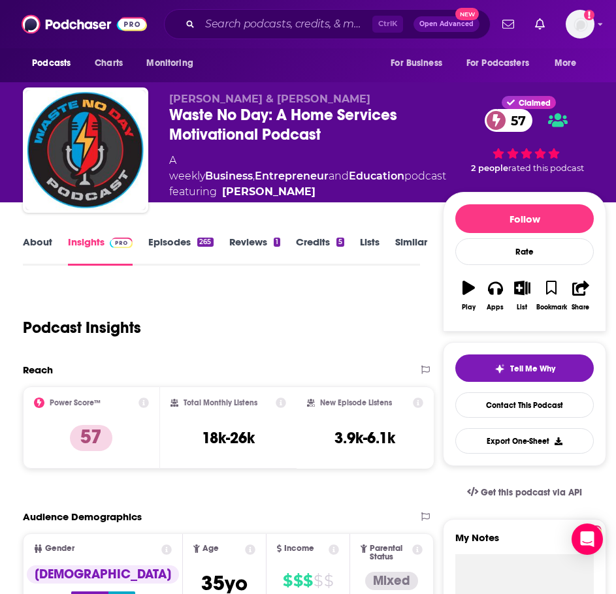
click at [37, 238] on link "About" at bounding box center [37, 251] width 29 height 30
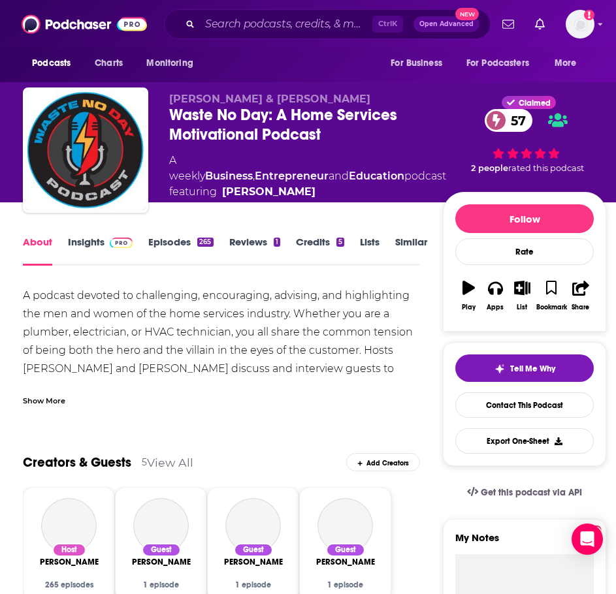
click at [52, 382] on div "A podcast devoted to challenging, encouraging, advising, and highlighting the m…" at bounding box center [221, 347] width 397 height 120
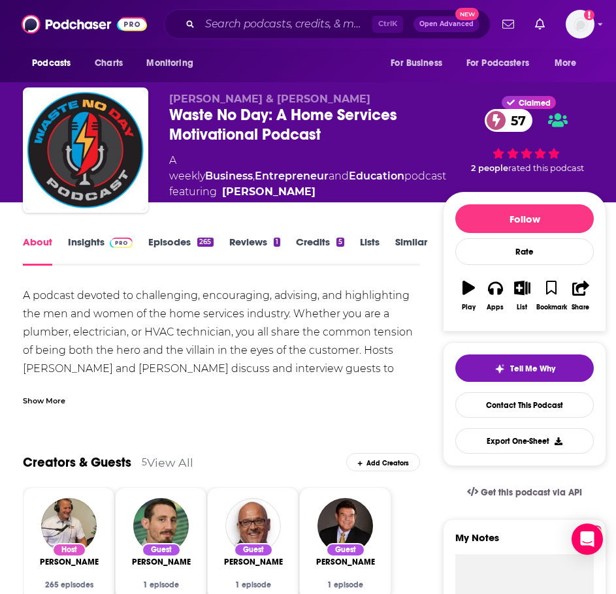
click at [58, 385] on div "Show More" at bounding box center [221, 396] width 397 height 22
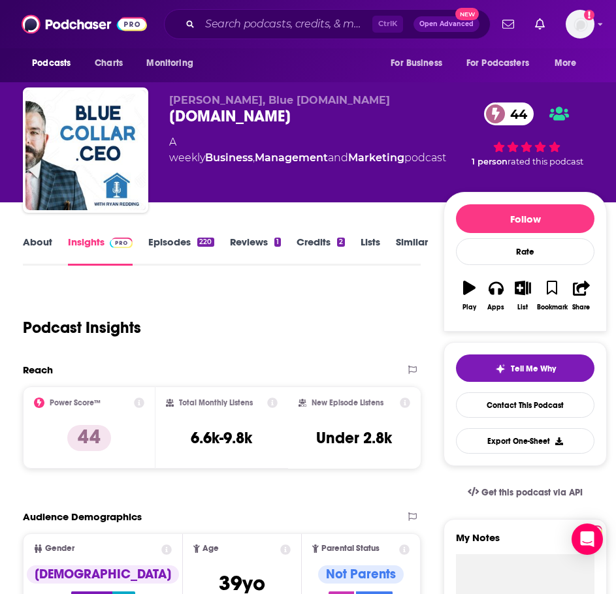
click at [28, 244] on link "About" at bounding box center [37, 251] width 29 height 30
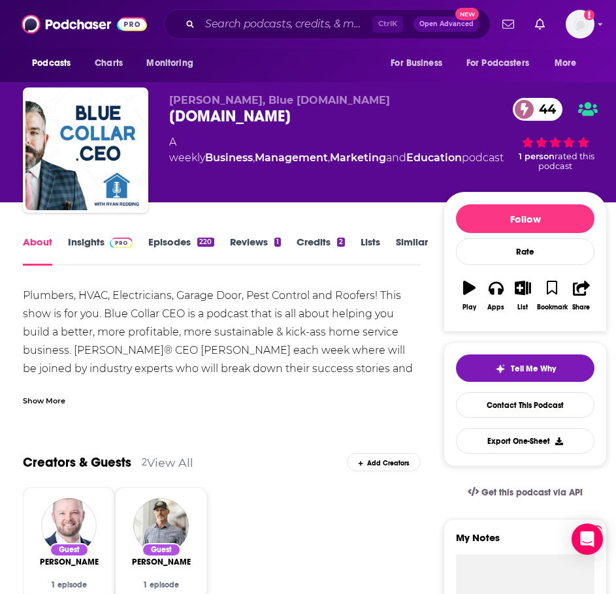
click at [50, 397] on div "Show More" at bounding box center [44, 400] width 42 height 12
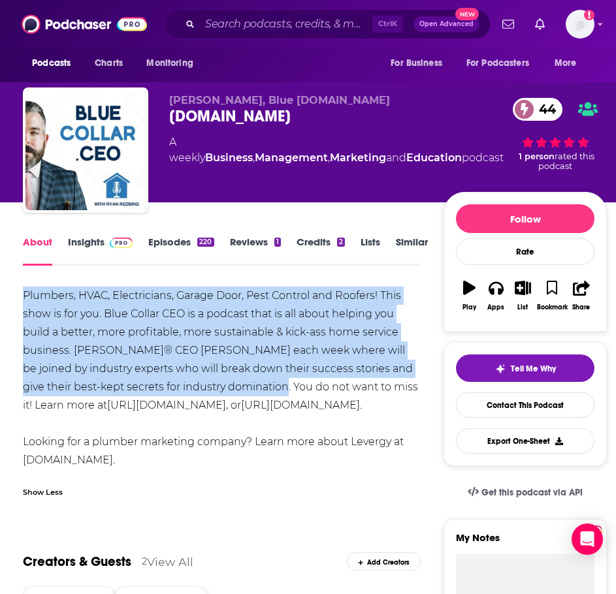
drag, startPoint x: 244, startPoint y: 388, endPoint x: 50, endPoint y: 297, distance: 214.2
copy div "Plumbers, HVAC, Electricians, Garage Door, Pest Control and Roofers! This show …"
click at [121, 249] on link "Insights" at bounding box center [100, 251] width 65 height 30
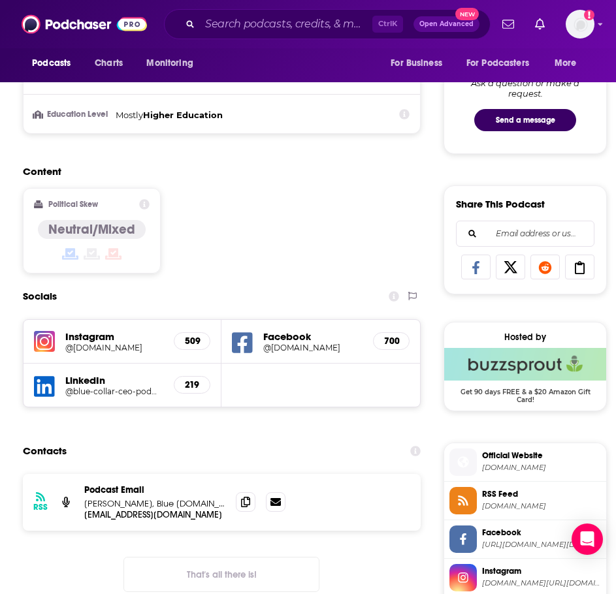
scroll to position [915, 0]
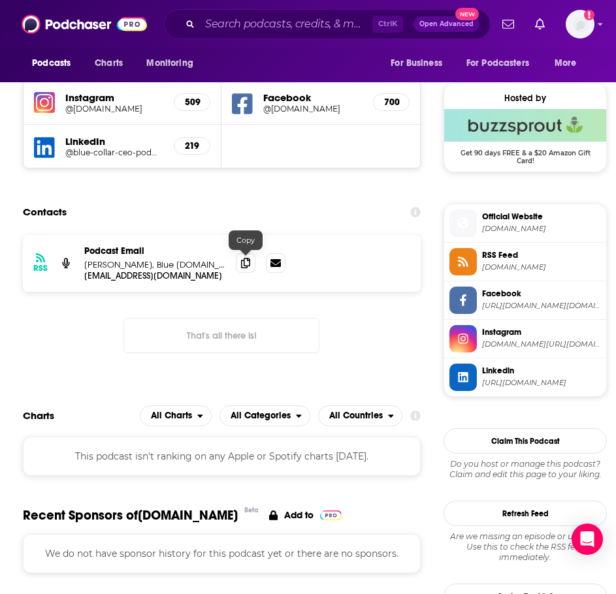
drag, startPoint x: 240, startPoint y: 261, endPoint x: 222, endPoint y: 264, distance: 18.5
click at [240, 261] on span at bounding box center [246, 263] width 20 height 20
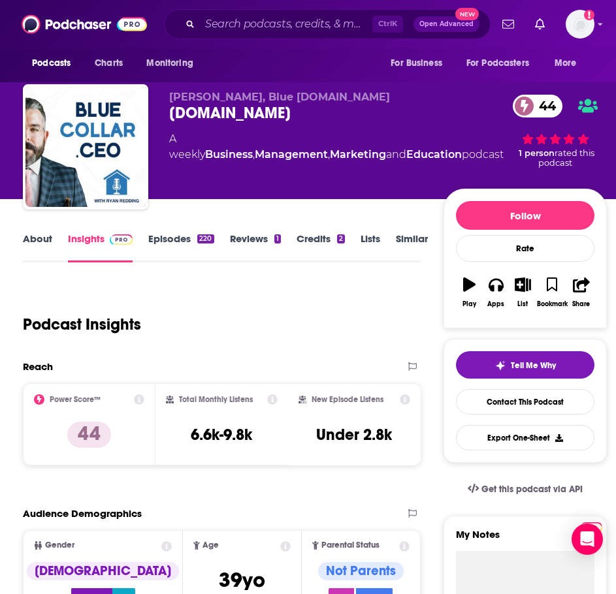
scroll to position [0, 0]
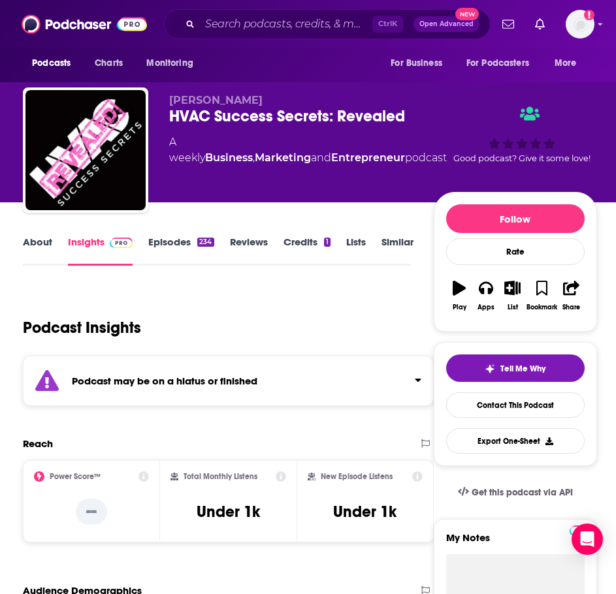
click at [150, 380] on strong "Podcast may be on a hiatus or finished" at bounding box center [165, 381] width 186 height 12
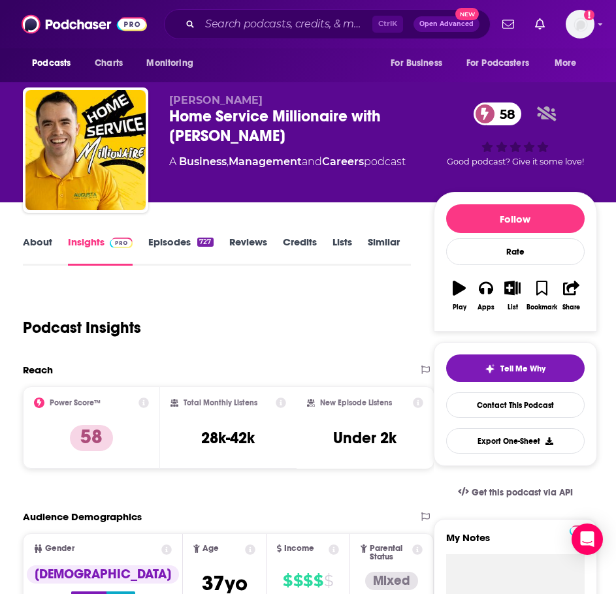
click at [41, 248] on link "About" at bounding box center [37, 251] width 29 height 30
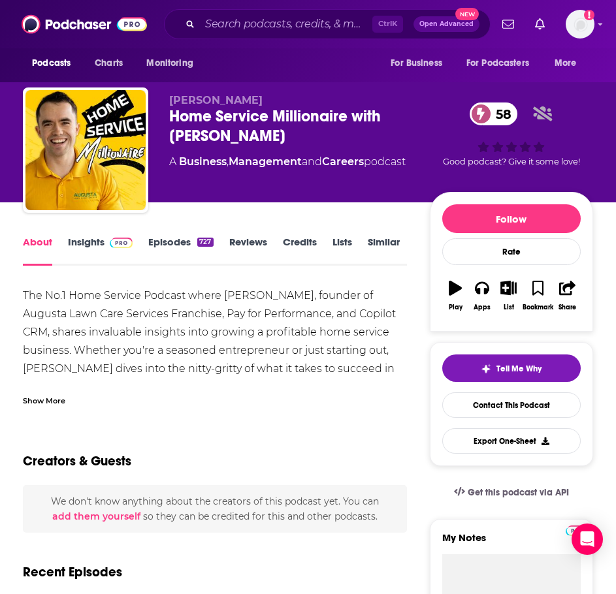
click at [65, 402] on div "Show More" at bounding box center [44, 400] width 42 height 12
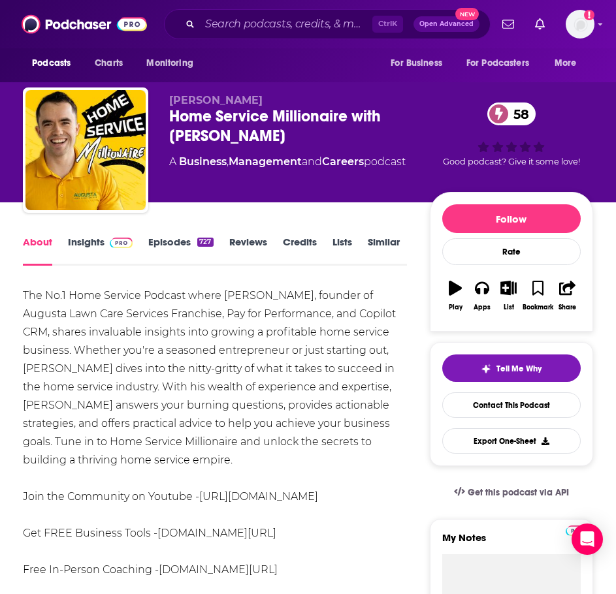
click at [157, 242] on link "Episodes 727" at bounding box center [180, 251] width 65 height 30
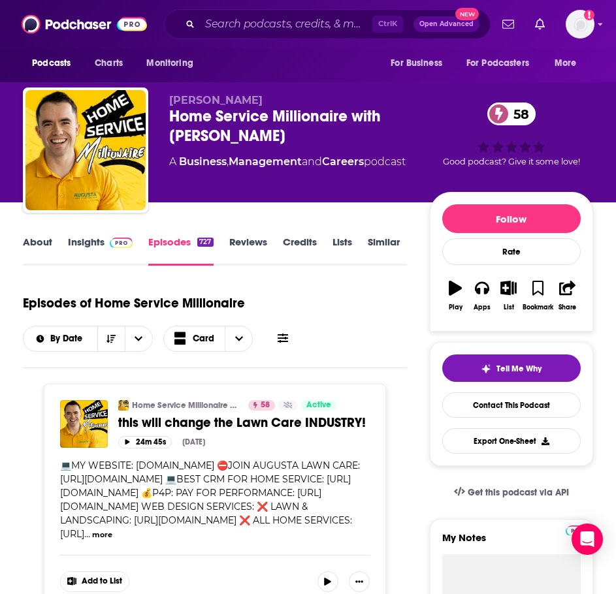
click at [90, 248] on link "Insights" at bounding box center [100, 251] width 65 height 30
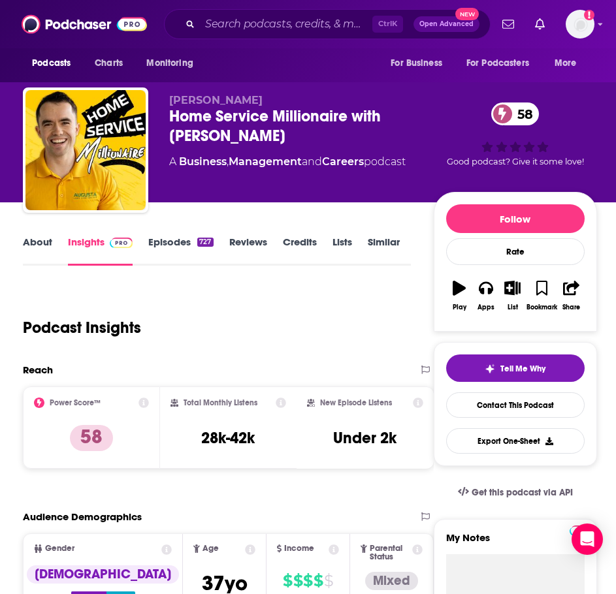
click at [35, 250] on link "About" at bounding box center [37, 251] width 29 height 30
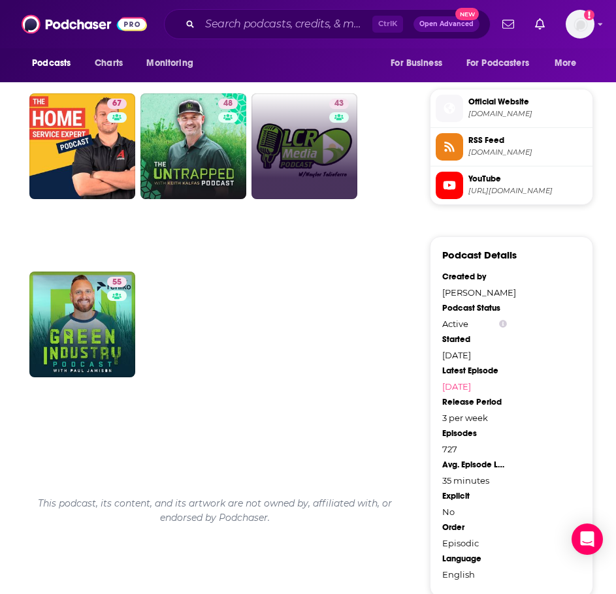
scroll to position [915, 0]
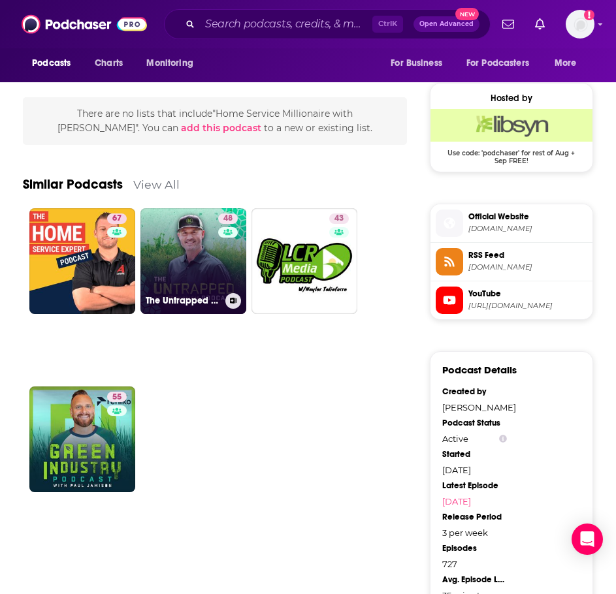
click at [194, 279] on link "48 The Untrapped Podcast With Keith Kalfas" at bounding box center [193, 261] width 106 height 106
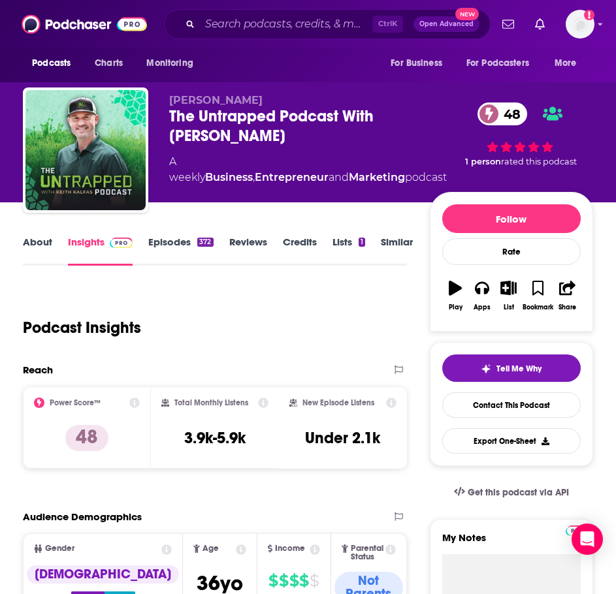
click at [38, 244] on link "About" at bounding box center [37, 251] width 29 height 30
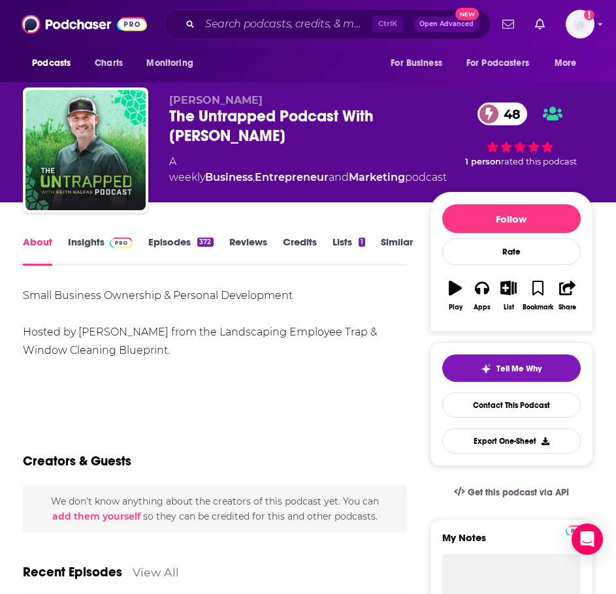
click at [167, 240] on link "Episodes 372" at bounding box center [180, 251] width 65 height 30
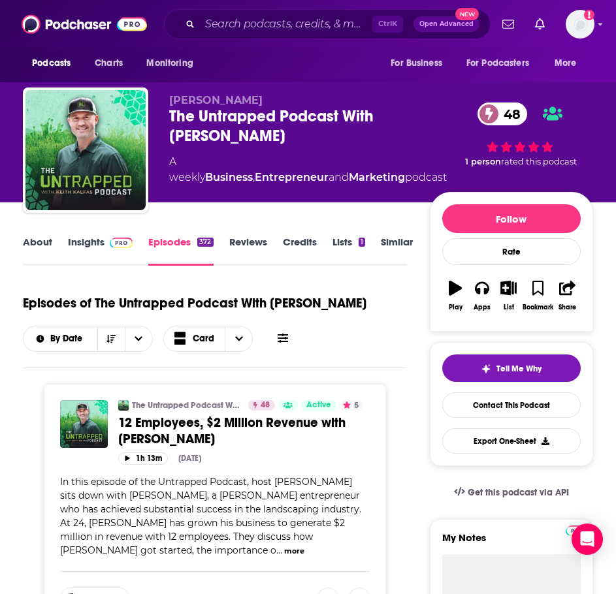
click at [39, 241] on link "About" at bounding box center [37, 251] width 29 height 30
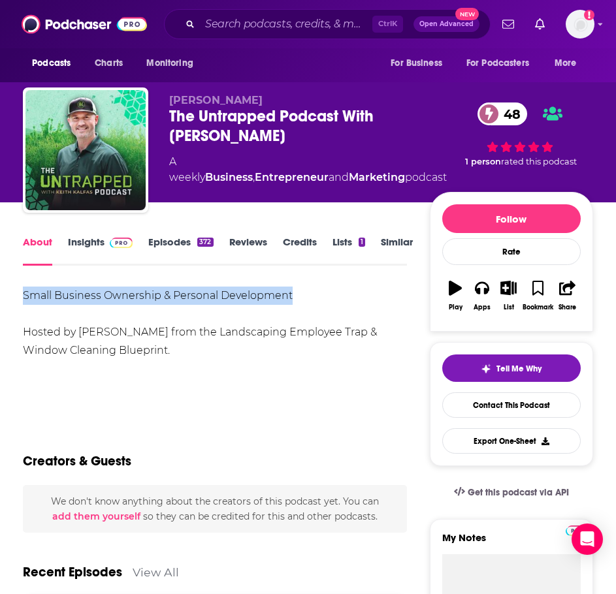
drag, startPoint x: 303, startPoint y: 293, endPoint x: 11, endPoint y: 293, distance: 292.0
copy div "Small Business Ownership & Personal Development"
click at [100, 243] on link "Insights" at bounding box center [100, 251] width 65 height 30
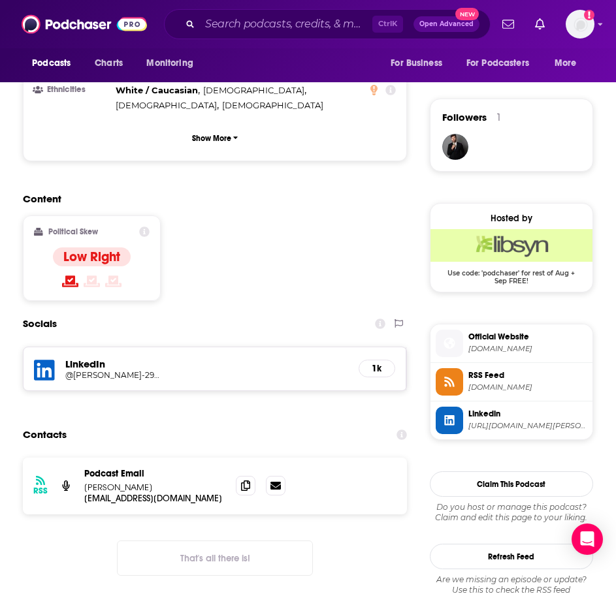
scroll to position [915, 0]
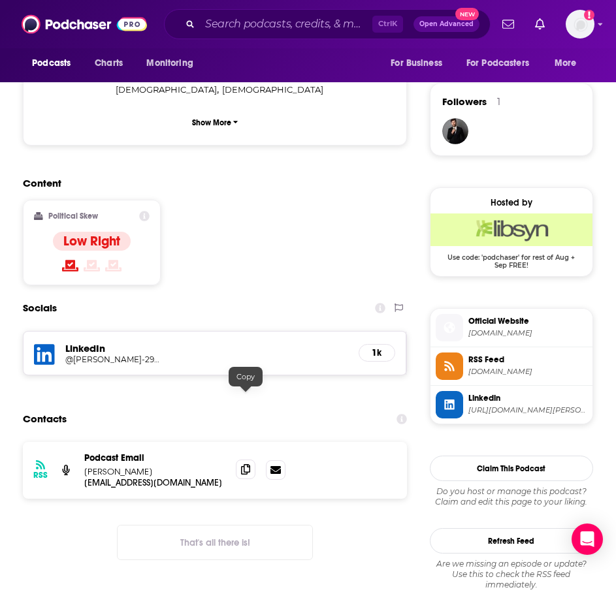
click at [240, 460] on span at bounding box center [246, 470] width 20 height 20
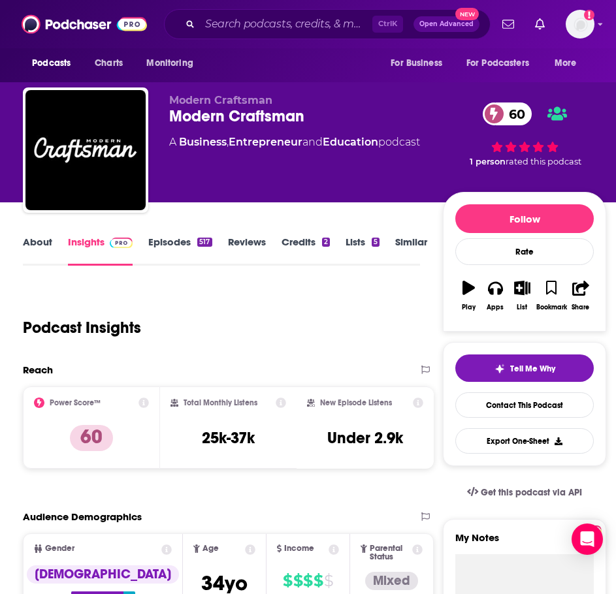
click at [46, 238] on link "About" at bounding box center [37, 251] width 29 height 30
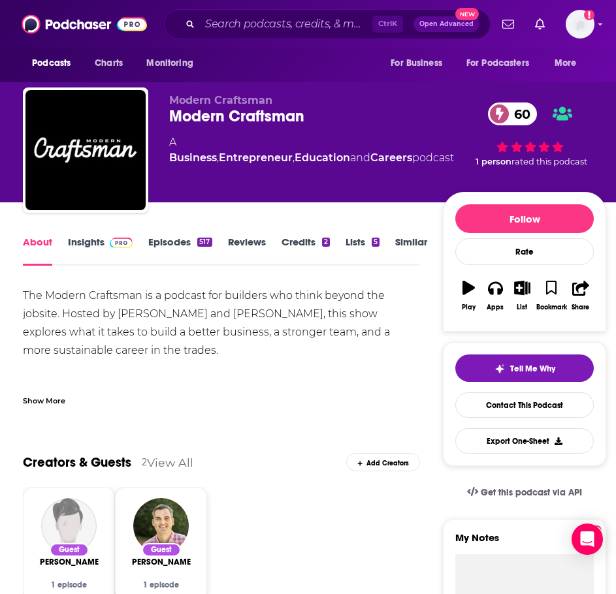
click at [52, 389] on div "Show More" at bounding box center [221, 396] width 397 height 22
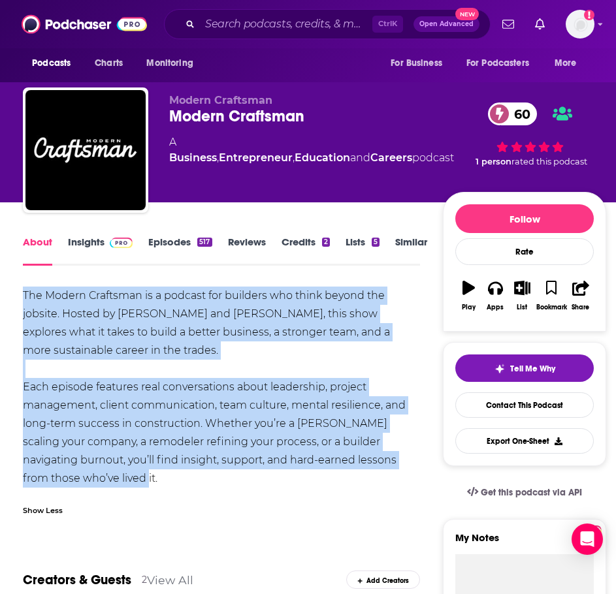
drag, startPoint x: 116, startPoint y: 476, endPoint x: 14, endPoint y: 298, distance: 205.7
copy div "The Modern Craftsman is a podcast for builders who think beyond the jobsite. Ho…"
click at [88, 249] on link "Insights" at bounding box center [100, 251] width 65 height 30
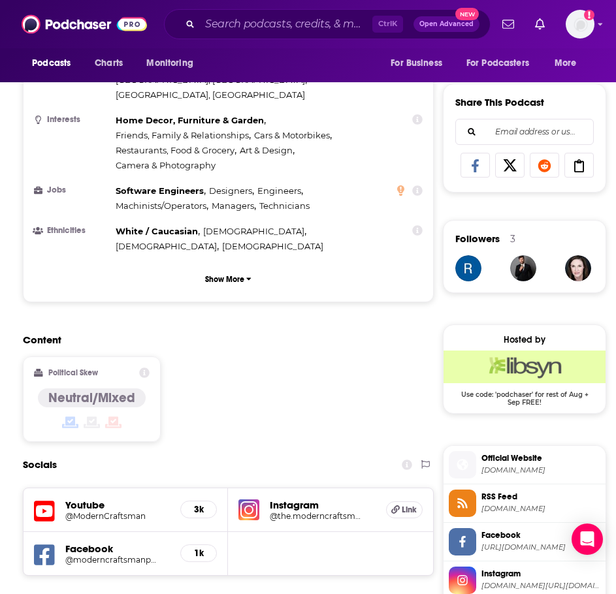
scroll to position [849, 0]
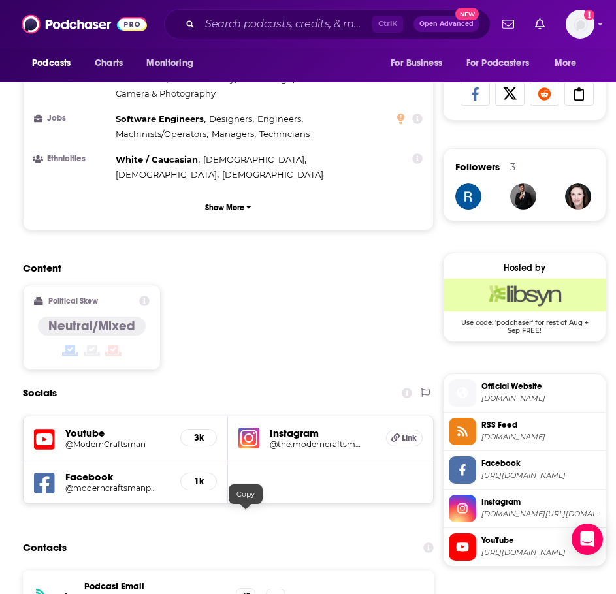
click at [242, 593] on icon at bounding box center [245, 598] width 9 height 10
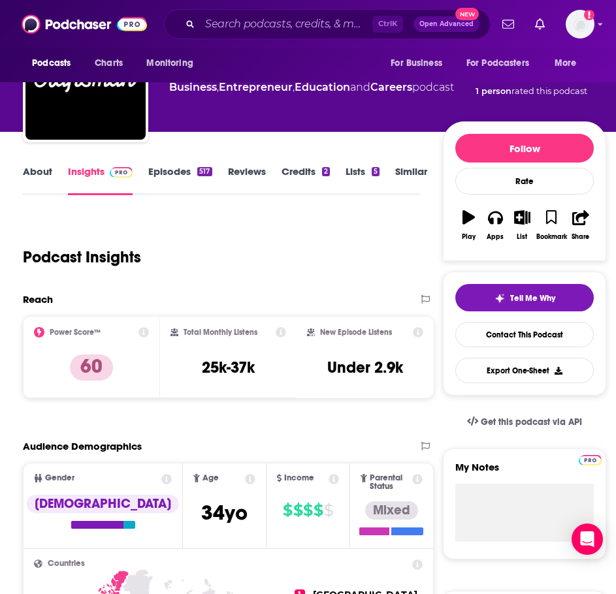
scroll to position [0, 0]
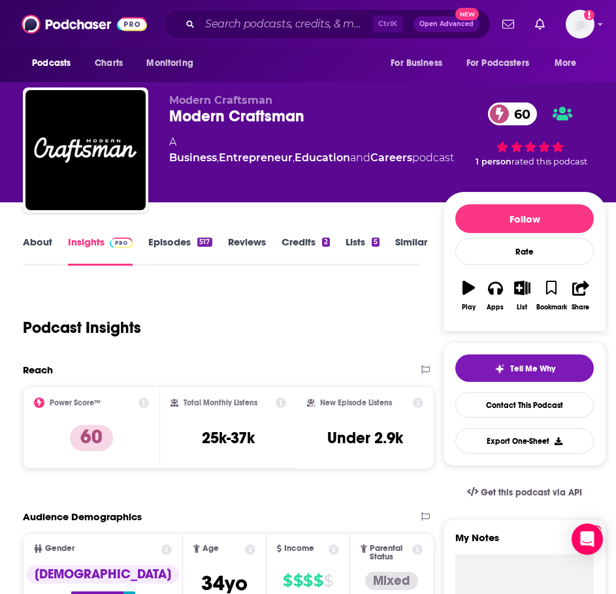
click at [413, 238] on link "Similar" at bounding box center [411, 251] width 32 height 30
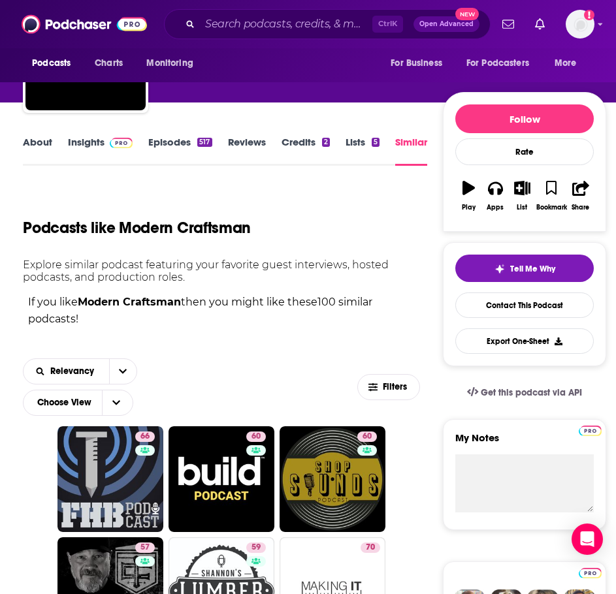
scroll to position [327, 0]
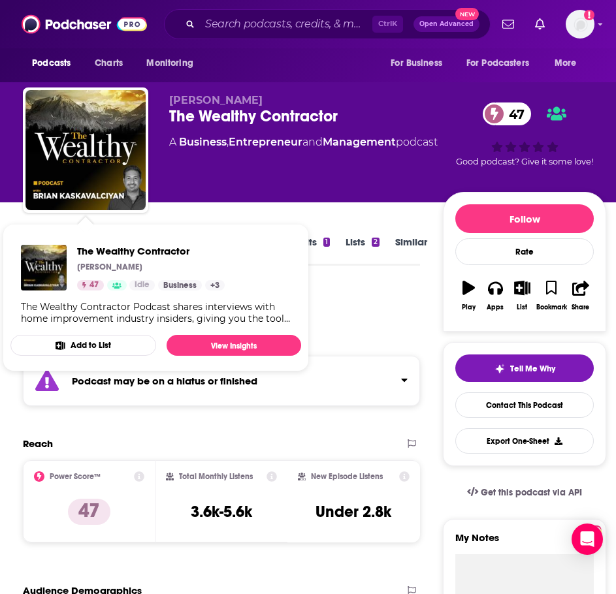
click at [125, 387] on div "Podcast may be on a hiatus or finished" at bounding box center [221, 381] width 397 height 50
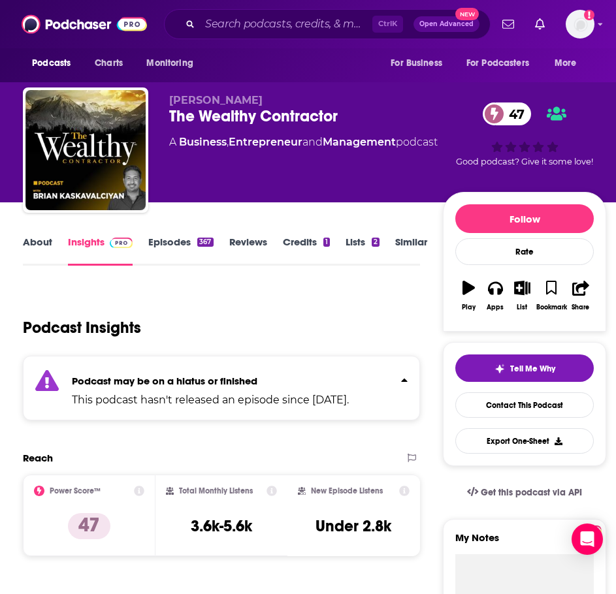
click at [159, 246] on link "Episodes 367" at bounding box center [180, 251] width 65 height 30
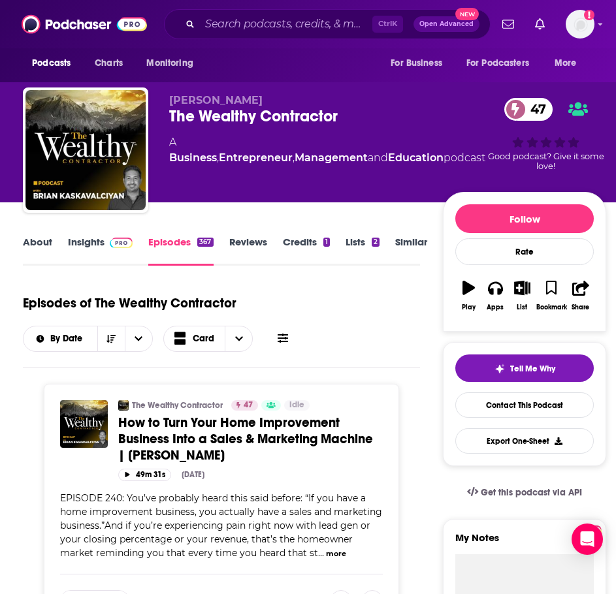
click at [46, 248] on link "About" at bounding box center [37, 251] width 29 height 30
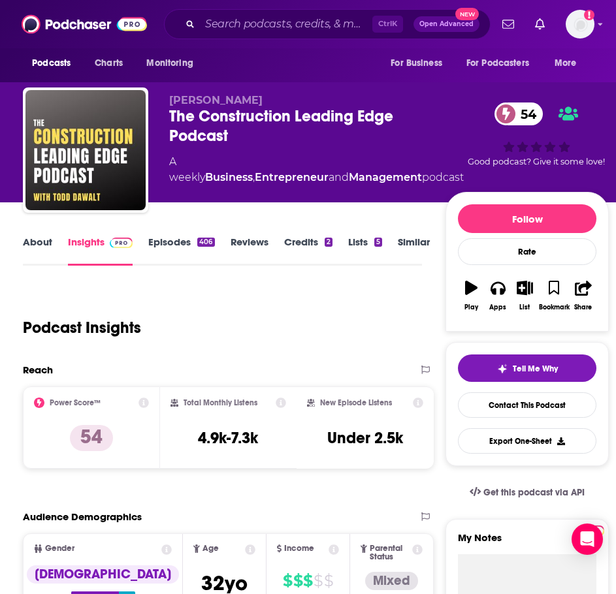
click at [29, 241] on link "About" at bounding box center [37, 251] width 29 height 30
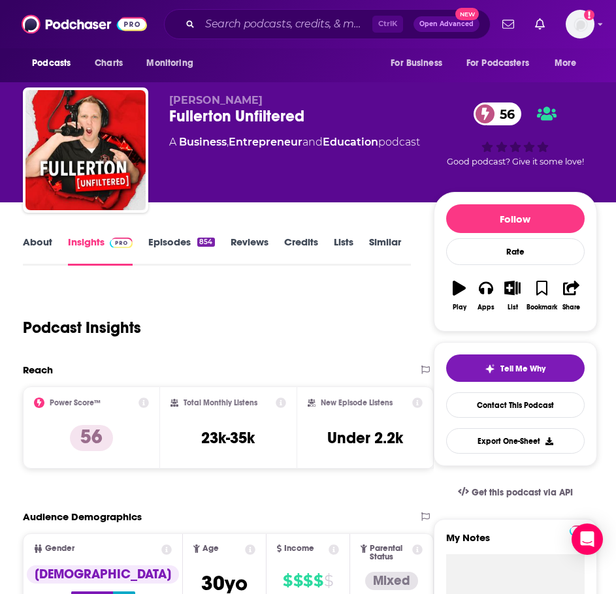
click at [42, 253] on link "About" at bounding box center [37, 251] width 29 height 30
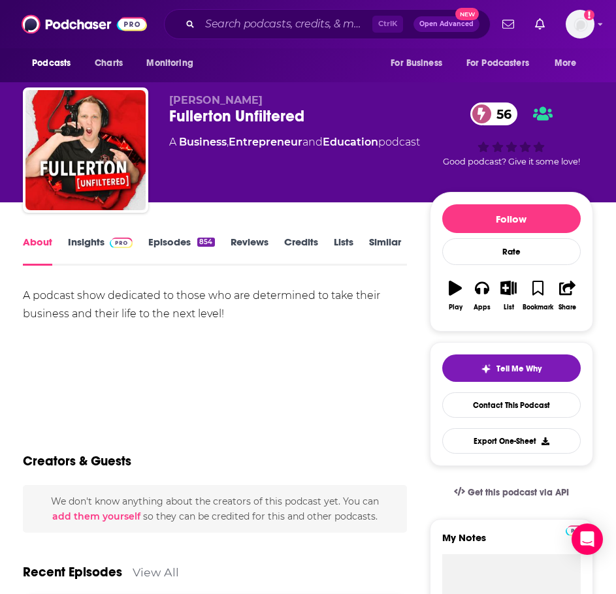
click at [174, 238] on link "Episodes 854" at bounding box center [181, 251] width 66 height 30
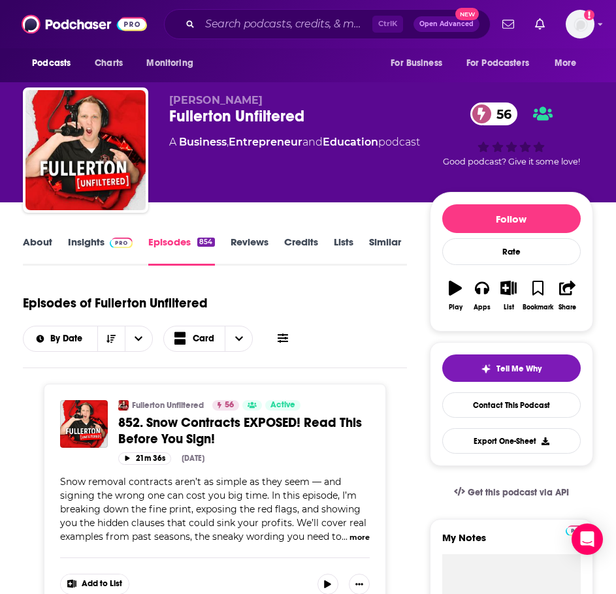
click at [35, 238] on link "About" at bounding box center [37, 251] width 29 height 30
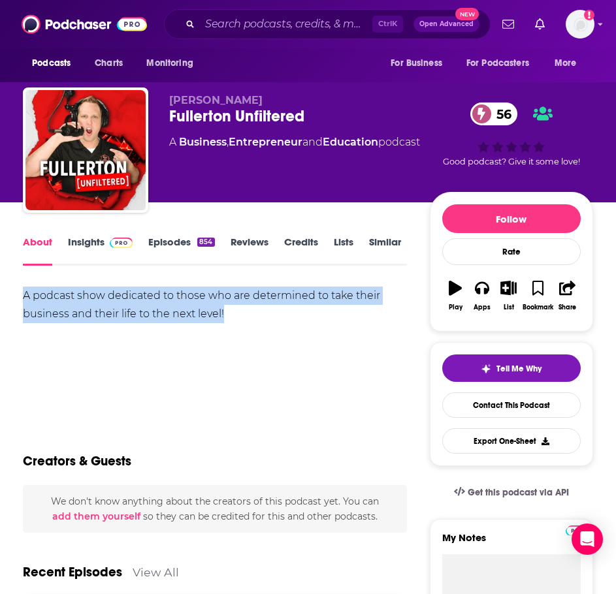
drag, startPoint x: 238, startPoint y: 312, endPoint x: 24, endPoint y: 295, distance: 214.3
copy div "A podcast show dedicated to those who are determined to take their business and…"
click at [75, 247] on link "Insights" at bounding box center [100, 251] width 65 height 30
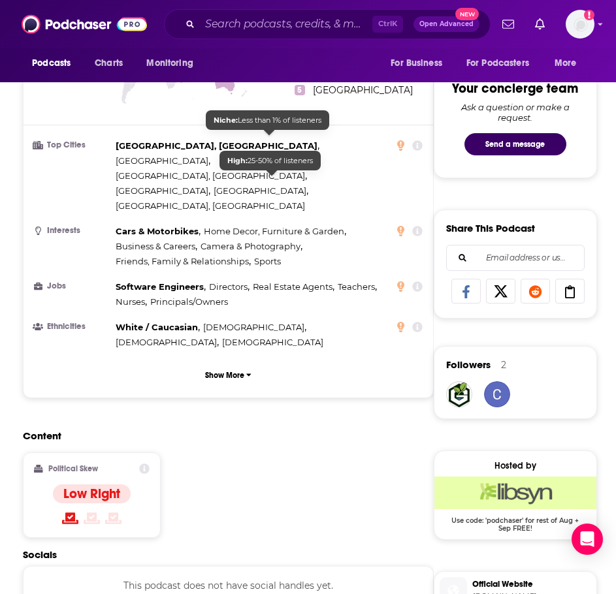
scroll to position [849, 0]
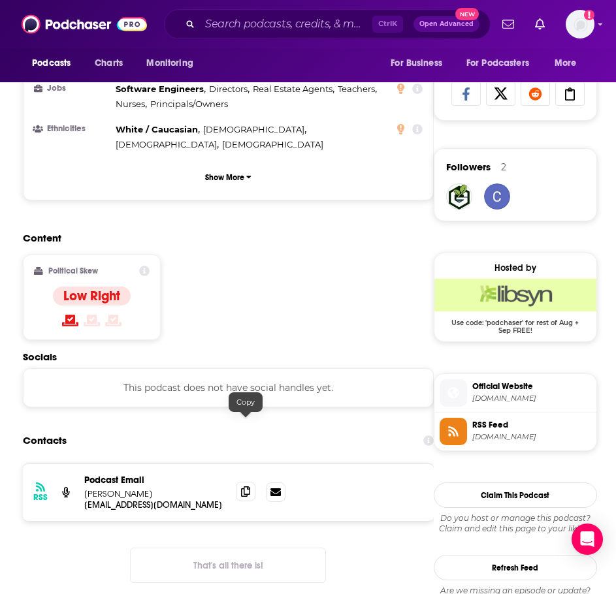
click at [242, 487] on icon at bounding box center [245, 492] width 9 height 10
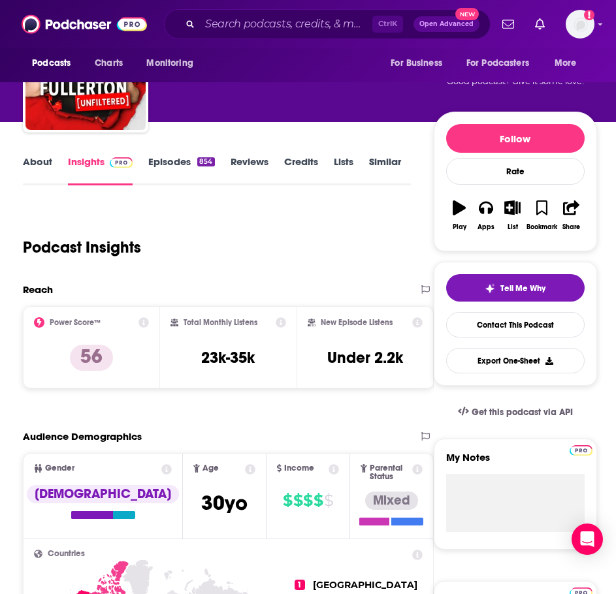
scroll to position [0, 0]
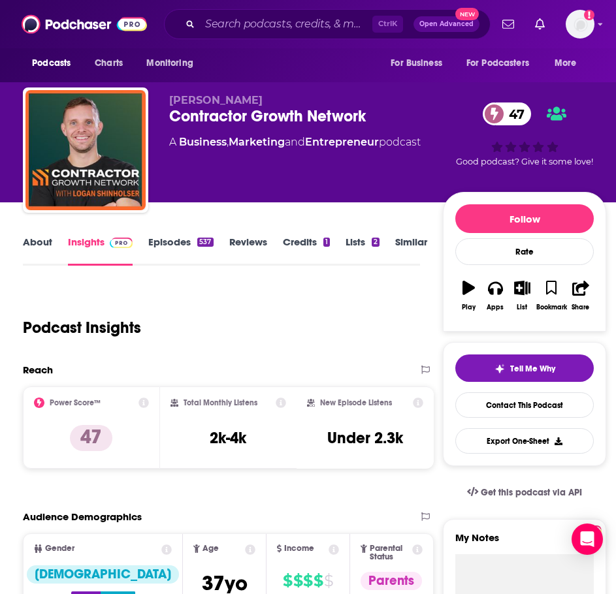
click at [35, 246] on link "About" at bounding box center [37, 251] width 29 height 30
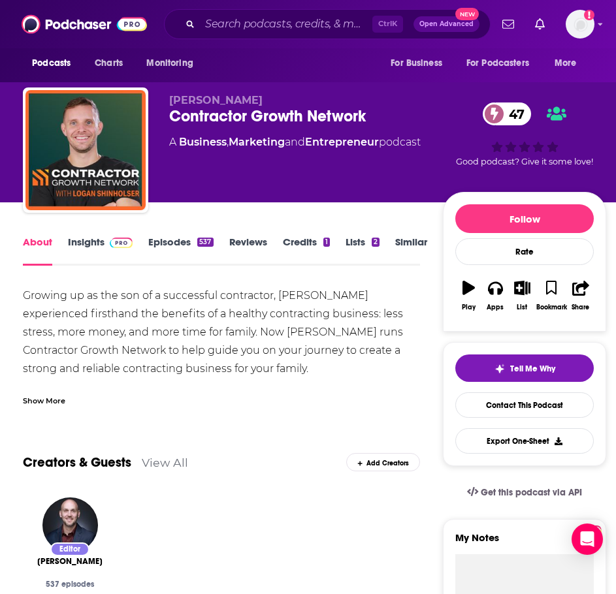
click at [55, 393] on div "Show More" at bounding box center [221, 396] width 397 height 22
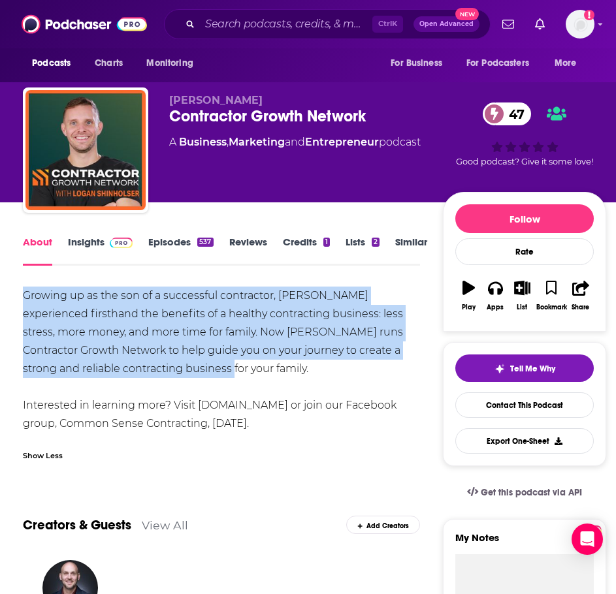
drag, startPoint x: 223, startPoint y: 372, endPoint x: 12, endPoint y: 296, distance: 225.0
copy div "Growing up as the son of a successful contractor, [PERSON_NAME] experienced fir…"
click at [106, 248] on span at bounding box center [119, 242] width 28 height 12
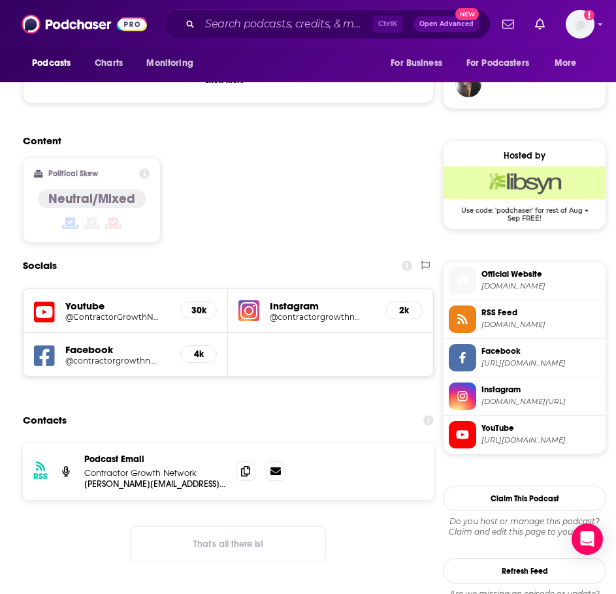
scroll to position [980, 0]
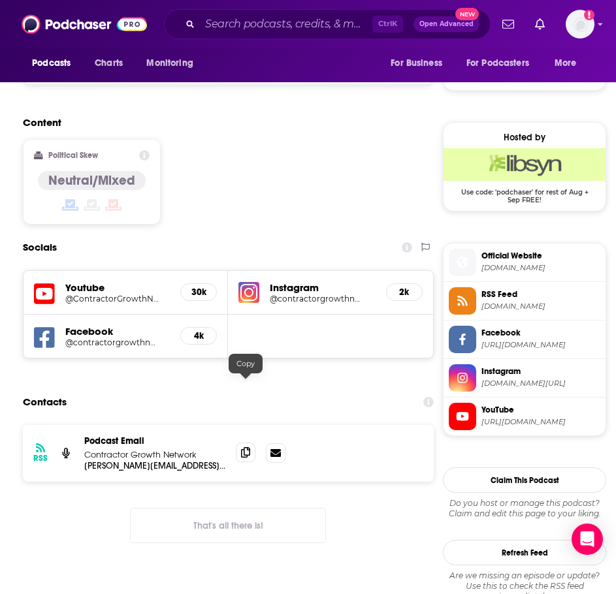
click at [246, 447] on icon at bounding box center [245, 452] width 9 height 10
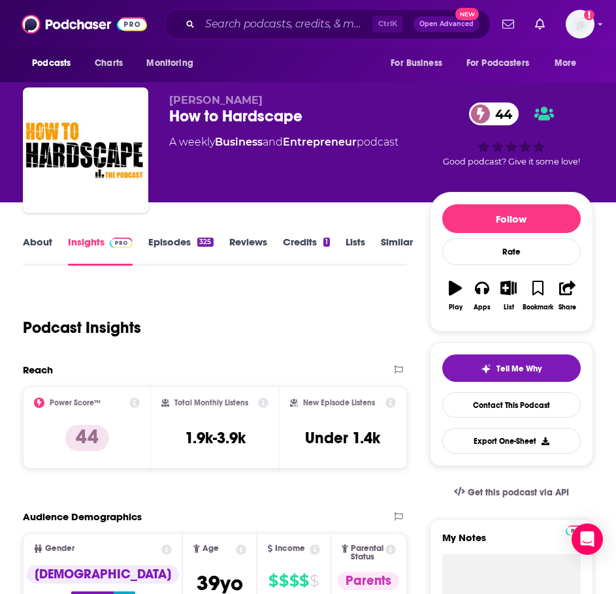
click at [39, 247] on link "About" at bounding box center [37, 251] width 29 height 30
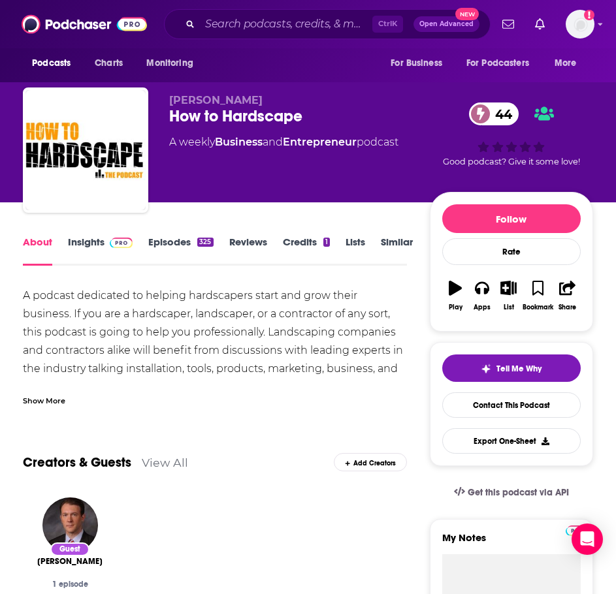
click at [63, 391] on div "Show More" at bounding box center [215, 396] width 384 height 22
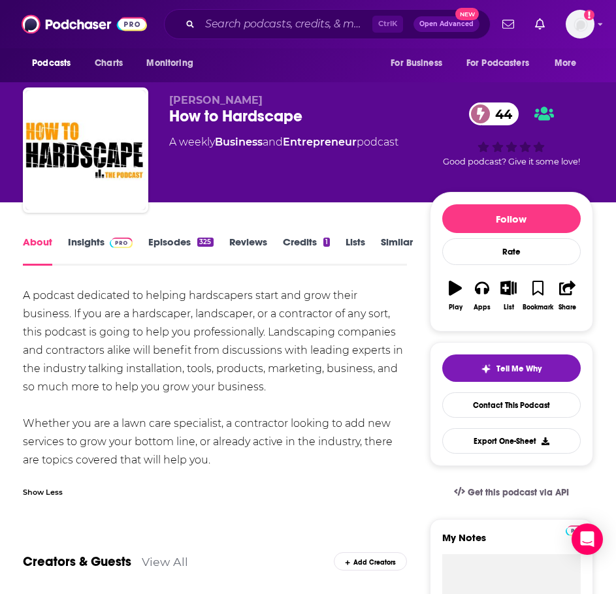
drag, startPoint x: 232, startPoint y: 462, endPoint x: 18, endPoint y: 297, distance: 270.6
copy div "A podcast dedicated to helping hardscapers start and grow their business. If yo…"
click at [93, 243] on link "Insights" at bounding box center [100, 251] width 65 height 30
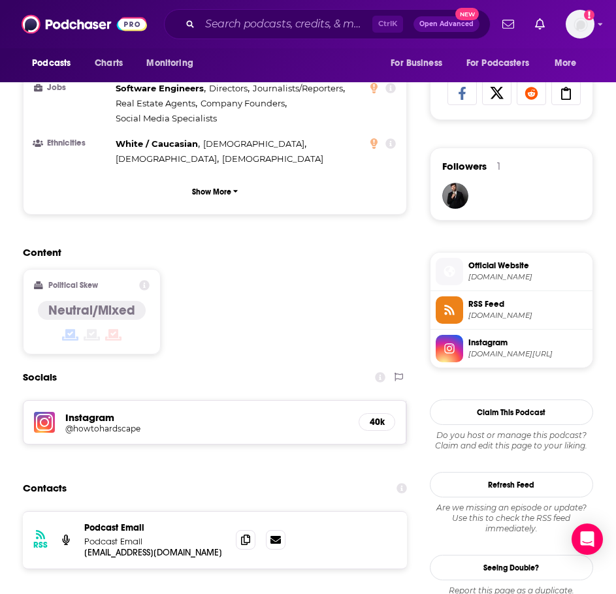
scroll to position [980, 0]
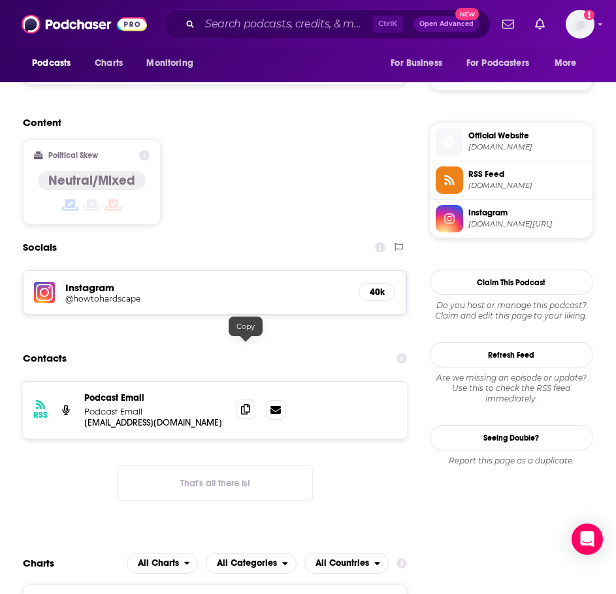
click at [243, 404] on icon at bounding box center [245, 409] width 9 height 10
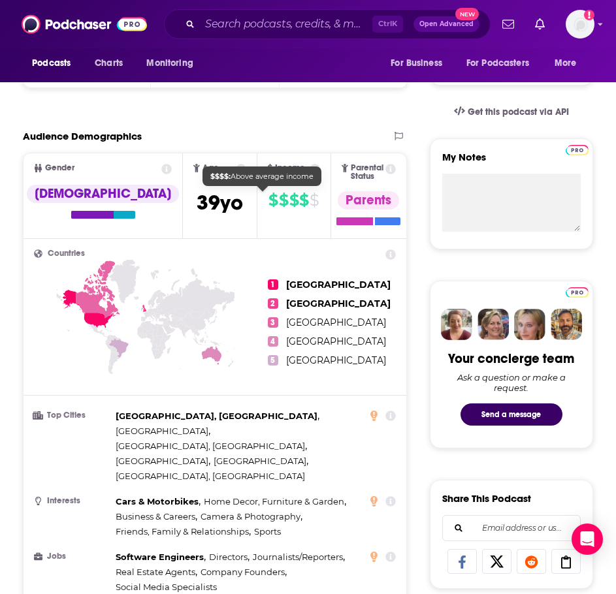
scroll to position [0, 0]
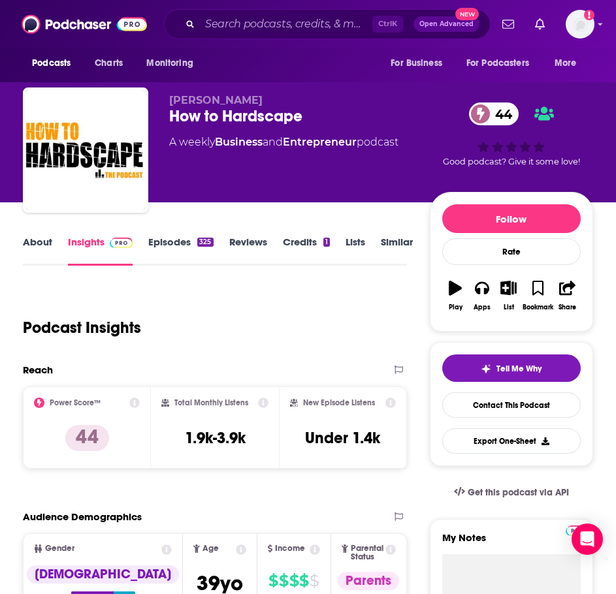
click at [407, 246] on link "Similar" at bounding box center [397, 251] width 32 height 30
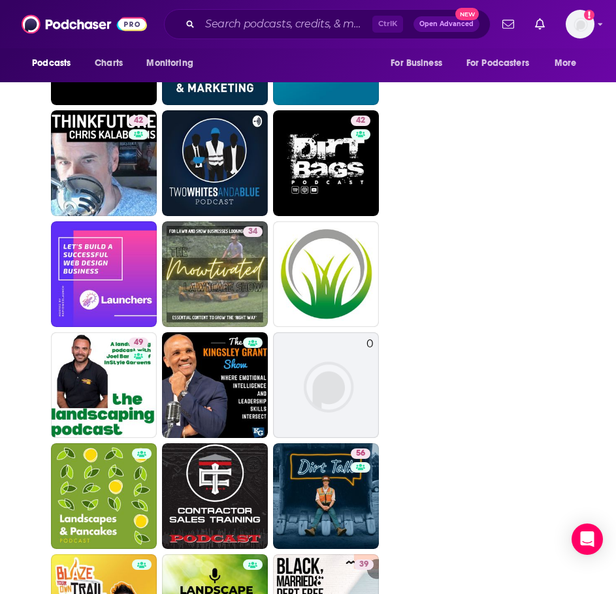
scroll to position [3136, 0]
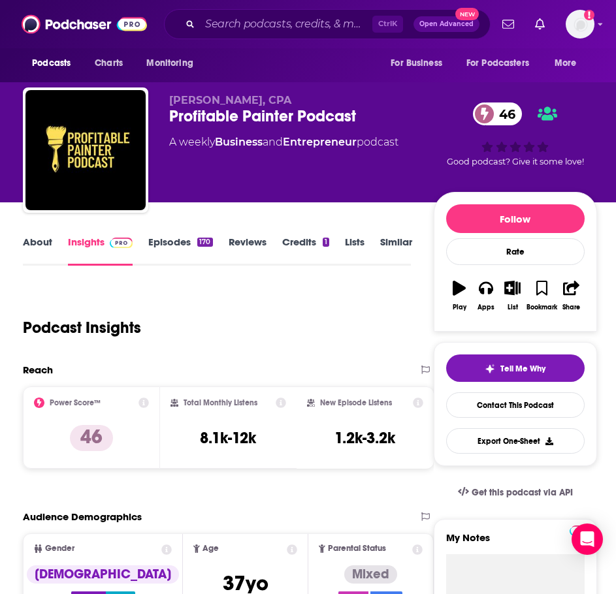
click at [28, 245] on link "About" at bounding box center [37, 251] width 29 height 30
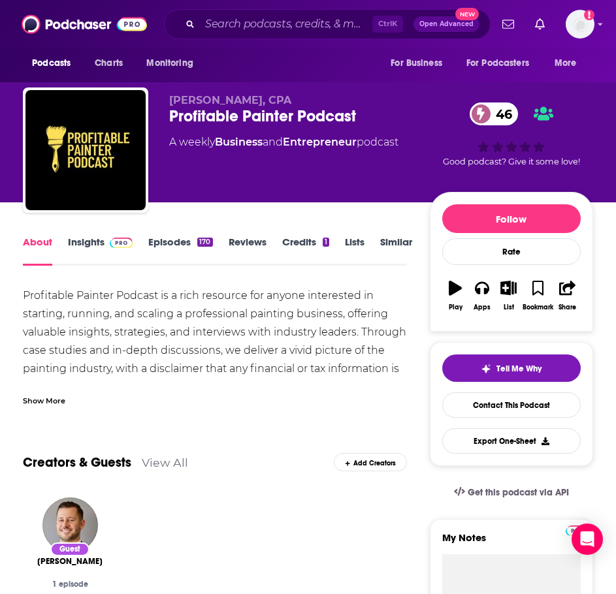
click at [44, 402] on div "Show More" at bounding box center [44, 400] width 42 height 12
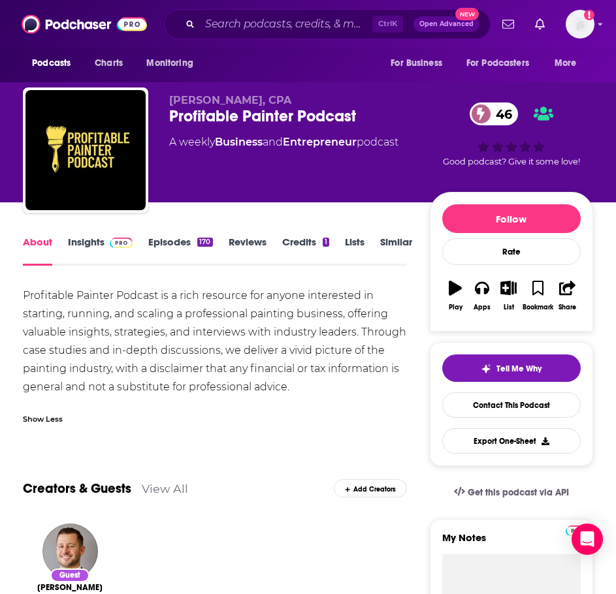
drag, startPoint x: 64, startPoint y: 422, endPoint x: 80, endPoint y: 419, distance: 16.7
click at [64, 422] on div "Show Less" at bounding box center [215, 414] width 384 height 22
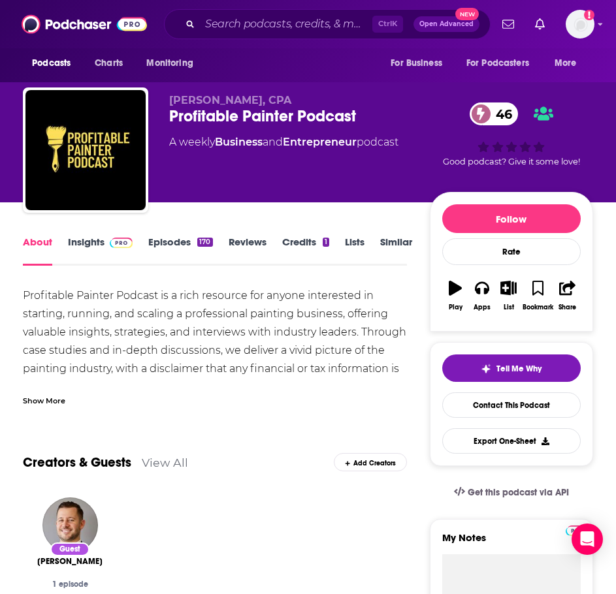
click at [57, 404] on div "Show More" at bounding box center [44, 400] width 42 height 12
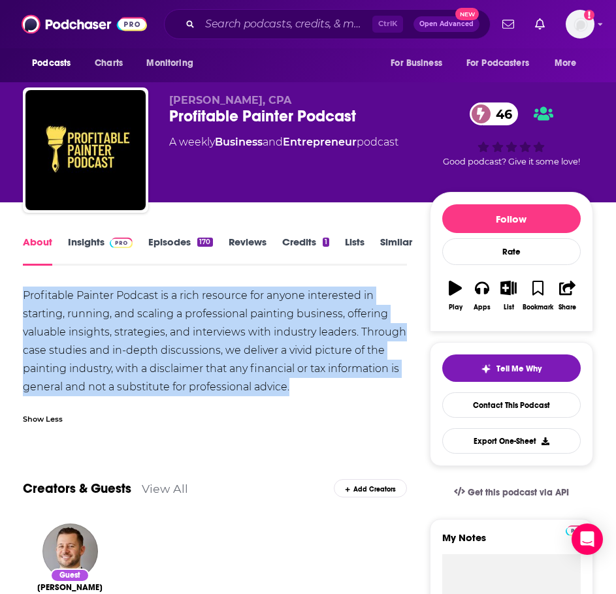
drag, startPoint x: 306, startPoint y: 389, endPoint x: 67, endPoint y: 312, distance: 251.2
copy div "Profitable Painter Podcast is a rich resource for anyone interested in starting…"
click at [93, 251] on link "Insights" at bounding box center [100, 251] width 65 height 30
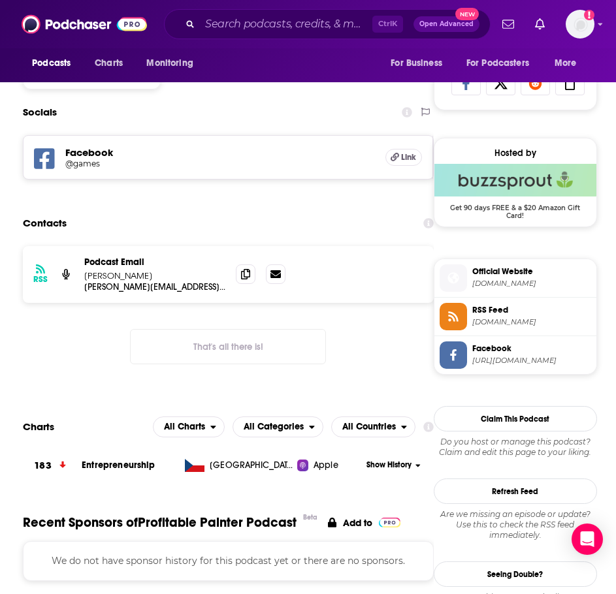
scroll to position [915, 0]
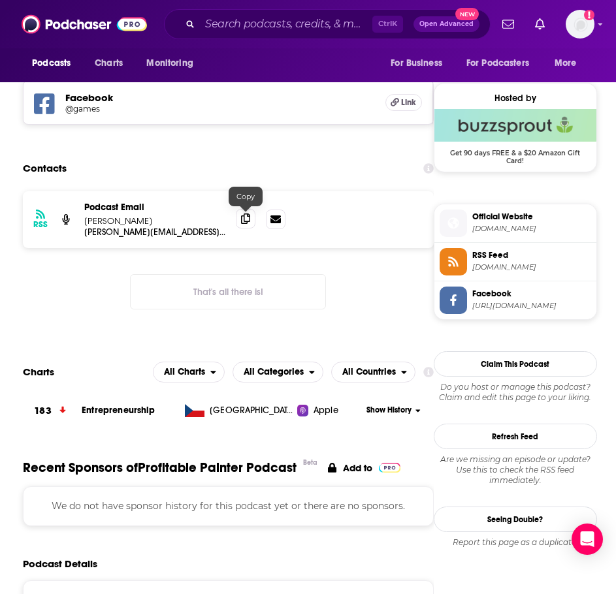
click at [248, 218] on icon at bounding box center [245, 219] width 9 height 10
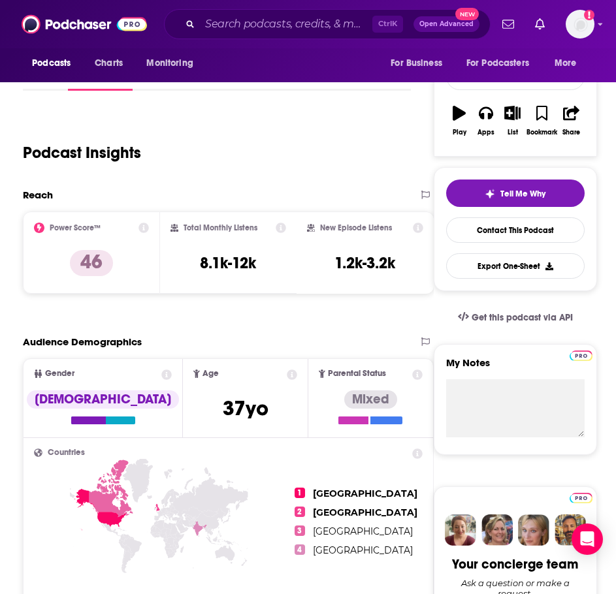
scroll to position [65, 0]
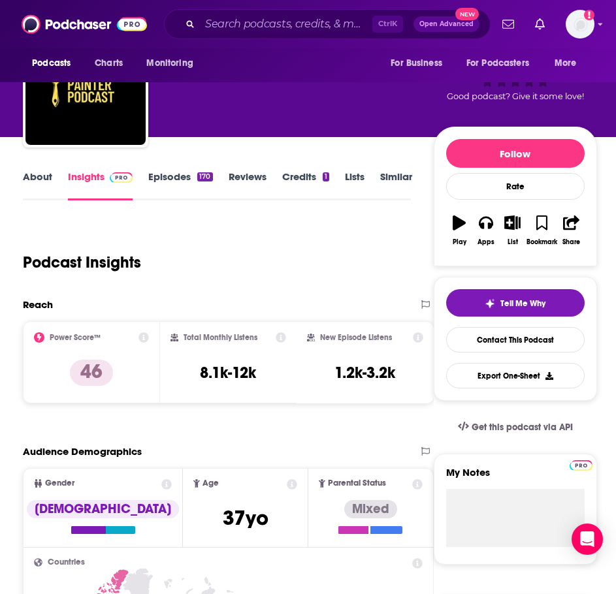
drag, startPoint x: 389, startPoint y: 176, endPoint x: 196, endPoint y: 2, distance: 259.9
click at [389, 176] on link "Similar" at bounding box center [396, 186] width 32 height 30
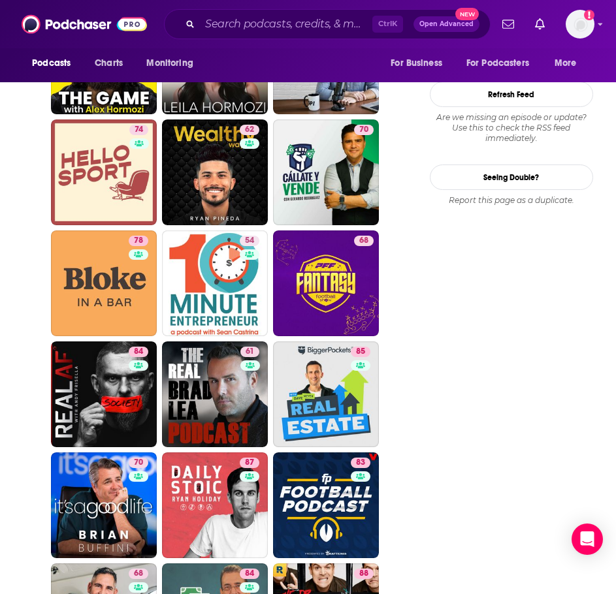
scroll to position [1829, 0]
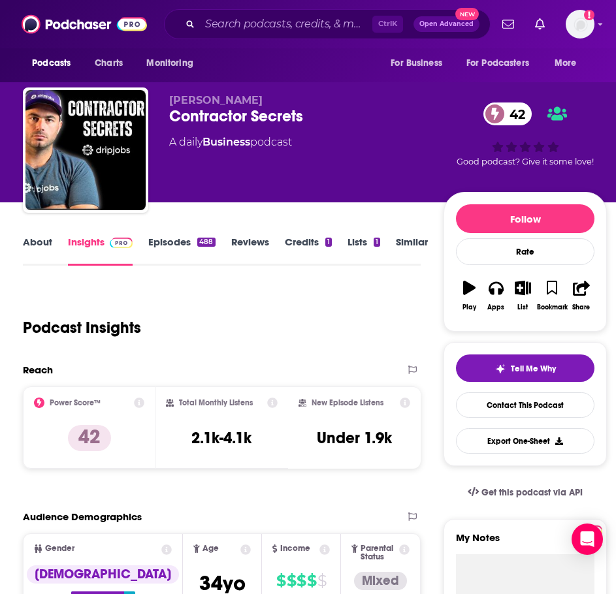
click at [46, 244] on link "About" at bounding box center [37, 251] width 29 height 30
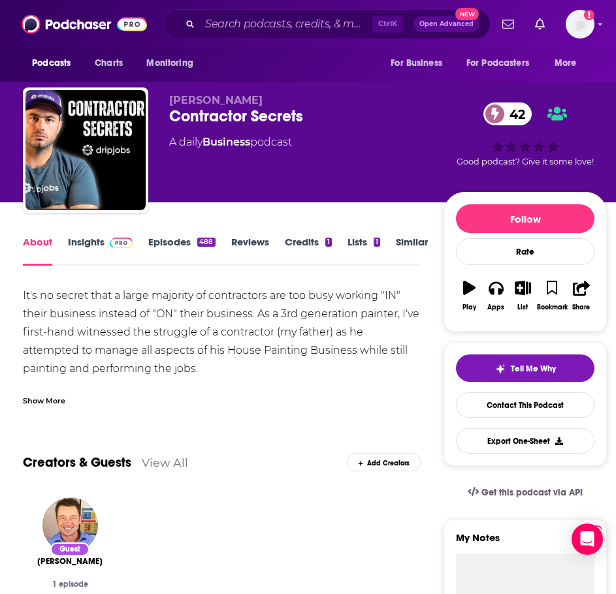
click at [48, 397] on div "Show More" at bounding box center [44, 400] width 42 height 12
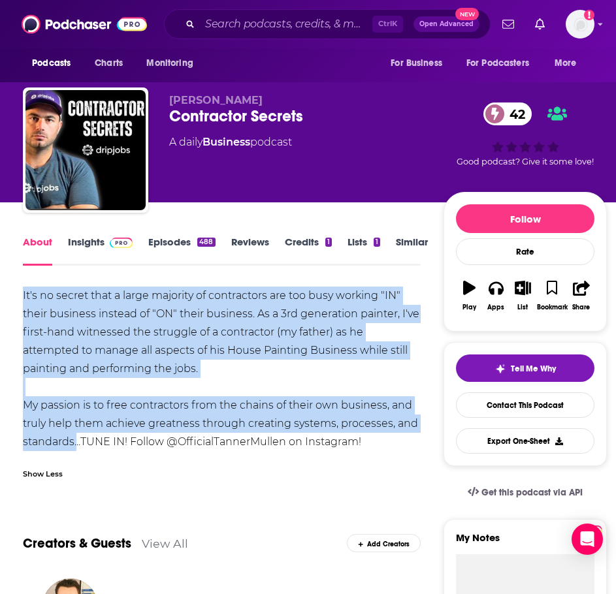
drag, startPoint x: 73, startPoint y: 442, endPoint x: 18, endPoint y: 299, distance: 153.5
copy div "It's no secret that a large majority of contractors are too busy working "IN" t…"
click at [96, 249] on link "Insights" at bounding box center [100, 251] width 65 height 30
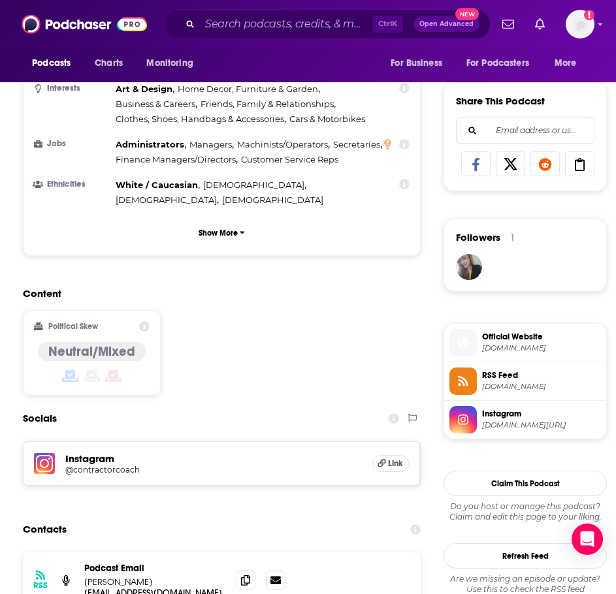
scroll to position [849, 0]
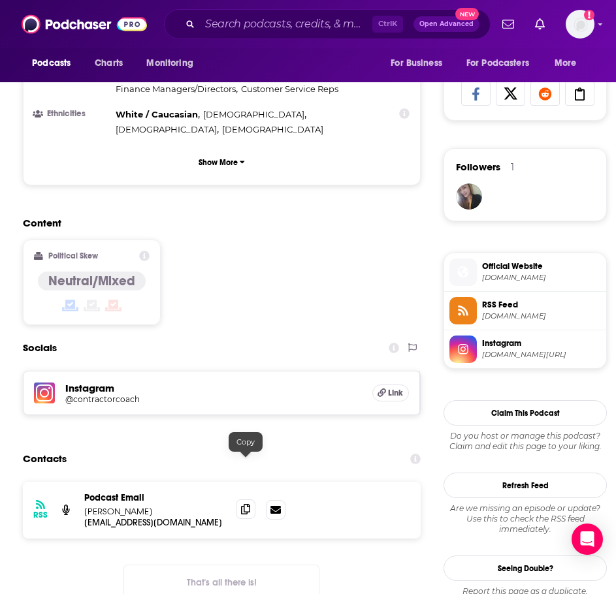
click at [240, 500] on span at bounding box center [246, 510] width 20 height 20
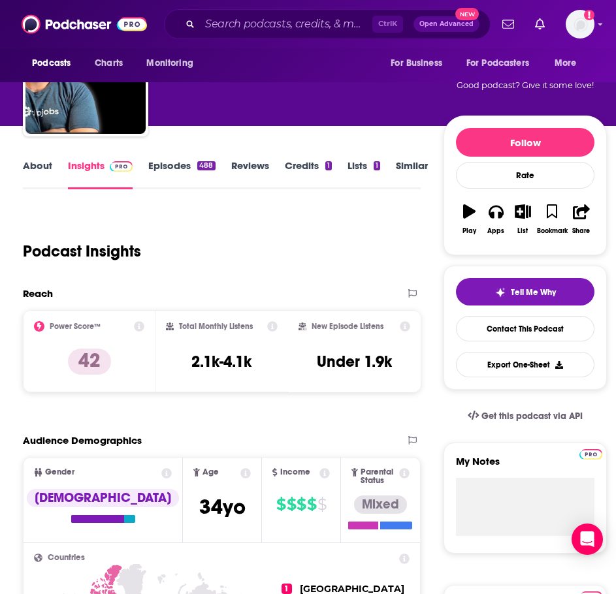
scroll to position [0, 0]
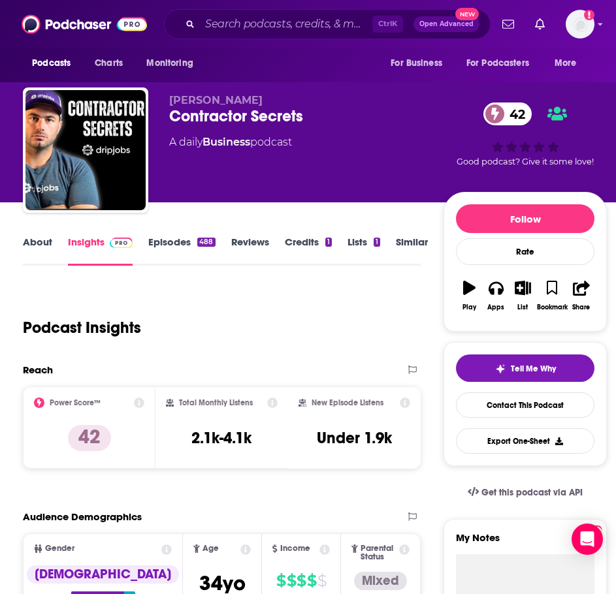
click at [411, 241] on link "Similar" at bounding box center [412, 251] width 32 height 30
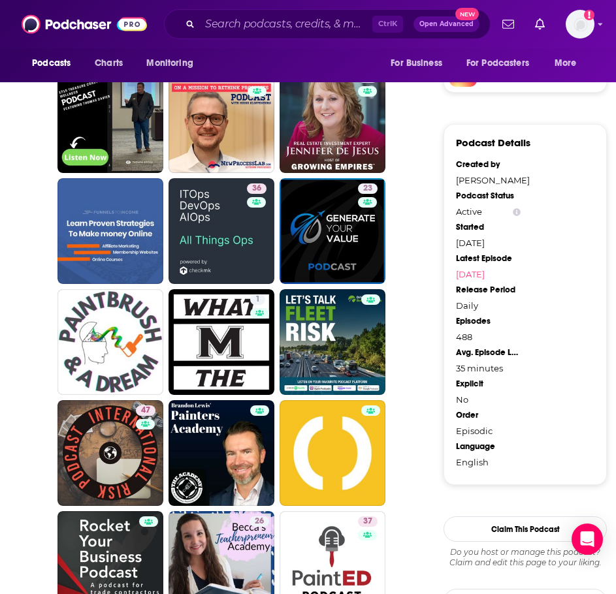
scroll to position [1176, 0]
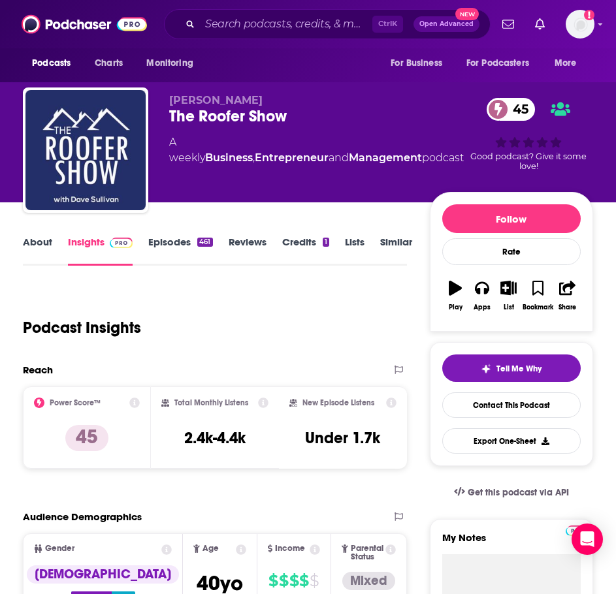
click at [46, 236] on link "About" at bounding box center [37, 251] width 29 height 30
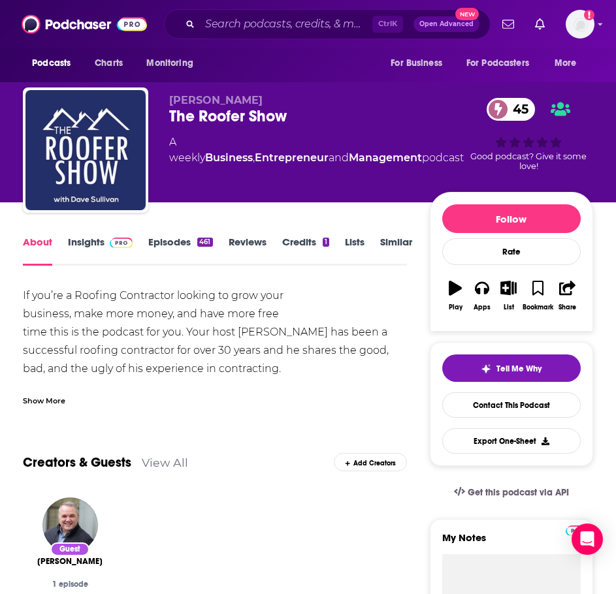
click at [58, 392] on div "Show More" at bounding box center [215, 396] width 384 height 22
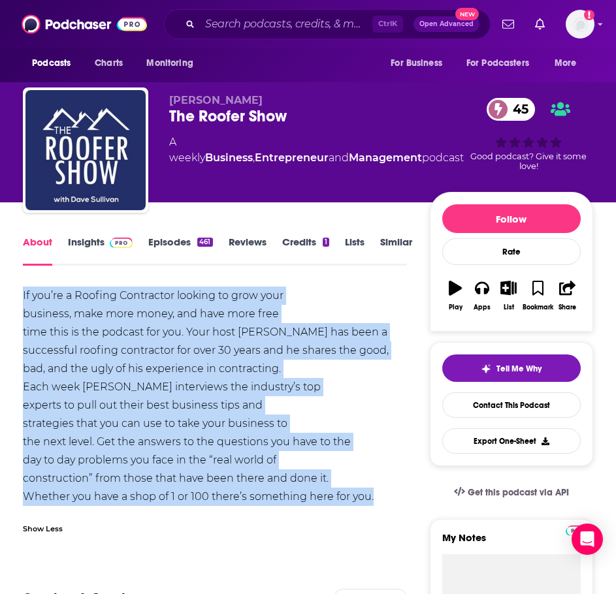
drag, startPoint x: 387, startPoint y: 496, endPoint x: 54, endPoint y: 303, distance: 384.3
copy div "If you’re a Roofing Contractor looking to grow your business, make more money, …"
click at [90, 244] on link "Insights" at bounding box center [100, 251] width 65 height 30
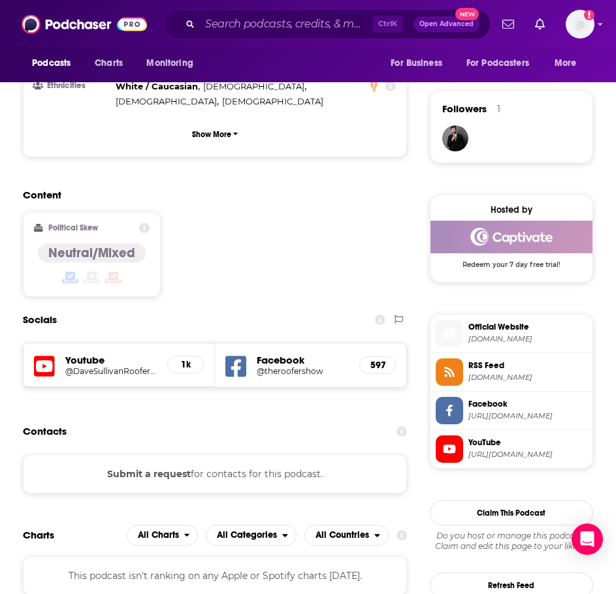
scroll to position [915, 0]
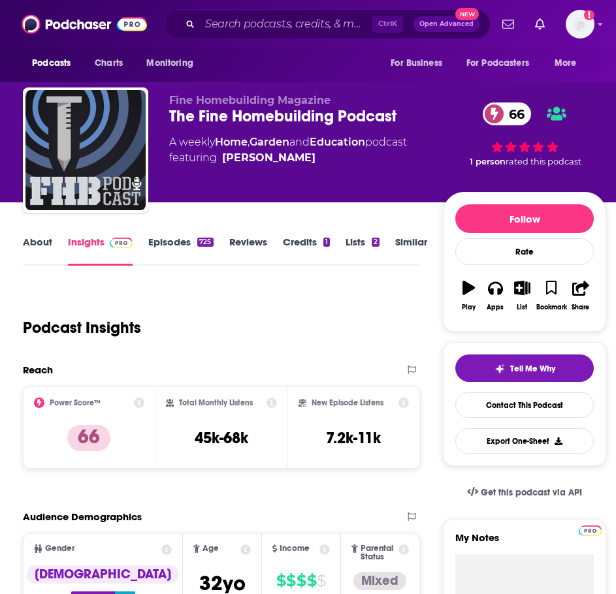
click at [39, 241] on link "About" at bounding box center [37, 251] width 29 height 30
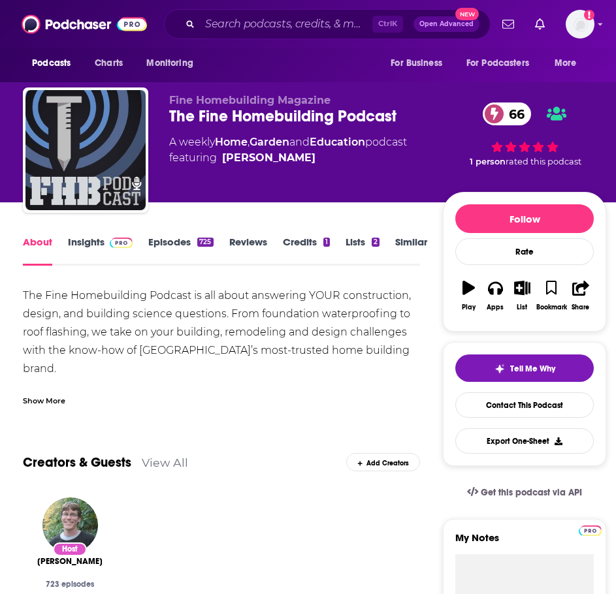
click at [45, 385] on div "Show More" at bounding box center [221, 396] width 397 height 22
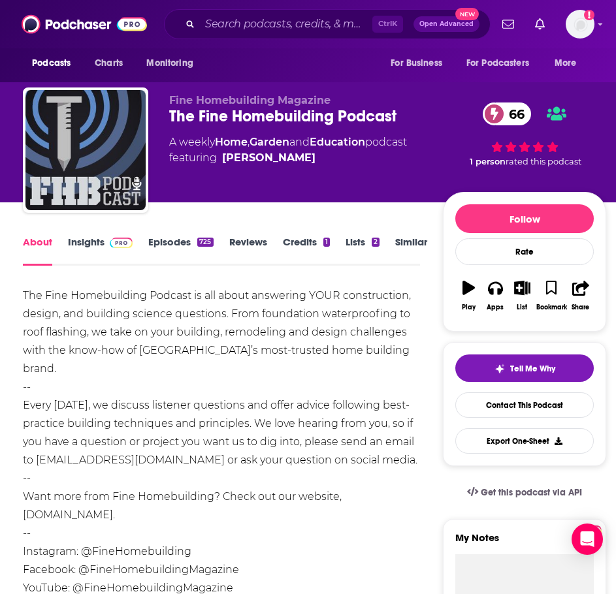
click at [180, 240] on link "Episodes 725" at bounding box center [180, 251] width 65 height 30
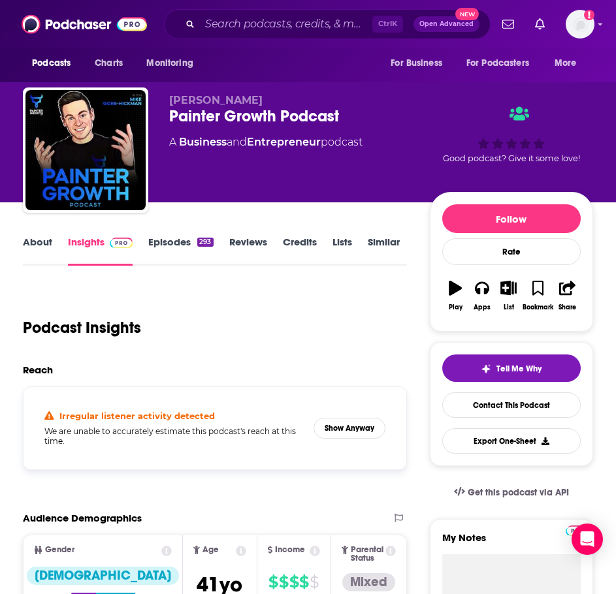
click at [31, 243] on link "About" at bounding box center [37, 251] width 29 height 30
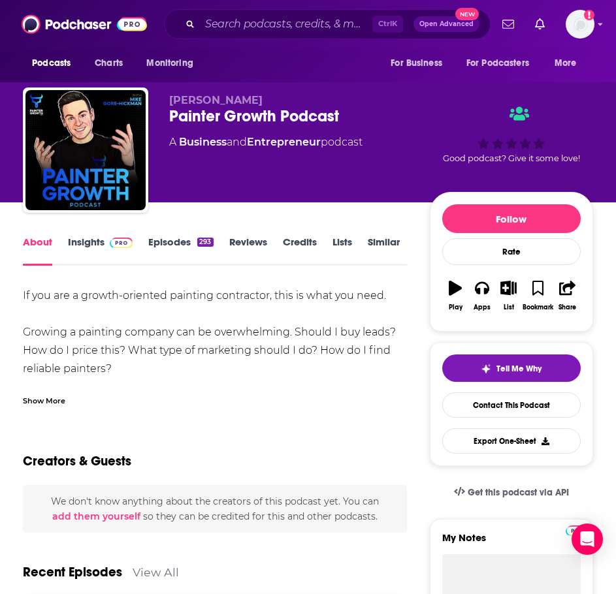
click at [48, 395] on div "Show More" at bounding box center [44, 400] width 42 height 12
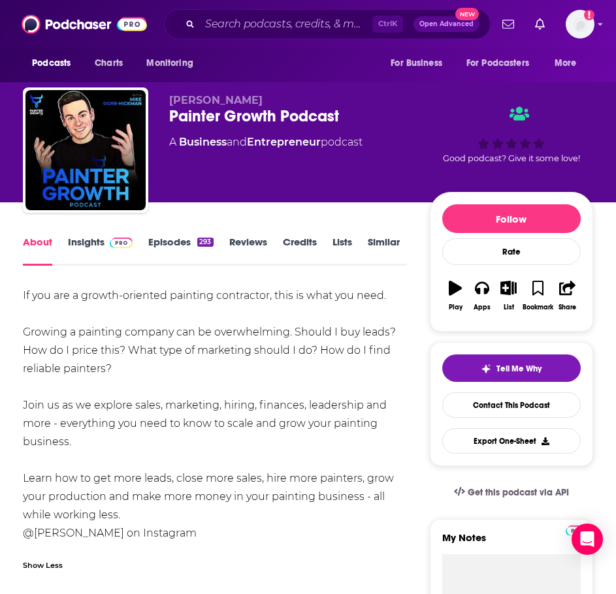
drag, startPoint x: 129, startPoint y: 515, endPoint x: 18, endPoint y: 296, distance: 246.0
copy div "If you are a growth-oriented painting contractor, this is what you need. Growin…"
click at [91, 245] on link "Insights" at bounding box center [100, 251] width 65 height 30
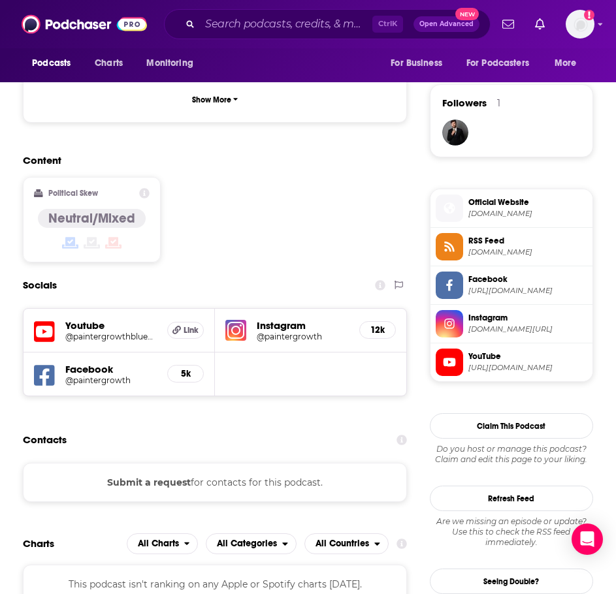
scroll to position [915, 0]
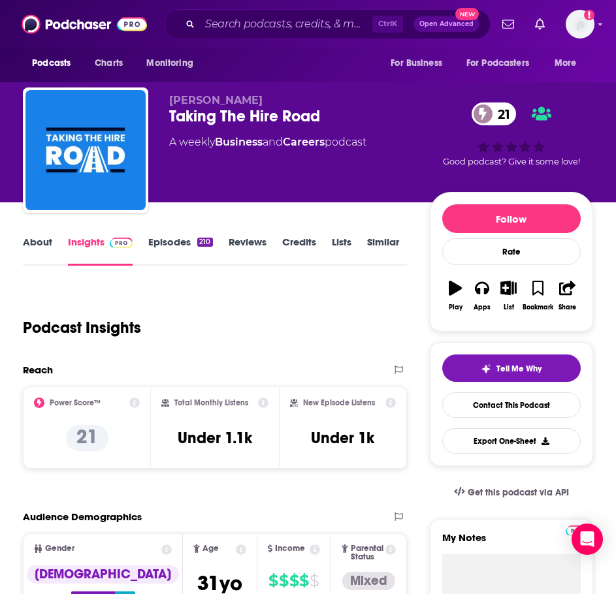
click at [44, 246] on link "About" at bounding box center [37, 251] width 29 height 30
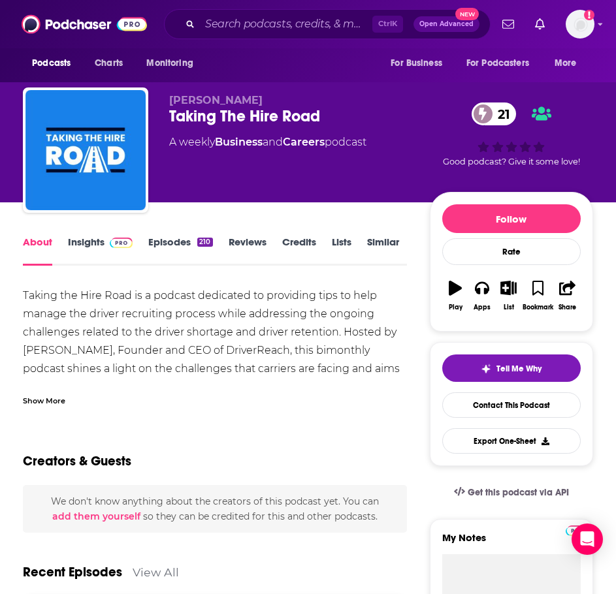
click at [42, 403] on div "Show More" at bounding box center [44, 400] width 42 height 12
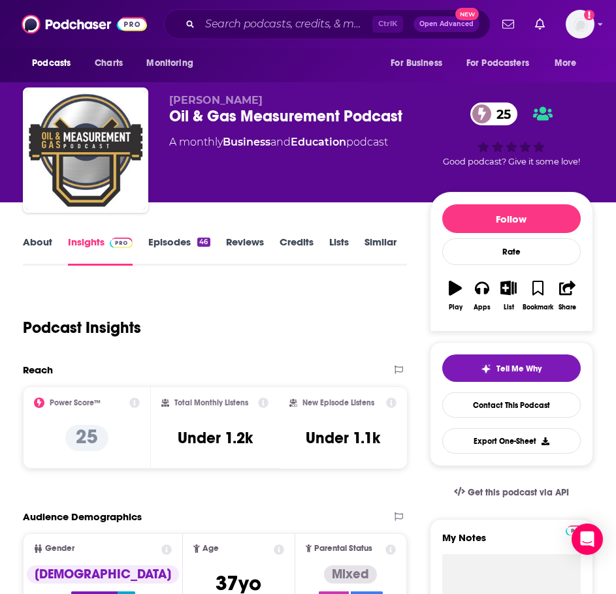
click at [31, 248] on link "About" at bounding box center [37, 251] width 29 height 30
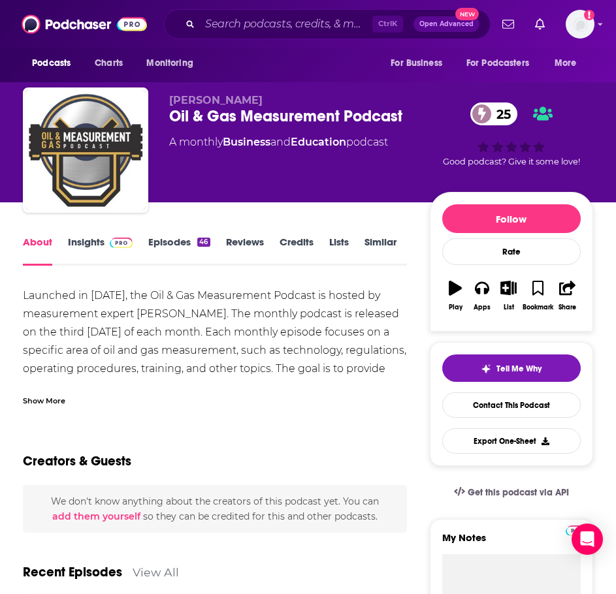
click at [47, 396] on div "Show More" at bounding box center [44, 400] width 42 height 12
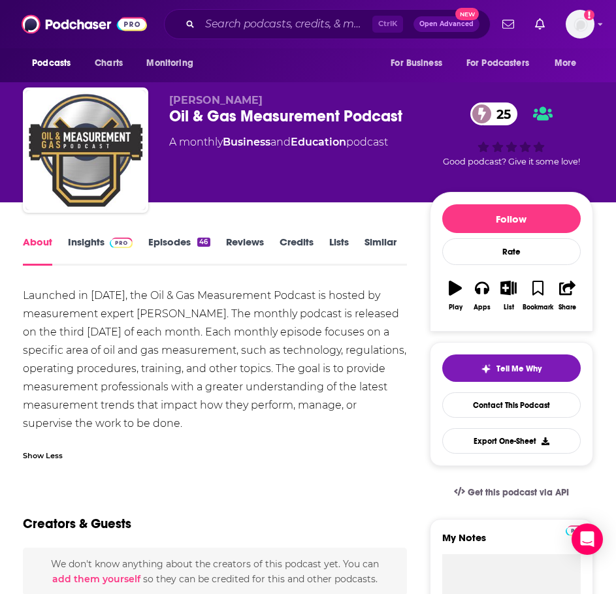
click at [181, 244] on link "Episodes 46" at bounding box center [178, 251] width 61 height 30
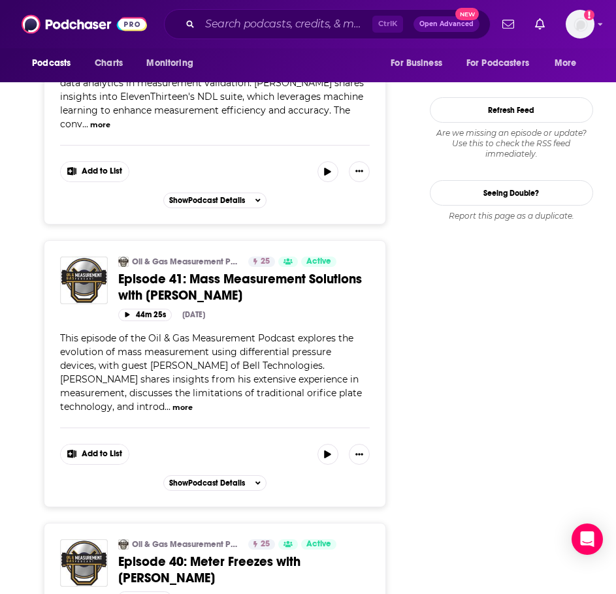
scroll to position [1568, 0]
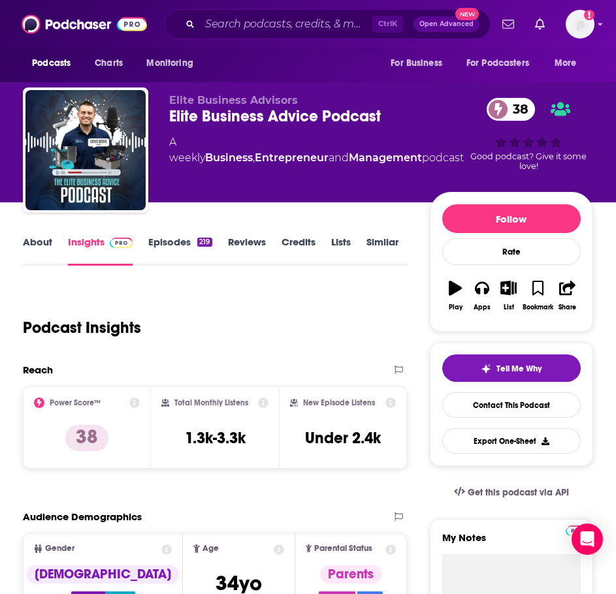
click at [37, 246] on link "About" at bounding box center [37, 251] width 29 height 30
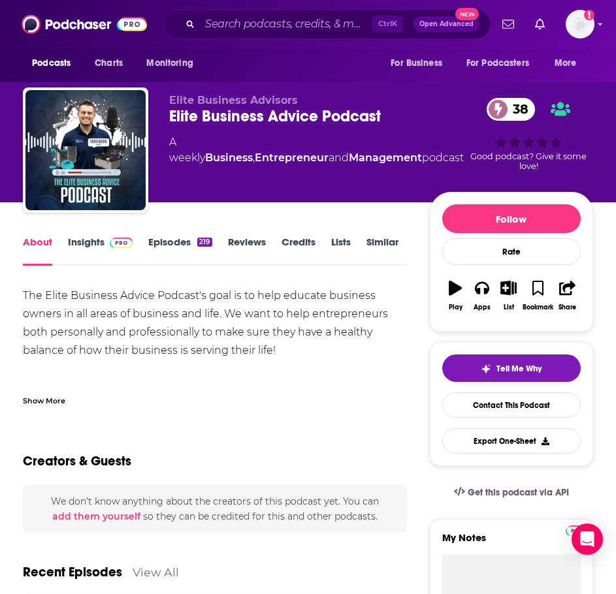
click at [47, 394] on div "Show More" at bounding box center [44, 400] width 42 height 12
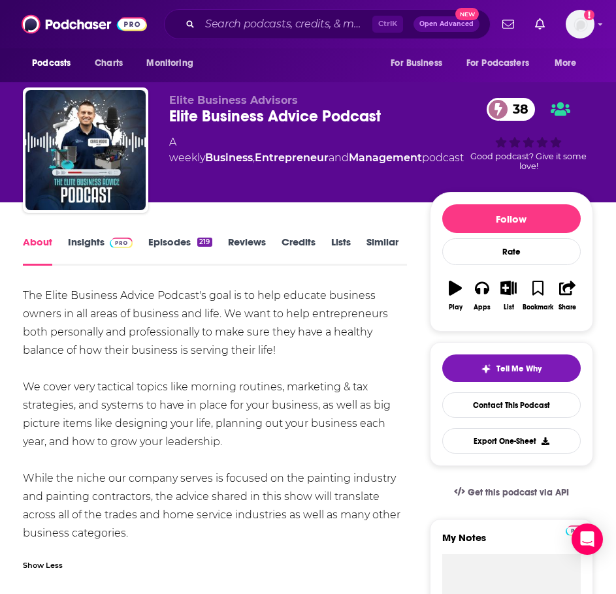
drag, startPoint x: 150, startPoint y: 535, endPoint x: 17, endPoint y: 293, distance: 276.0
copy div "The Elite Business Advice Podcast's goal is to help educate business owners in …"
drag, startPoint x: 120, startPoint y: 233, endPoint x: 112, endPoint y: 244, distance: 14.0
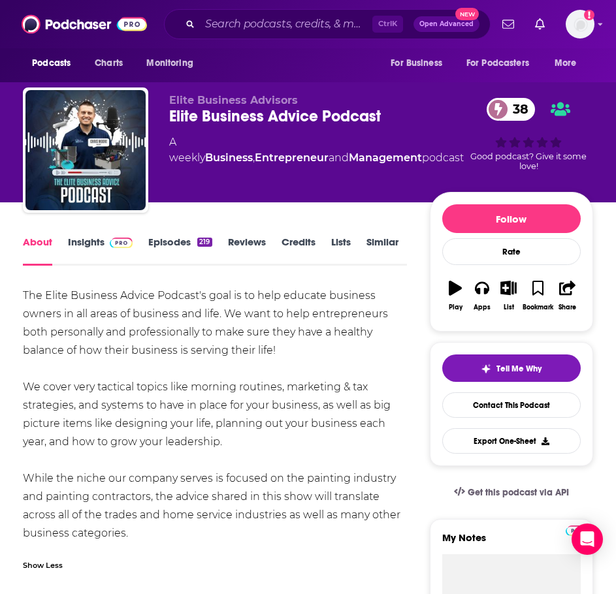
click at [112, 244] on img at bounding box center [121, 243] width 23 height 10
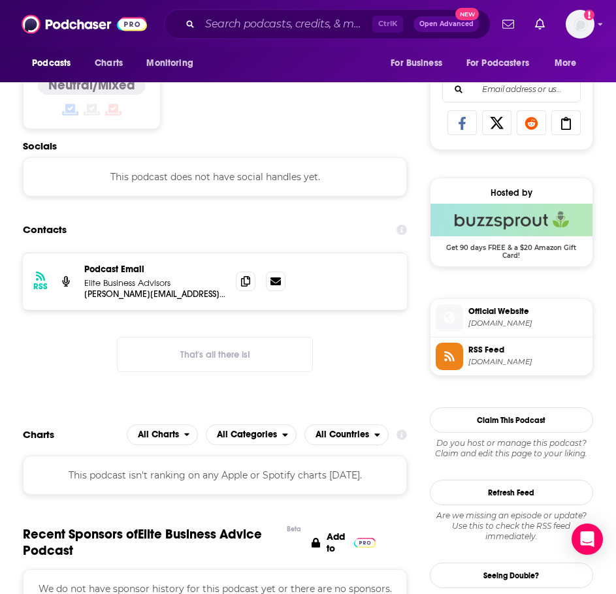
scroll to position [849, 0]
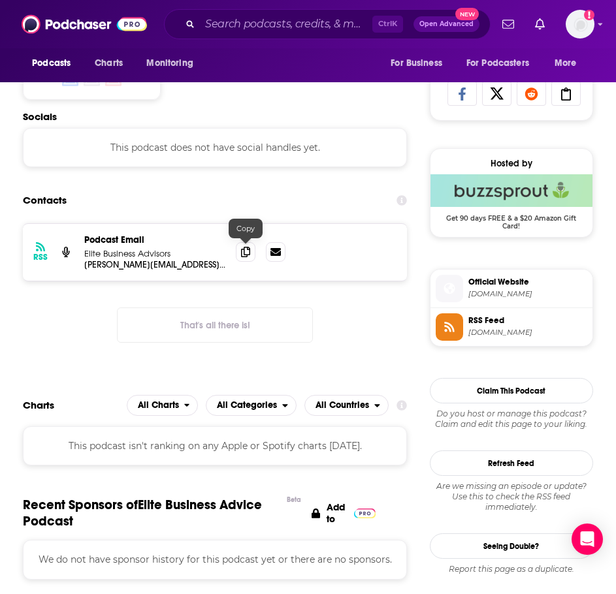
drag, startPoint x: 248, startPoint y: 257, endPoint x: 234, endPoint y: 265, distance: 16.4
click at [248, 257] on span at bounding box center [246, 252] width 20 height 20
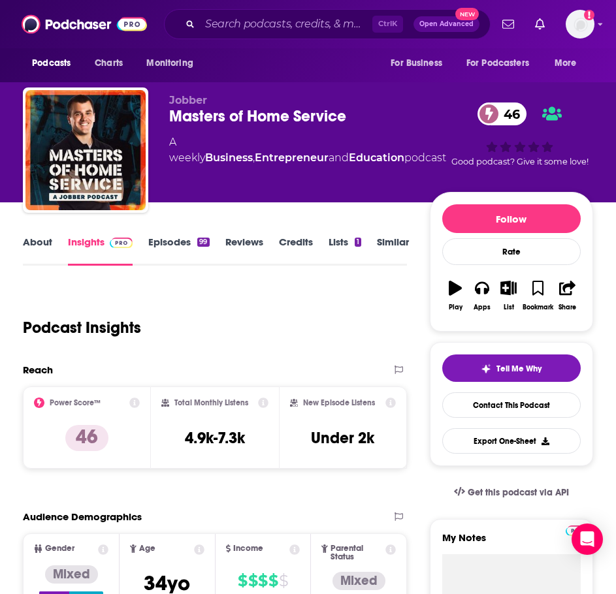
click at [37, 253] on link "About" at bounding box center [37, 251] width 29 height 30
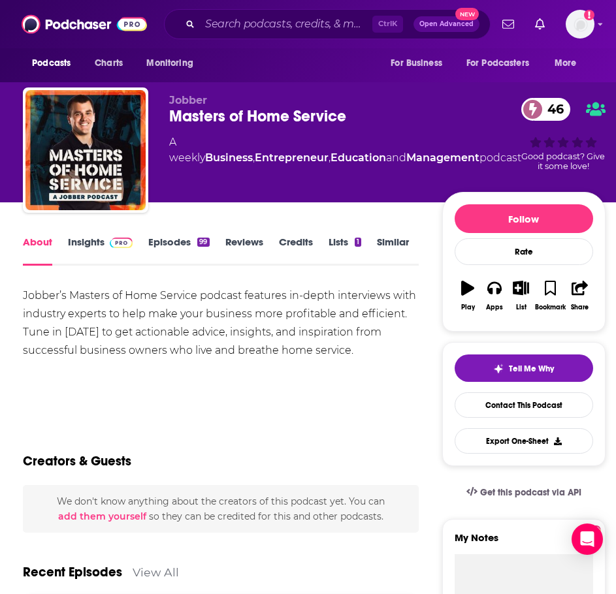
click at [382, 244] on link "Similar" at bounding box center [393, 251] width 32 height 30
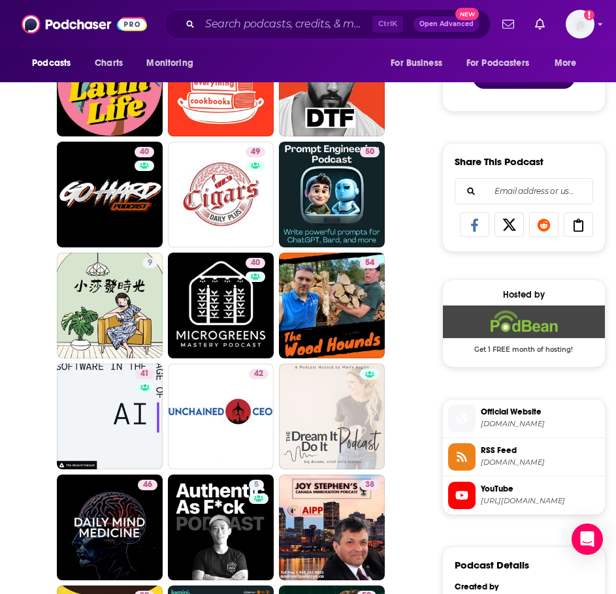
scroll to position [719, 0]
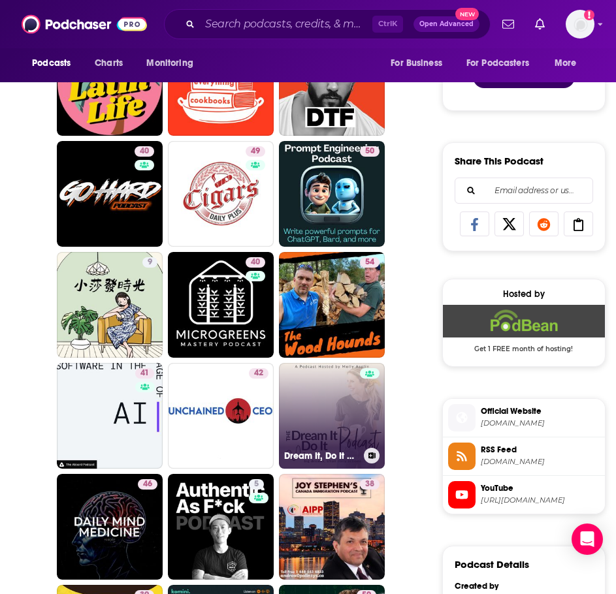
click at [337, 434] on link "Dream It, Do It Podcast | work-life balance strategies for working moms, buildi…" at bounding box center [332, 416] width 106 height 106
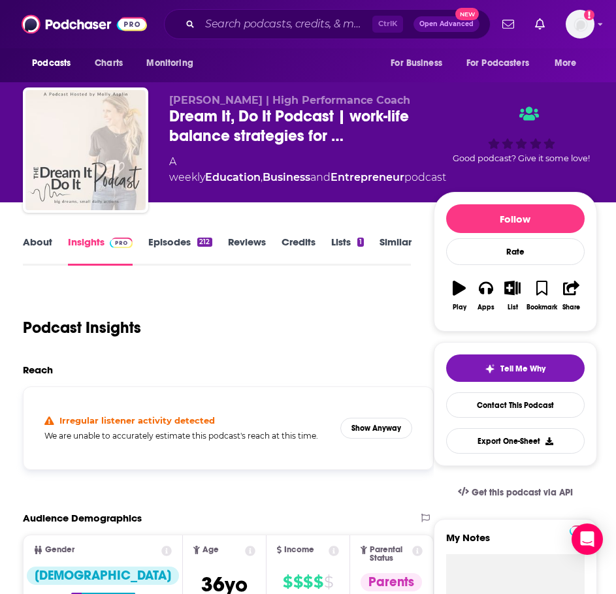
click at [33, 250] on link "About" at bounding box center [37, 251] width 29 height 30
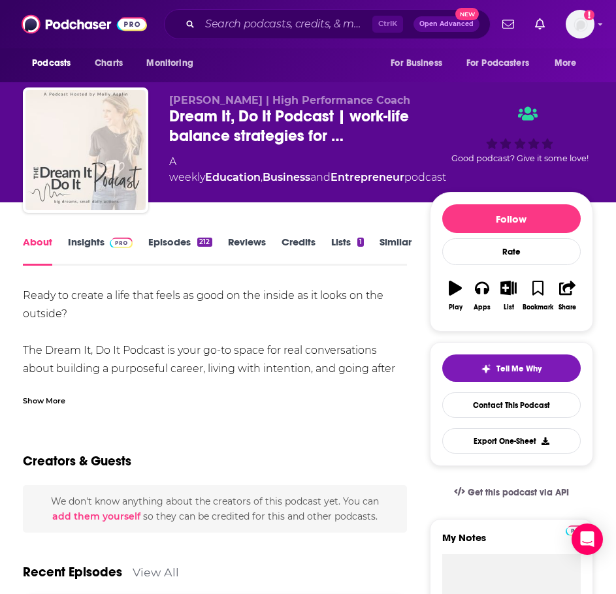
click at [51, 400] on div "Show More" at bounding box center [44, 400] width 42 height 12
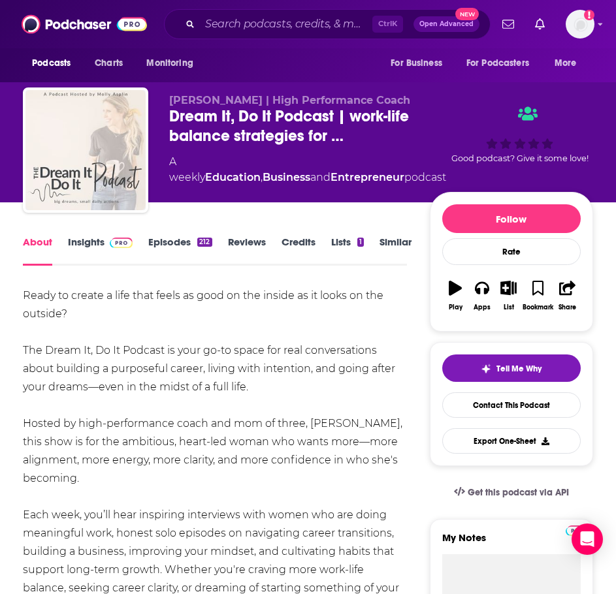
click at [74, 312] on div "Ready to create a life that feels as good on the inside as it looks on the outs…" at bounding box center [215, 552] width 384 height 530
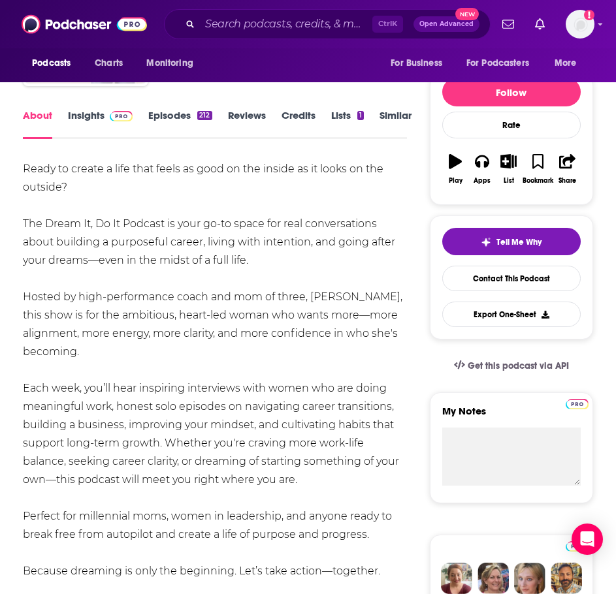
scroll to position [131, 0]
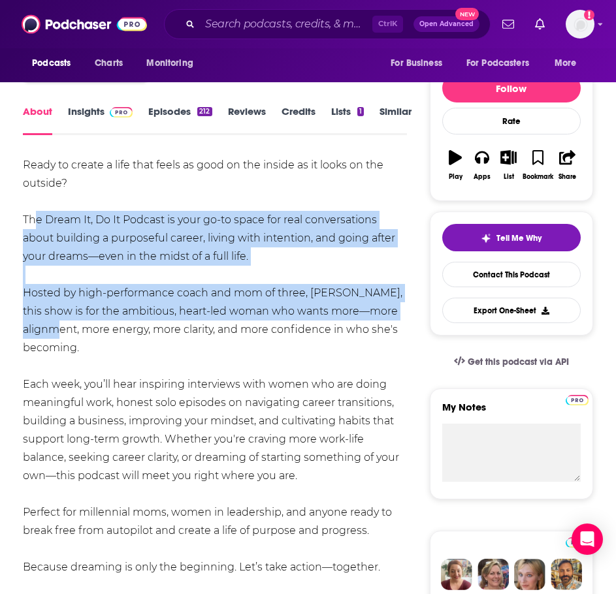
drag, startPoint x: 27, startPoint y: 212, endPoint x: 59, endPoint y: 336, distance: 128.2
click at [59, 336] on div "Ready to create a life that feels as good on the inside as it looks on the outs…" at bounding box center [215, 421] width 384 height 530
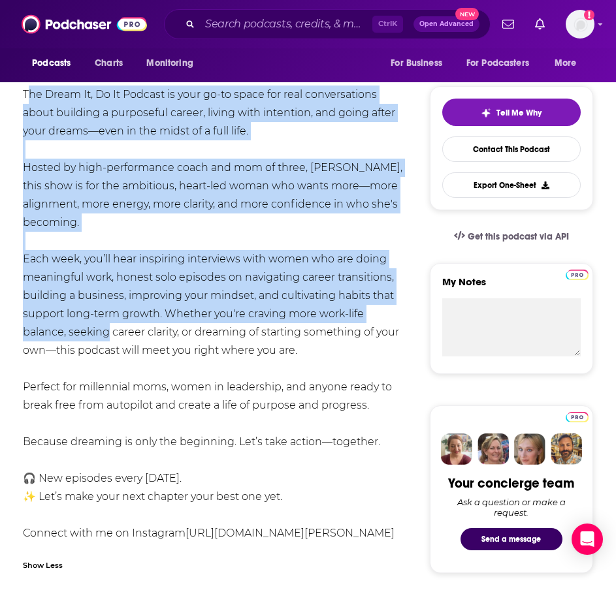
scroll to position [261, 0]
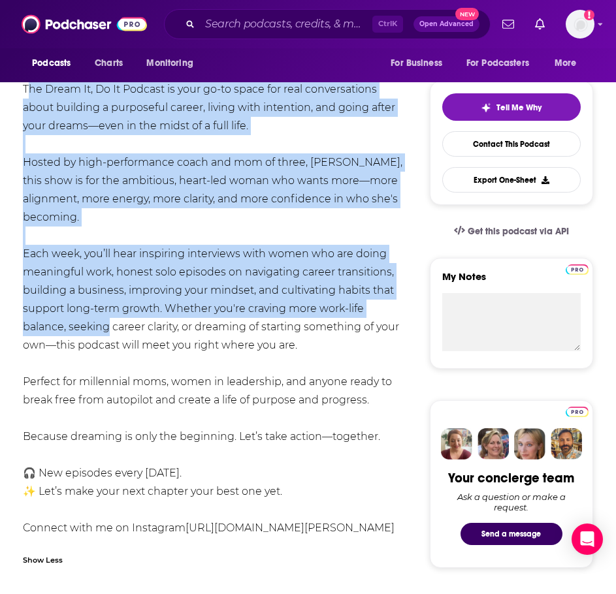
drag, startPoint x: 22, startPoint y: 219, endPoint x: 374, endPoint y: 399, distance: 396.2
copy div "The Dream It, Do It Podcast is your go-to space for real conversations about bu…"
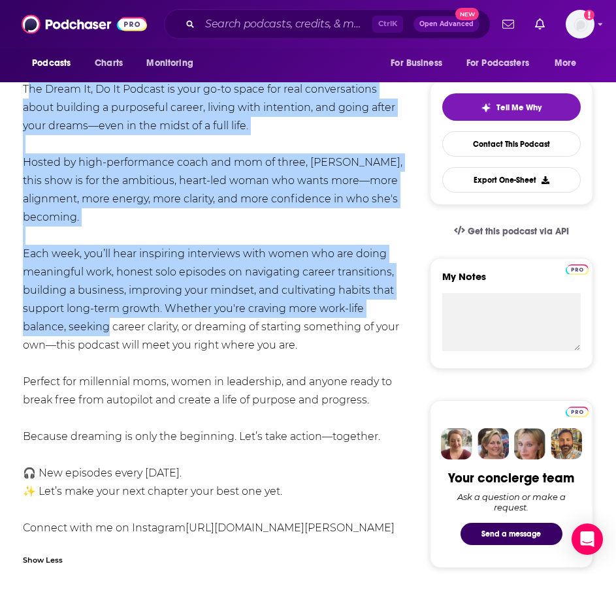
scroll to position [0, 0]
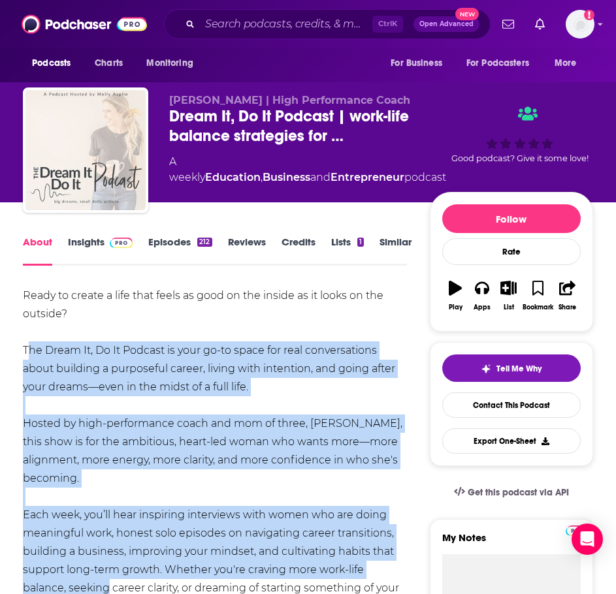
click at [102, 237] on link "Insights" at bounding box center [100, 251] width 65 height 30
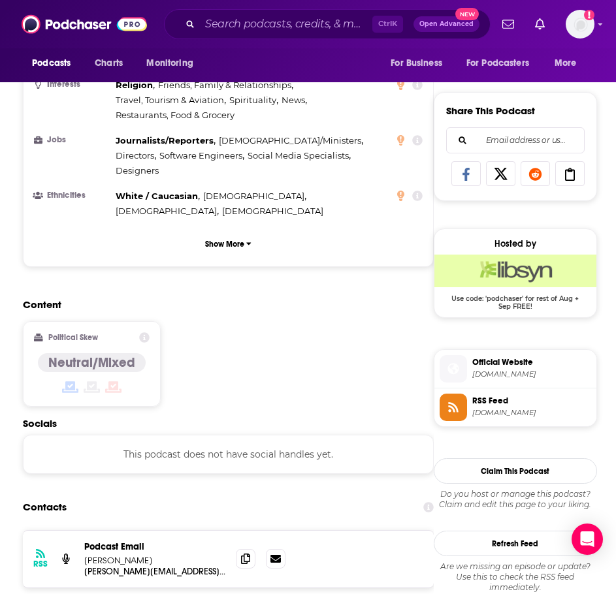
scroll to position [784, 0]
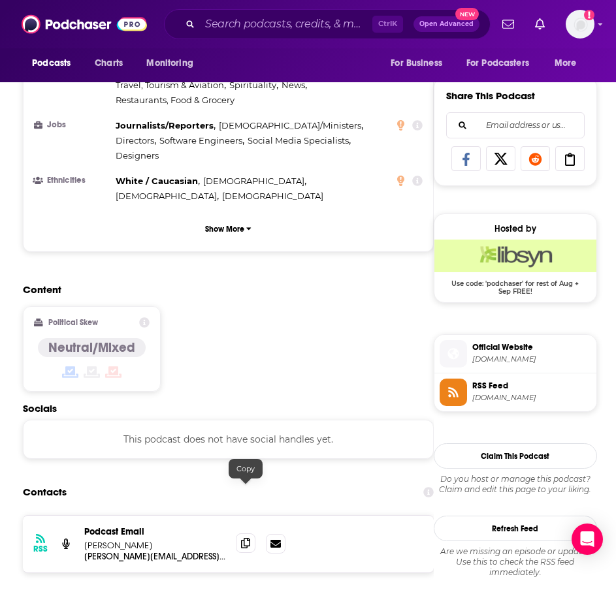
click at [248, 534] on span at bounding box center [246, 544] width 20 height 20
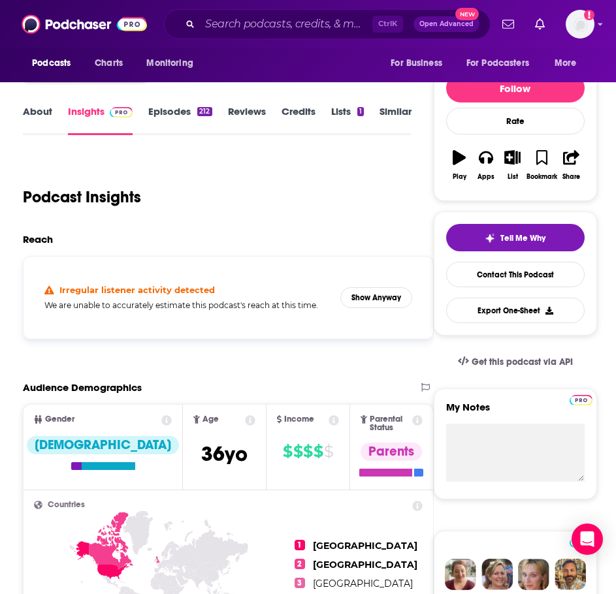
scroll to position [0, 0]
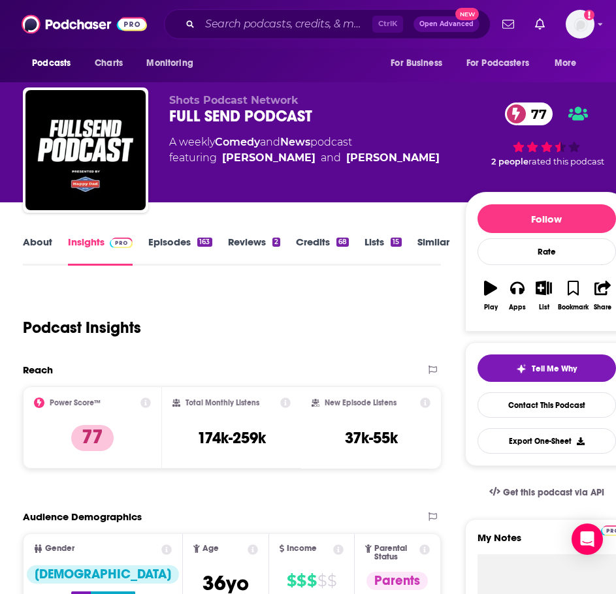
click at [45, 242] on link "About" at bounding box center [37, 251] width 29 height 30
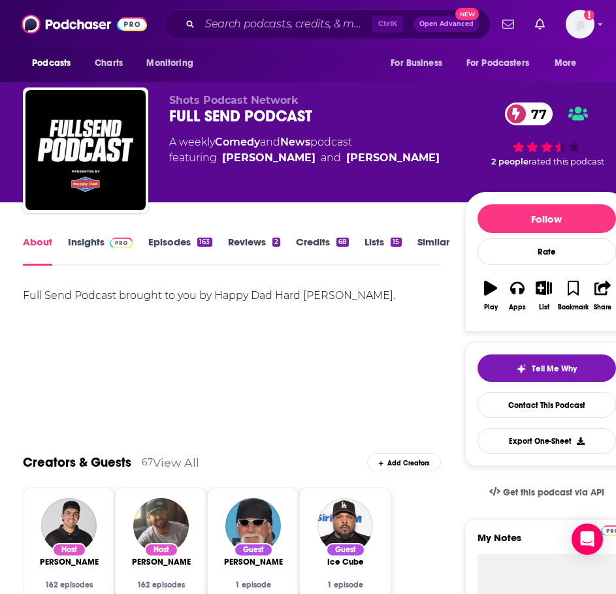
click at [155, 239] on link "Episodes 163" at bounding box center [179, 251] width 63 height 30
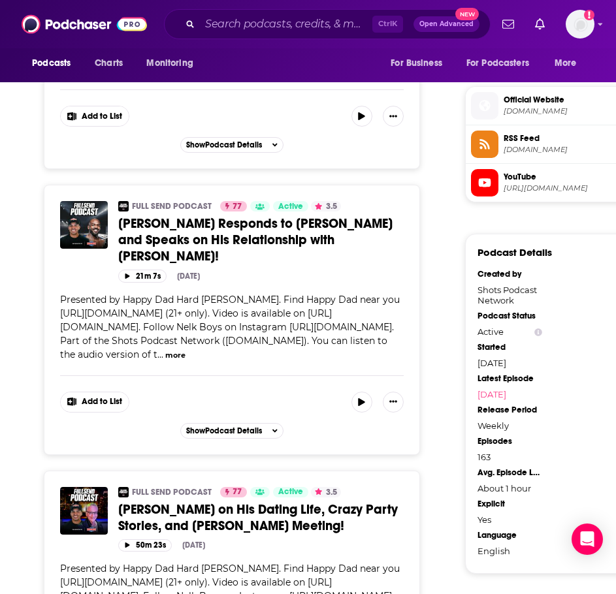
scroll to position [1176, 0]
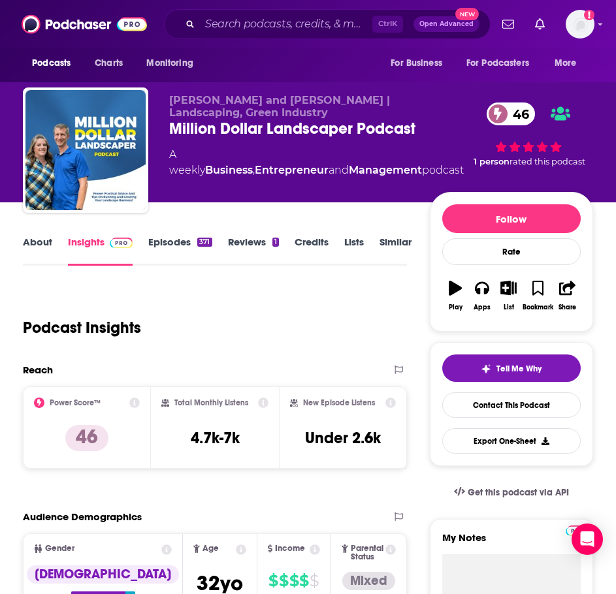
click at [39, 256] on link "About" at bounding box center [37, 251] width 29 height 30
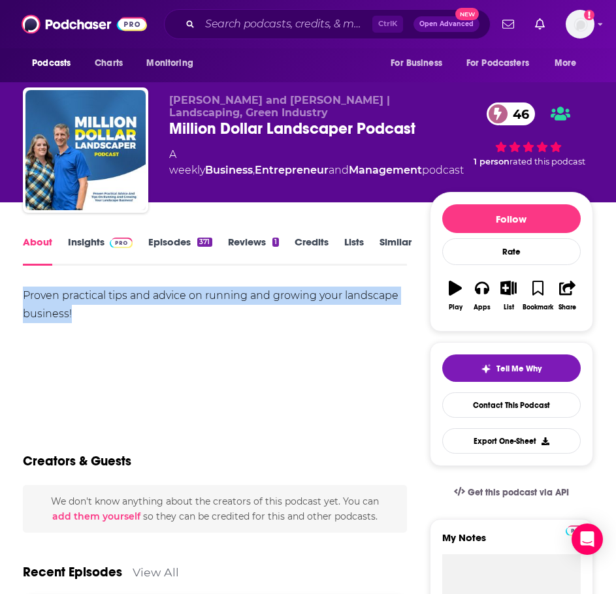
drag, startPoint x: 91, startPoint y: 317, endPoint x: 17, endPoint y: 297, distance: 77.2
copy div "Proven practical tips and advice on running and growing your landscape business!"
click at [93, 250] on link "Insights" at bounding box center [100, 251] width 65 height 30
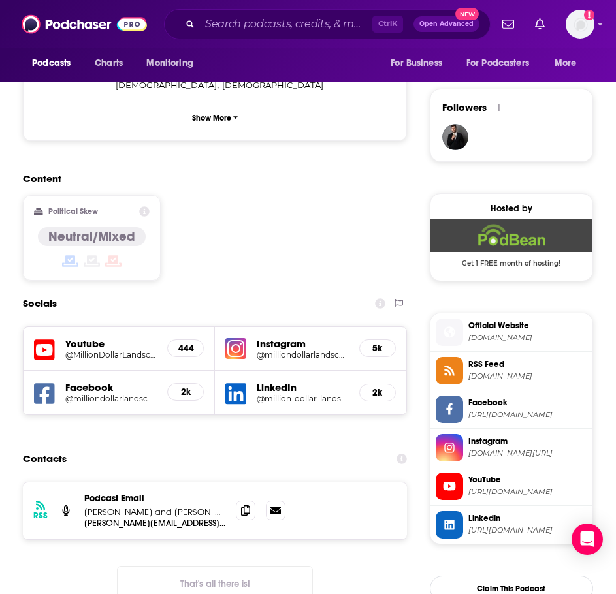
scroll to position [915, 0]
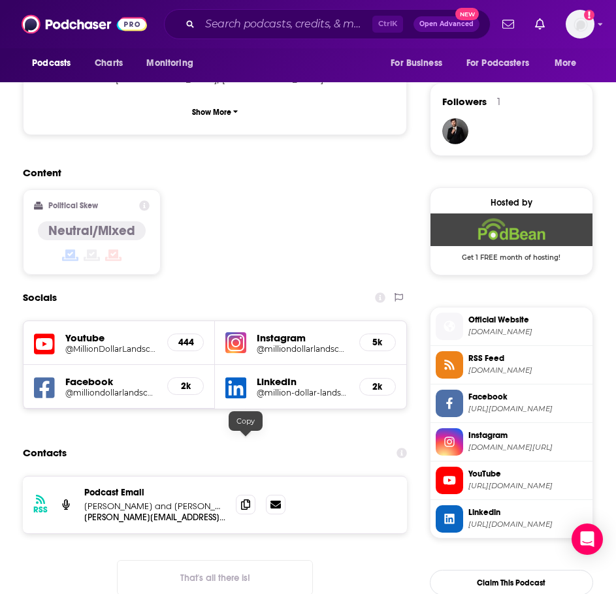
drag, startPoint x: 240, startPoint y: 445, endPoint x: 210, endPoint y: 440, distance: 30.4
click at [240, 495] on span at bounding box center [246, 505] width 20 height 20
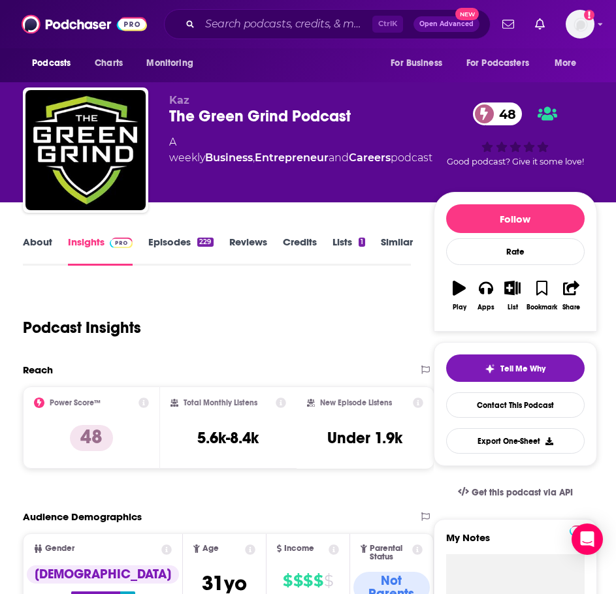
click at [36, 243] on link "About" at bounding box center [37, 251] width 29 height 30
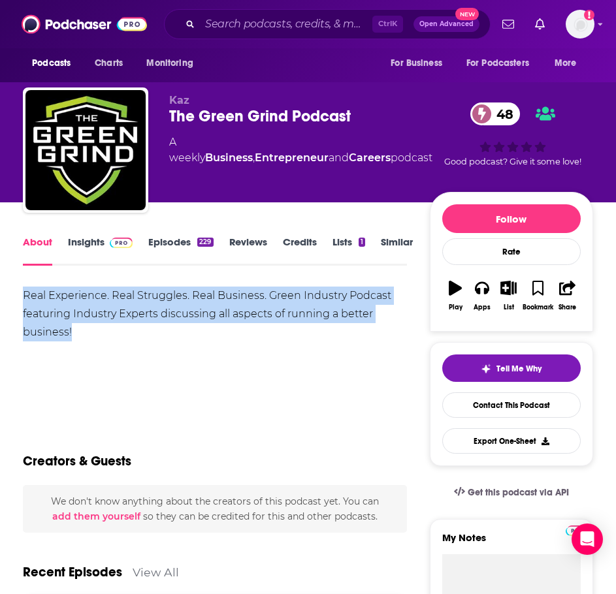
drag, startPoint x: 87, startPoint y: 331, endPoint x: 12, endPoint y: 286, distance: 86.7
copy div "Real Experience. Real Struggles. Real Business. Green Industry Podcast featurin…"
click at [110, 248] on link "Insights" at bounding box center [100, 251] width 65 height 30
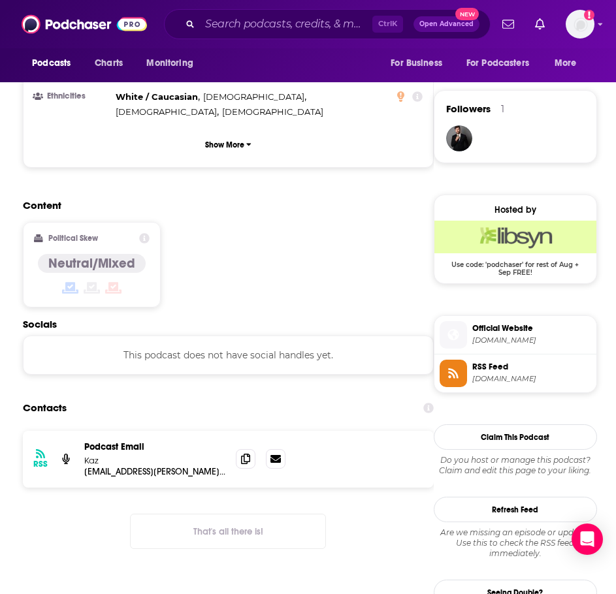
scroll to position [980, 0]
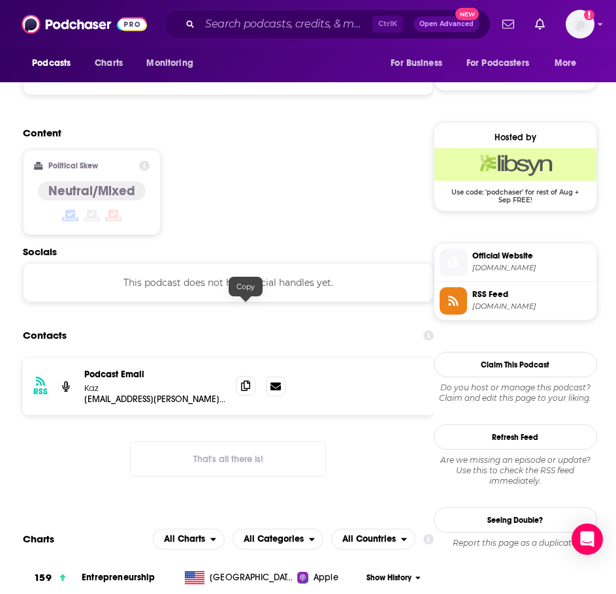
click at [239, 376] on span at bounding box center [246, 386] width 20 height 20
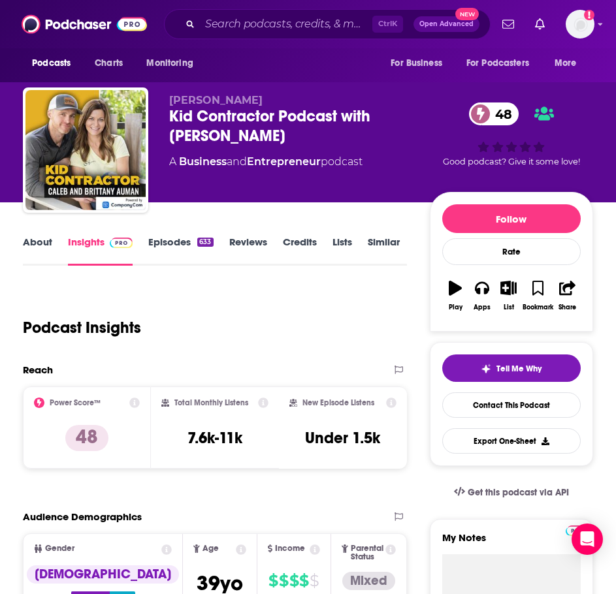
click at [32, 240] on link "About" at bounding box center [37, 251] width 29 height 30
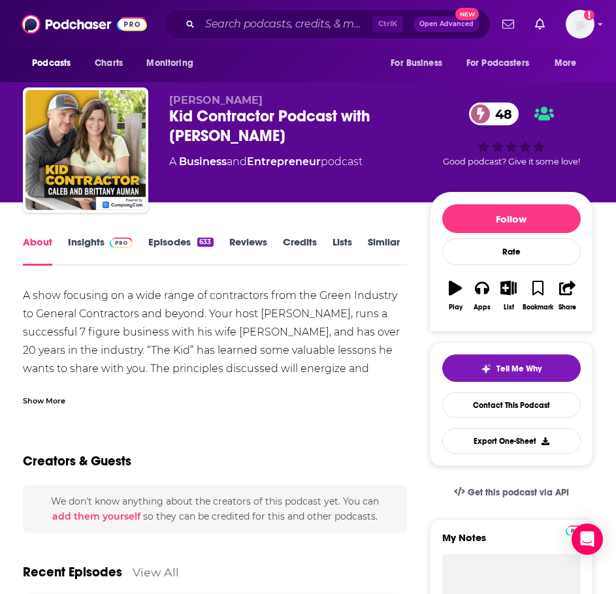
click at [40, 397] on div "Show More" at bounding box center [44, 400] width 42 height 12
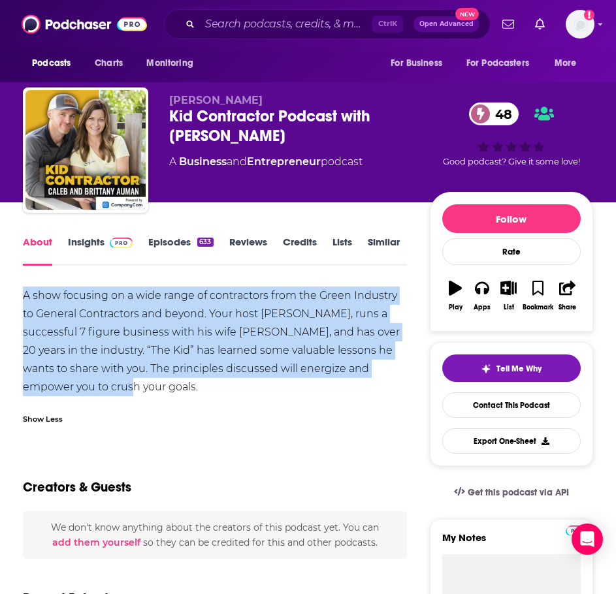
drag, startPoint x: 133, startPoint y: 390, endPoint x: 10, endPoint y: 289, distance: 159.2
copy div "A show focusing on a wide range of contractors from the Green Industry to Gener…"
click at [84, 243] on link "Insights" at bounding box center [100, 251] width 65 height 30
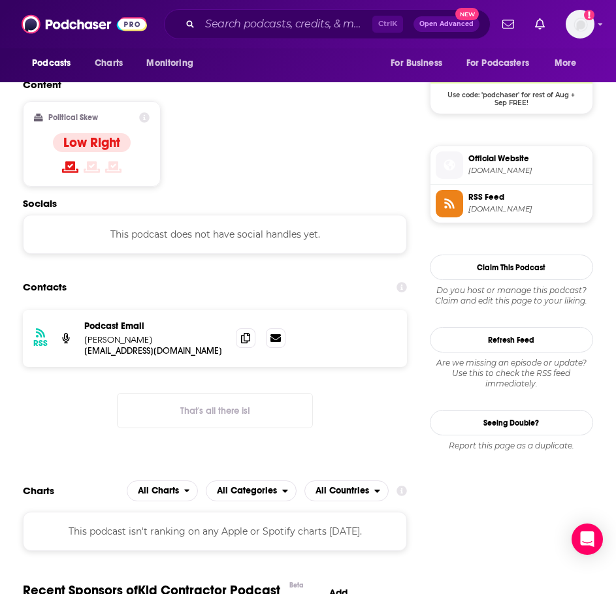
scroll to position [980, 0]
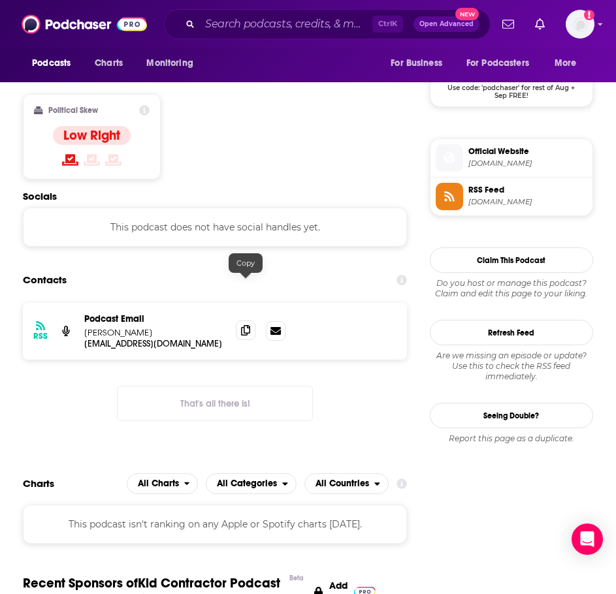
click at [240, 321] on span at bounding box center [246, 331] width 20 height 20
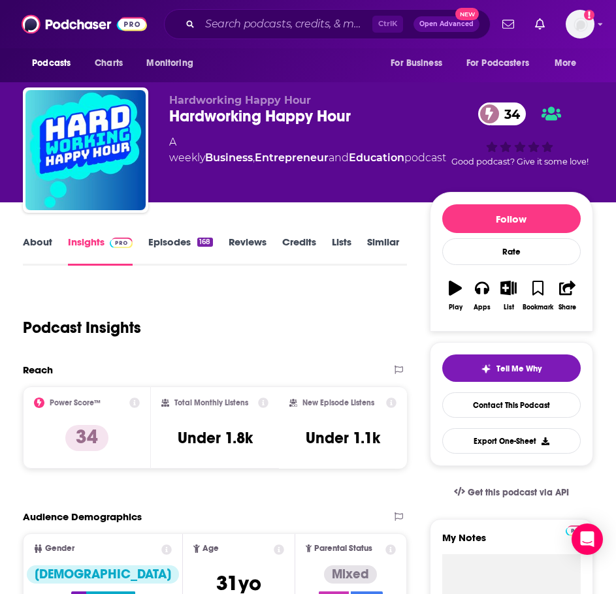
click at [41, 242] on link "About" at bounding box center [37, 251] width 29 height 30
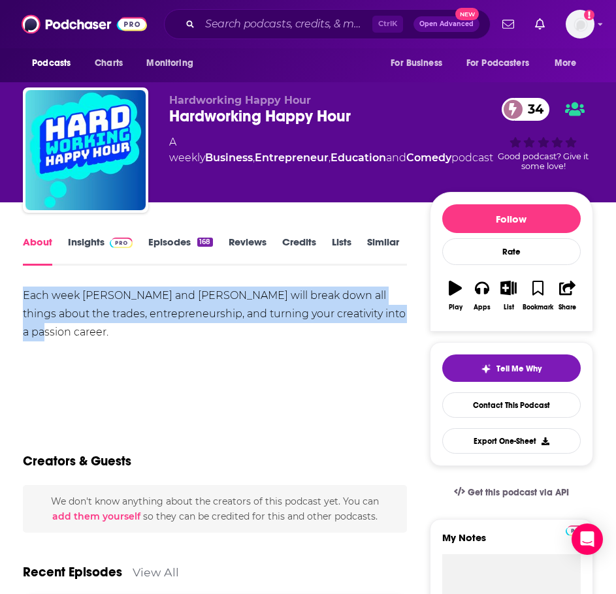
drag, startPoint x: 24, startPoint y: 295, endPoint x: 397, endPoint y: 316, distance: 373.0
copy div "Each week Sean and Catherine will break down all things about the trades, entre…"
click at [100, 247] on link "Insights" at bounding box center [100, 251] width 65 height 30
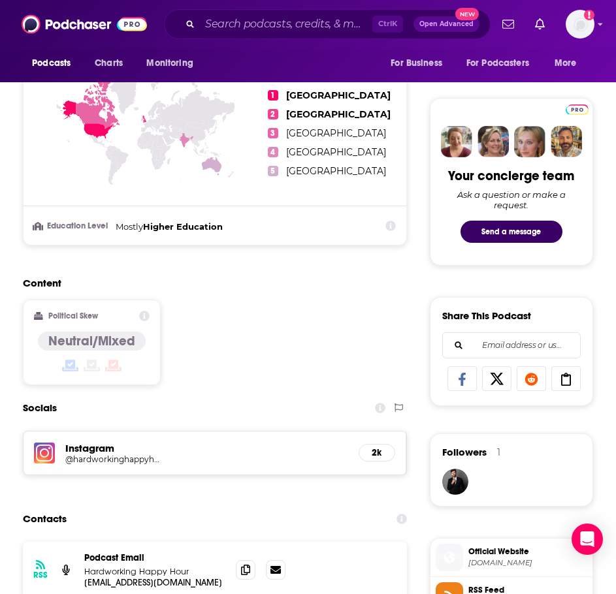
scroll to position [849, 0]
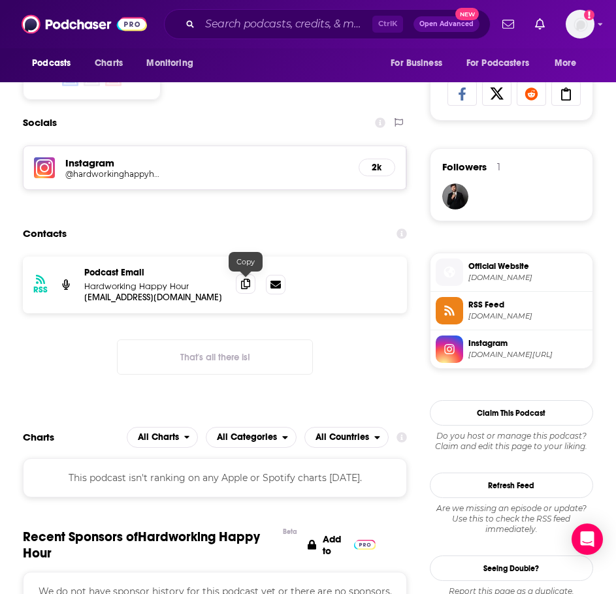
click at [245, 287] on icon at bounding box center [245, 284] width 9 height 10
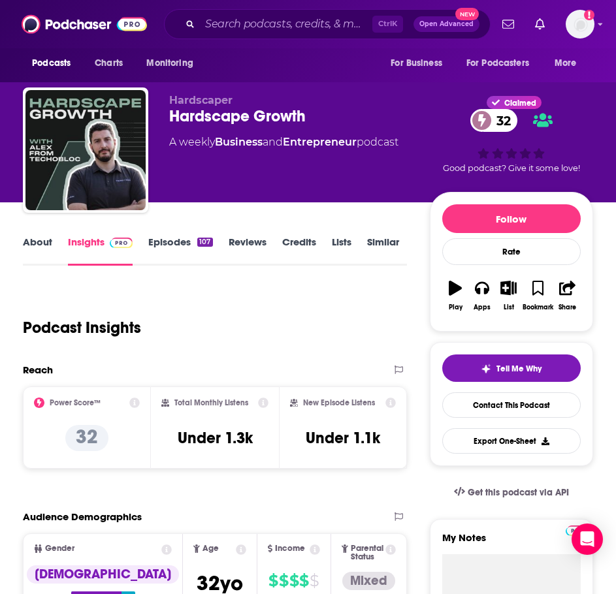
click at [29, 246] on link "About" at bounding box center [37, 251] width 29 height 30
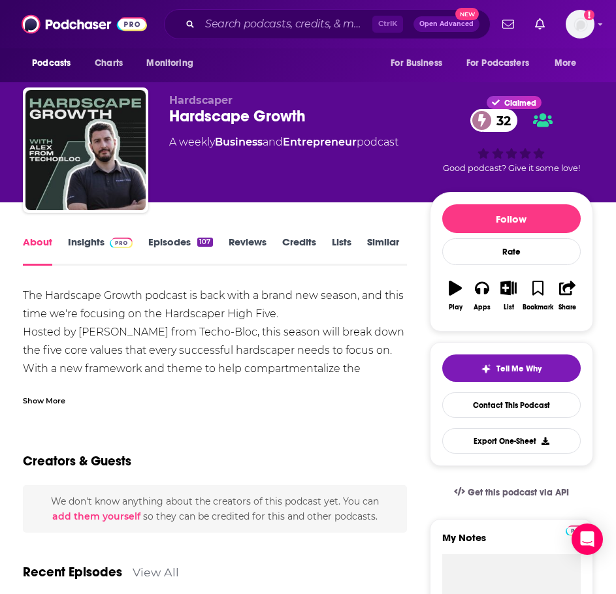
click at [56, 398] on div "Show More" at bounding box center [44, 400] width 42 height 12
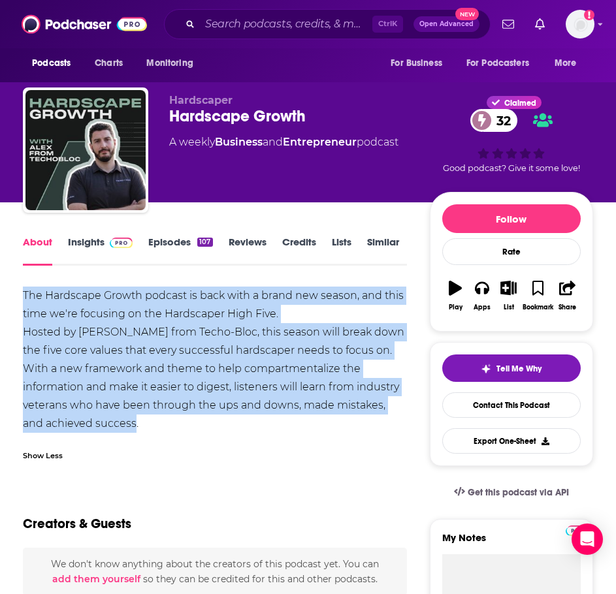
drag, startPoint x: 140, startPoint y: 425, endPoint x: 17, endPoint y: 289, distance: 183.6
copy div "The Hardscape Growth podcast is back with a brand new season, and this time we'…"
click at [86, 244] on link "Insights" at bounding box center [100, 251] width 65 height 30
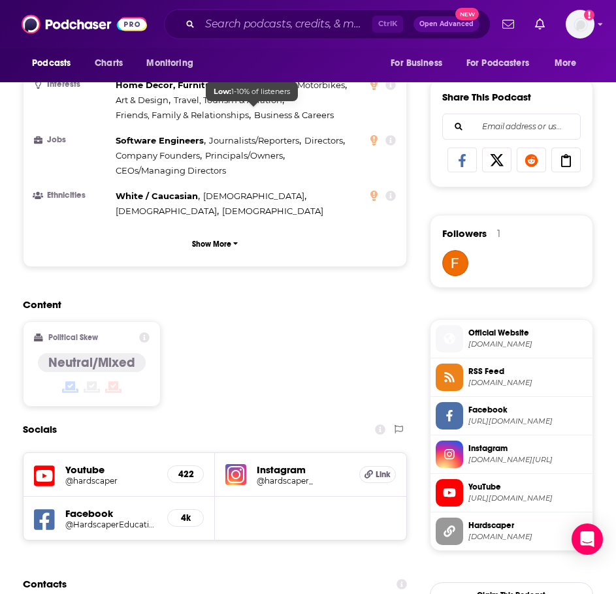
scroll to position [980, 0]
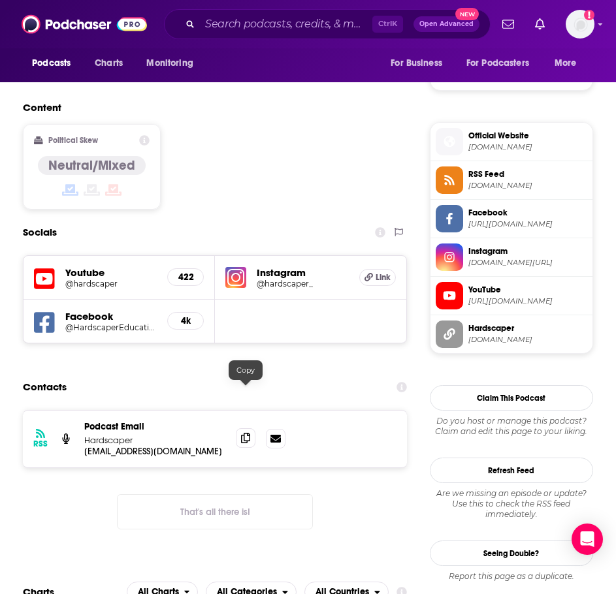
click at [238, 429] on span at bounding box center [246, 439] width 20 height 20
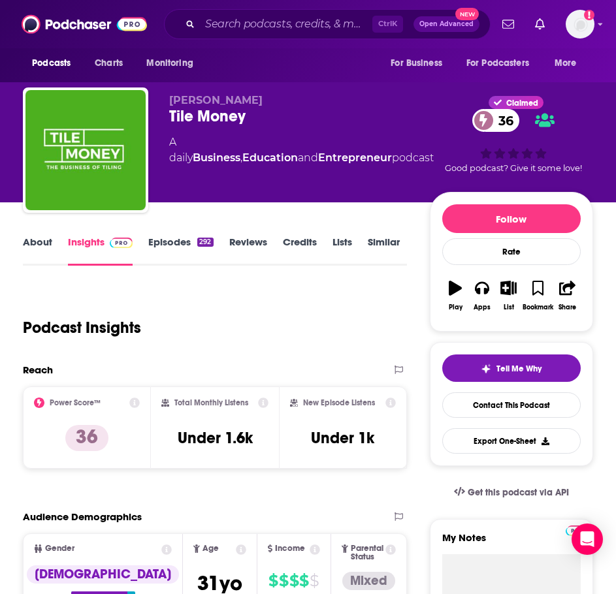
click at [39, 254] on link "About" at bounding box center [37, 251] width 29 height 30
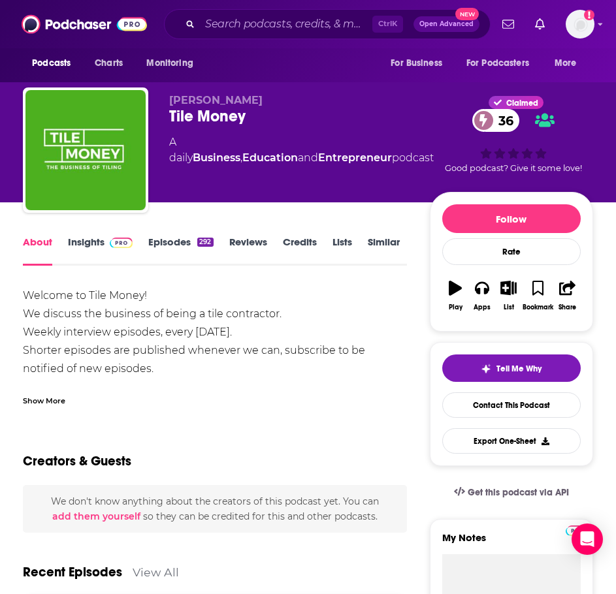
click at [35, 397] on div "Show More" at bounding box center [44, 400] width 42 height 12
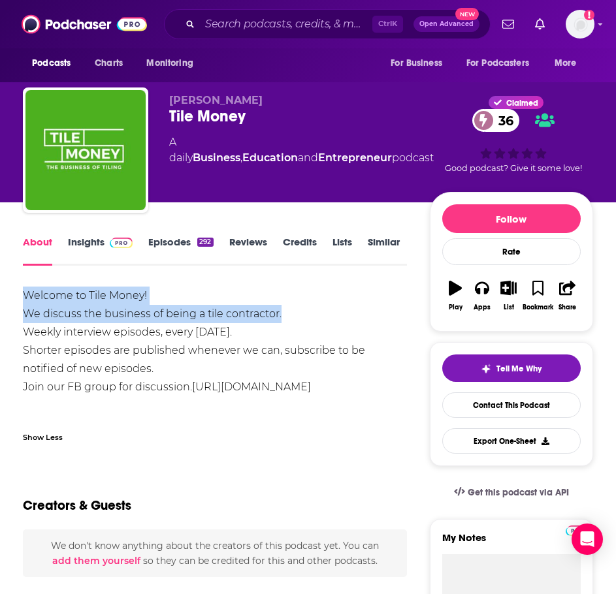
drag, startPoint x: 185, startPoint y: 311, endPoint x: 16, endPoint y: 298, distance: 169.0
drag, startPoint x: 274, startPoint y: 337, endPoint x: 12, endPoint y: 291, distance: 265.3
copy div "Welcome to Tile Money! We discuss the business of being a tile contractor. Week…"
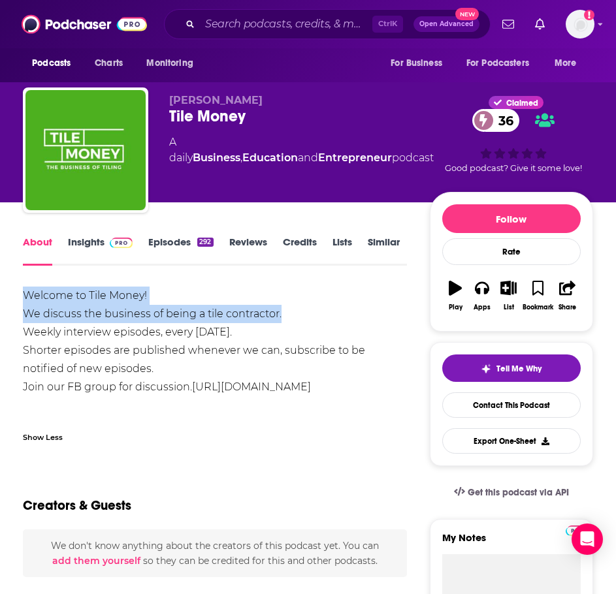
click at [86, 242] on link "Insights" at bounding box center [100, 251] width 65 height 30
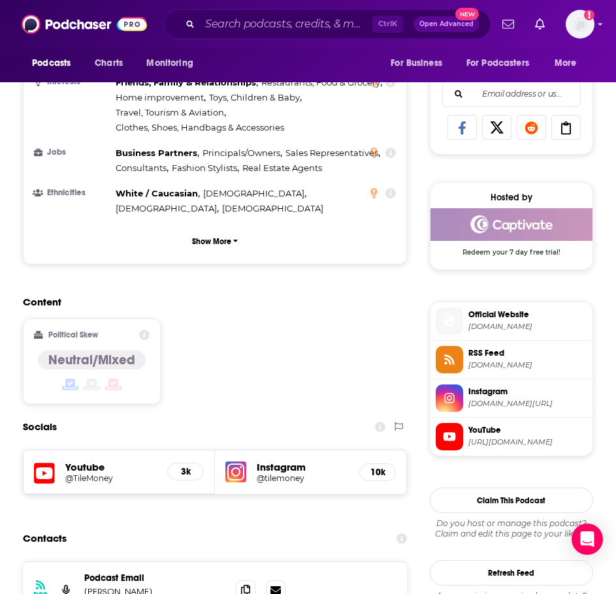
scroll to position [849, 0]
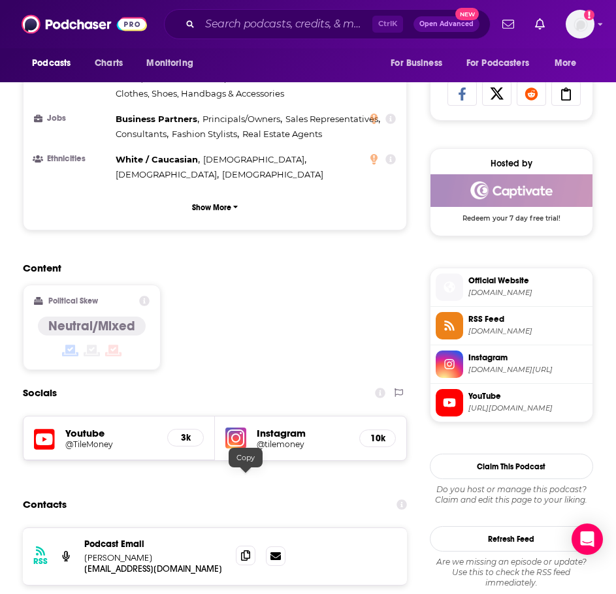
click at [243, 551] on icon at bounding box center [245, 556] width 9 height 10
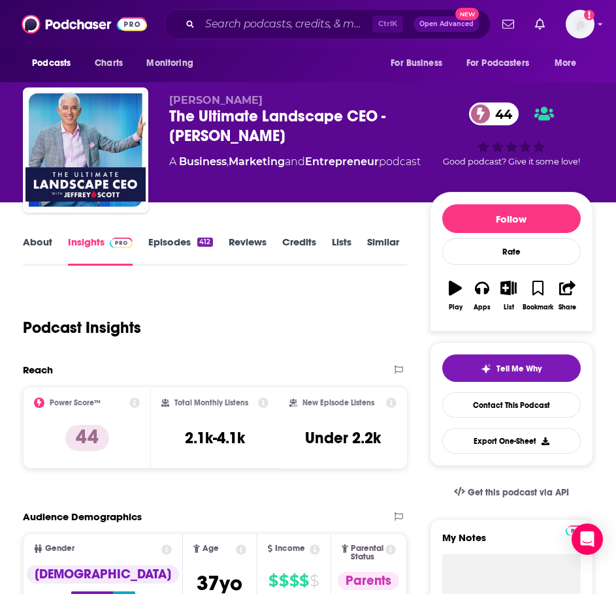
click at [25, 246] on link "About" at bounding box center [37, 251] width 29 height 30
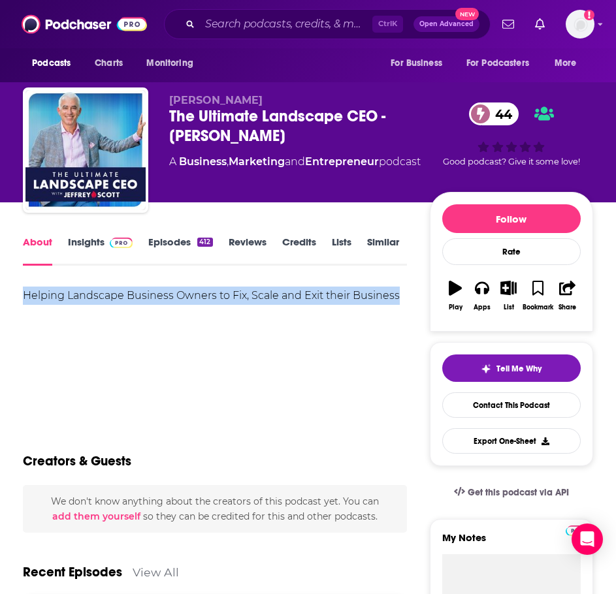
drag, startPoint x: 398, startPoint y: 295, endPoint x: 19, endPoint y: 292, distance: 378.9
copy div "Helping Landscape Business Owners to Fix, Scale and Exit their Business"
click at [91, 250] on link "Insights" at bounding box center [100, 251] width 65 height 30
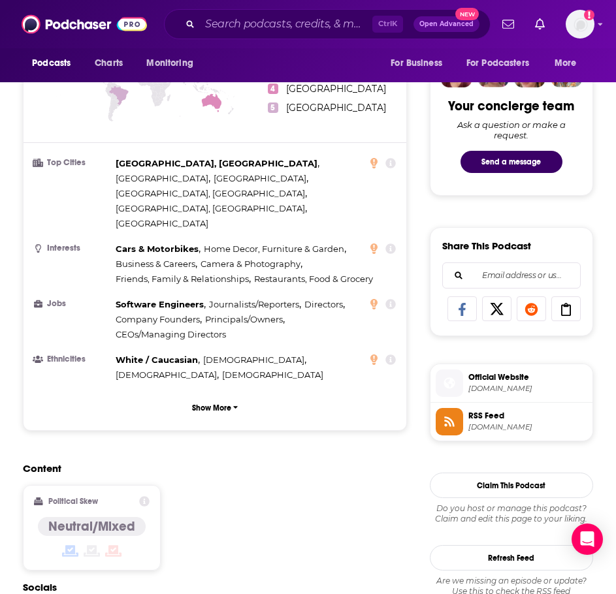
scroll to position [849, 0]
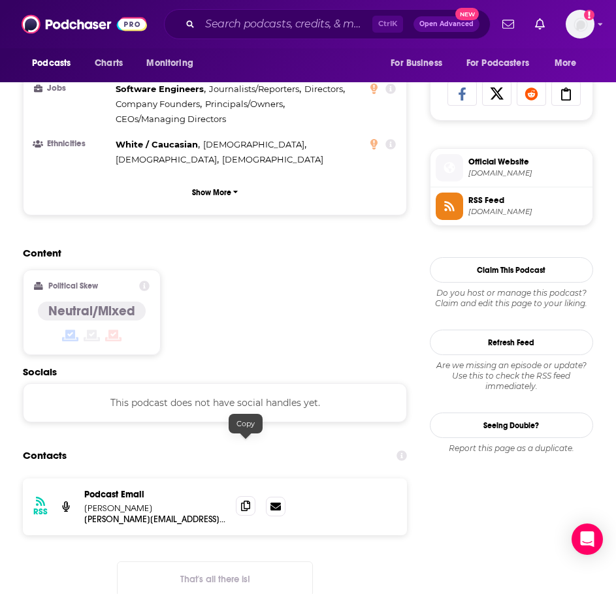
click at [241, 501] on icon at bounding box center [245, 506] width 9 height 10
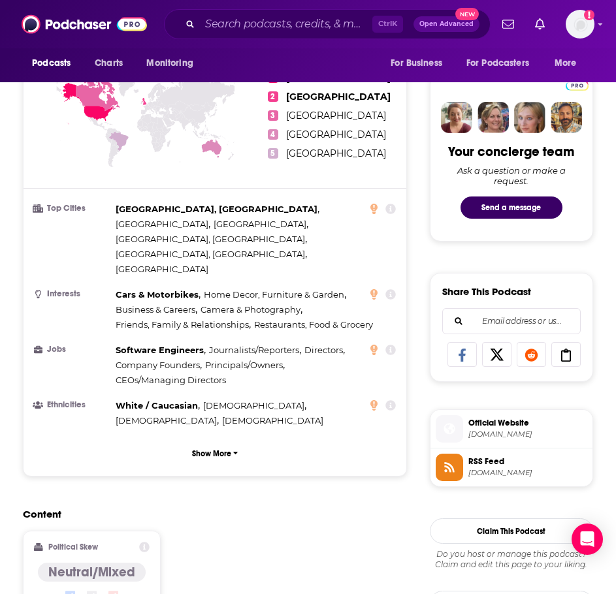
scroll to position [131, 0]
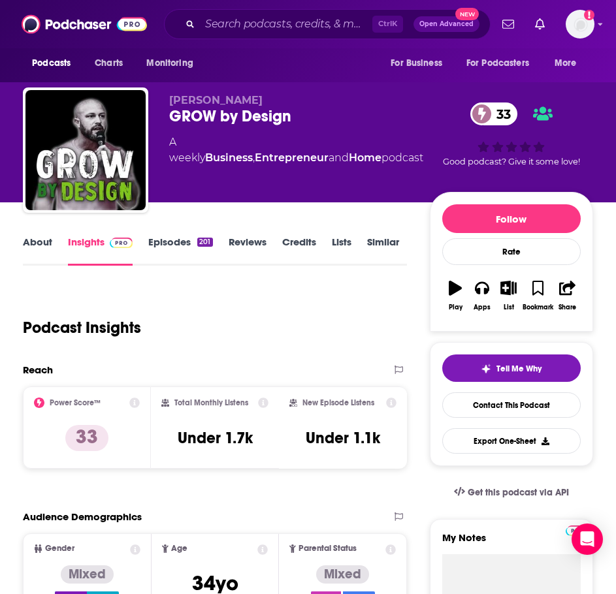
click at [47, 246] on link "About" at bounding box center [37, 251] width 29 height 30
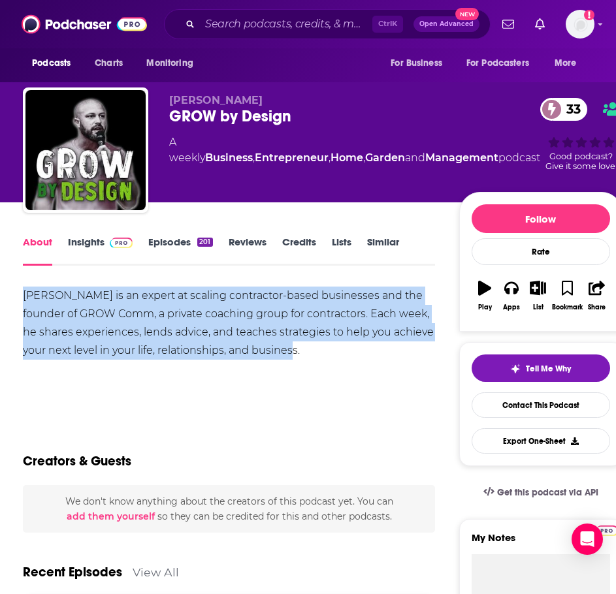
drag, startPoint x: 374, startPoint y: 350, endPoint x: 18, endPoint y: 296, distance: 360.1
copy div "[PERSON_NAME] is an expert at scaling contractor-based businesses and the found…"
click at [74, 245] on link "Insights" at bounding box center [100, 251] width 65 height 30
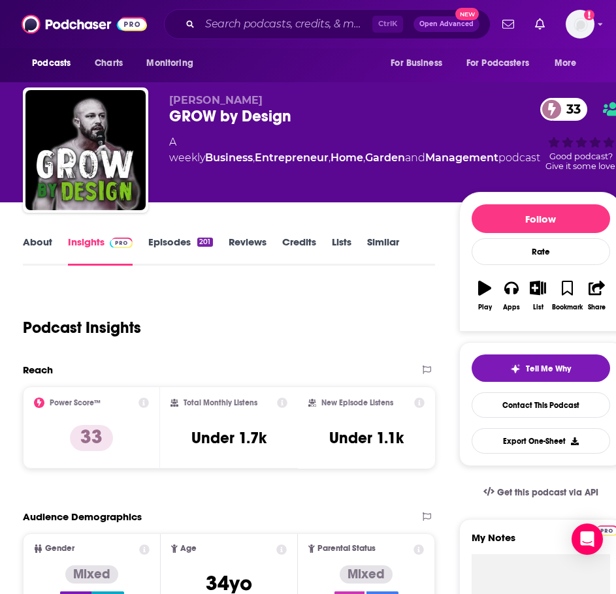
click at [37, 250] on link "About" at bounding box center [37, 251] width 29 height 30
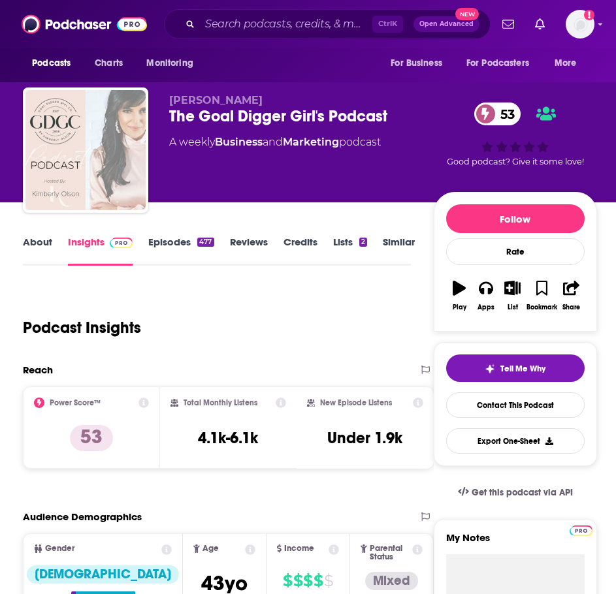
click at [27, 248] on link "About" at bounding box center [37, 251] width 29 height 30
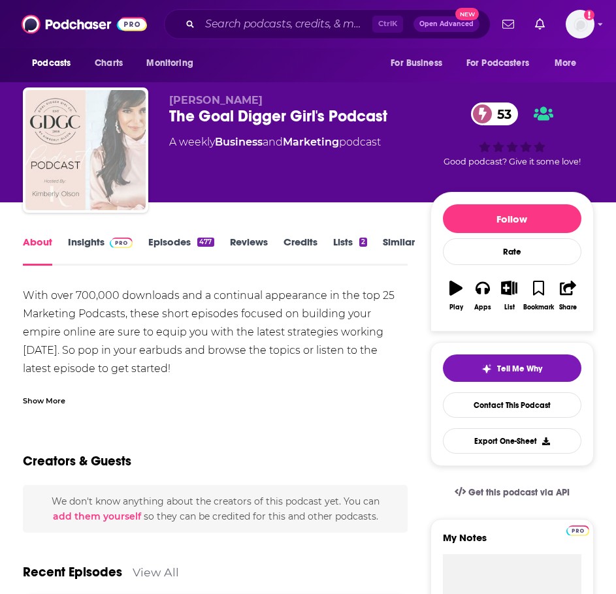
click at [42, 390] on div "Show More" at bounding box center [215, 396] width 385 height 22
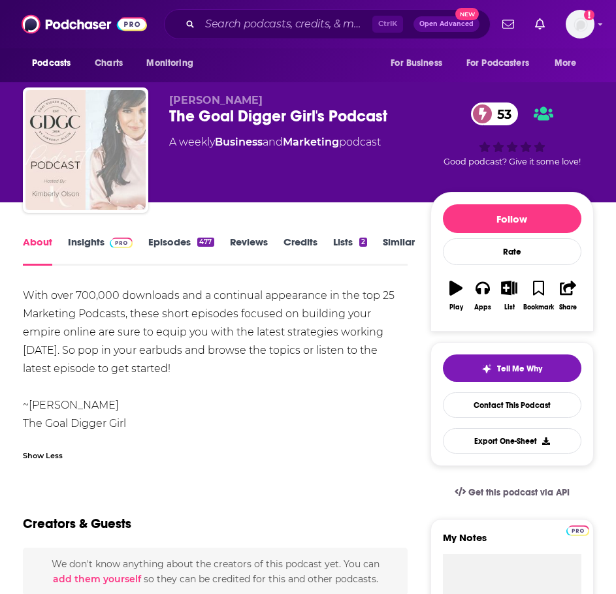
click at [165, 248] on link "Episodes 477" at bounding box center [180, 251] width 65 height 30
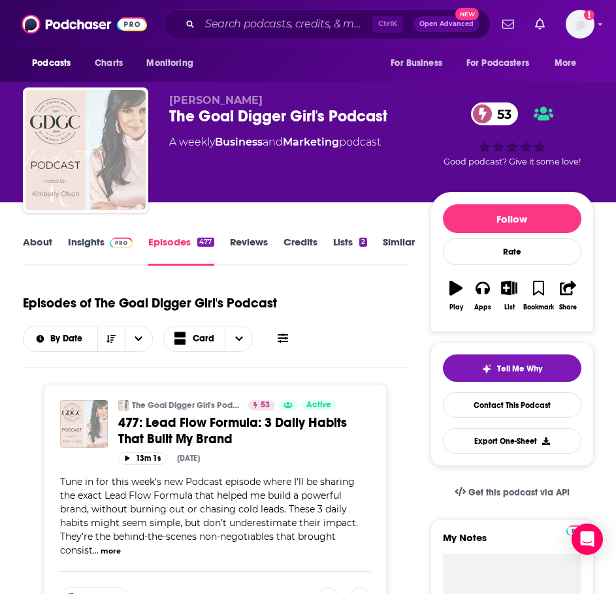
click at [85, 246] on link "Insights" at bounding box center [100, 251] width 65 height 30
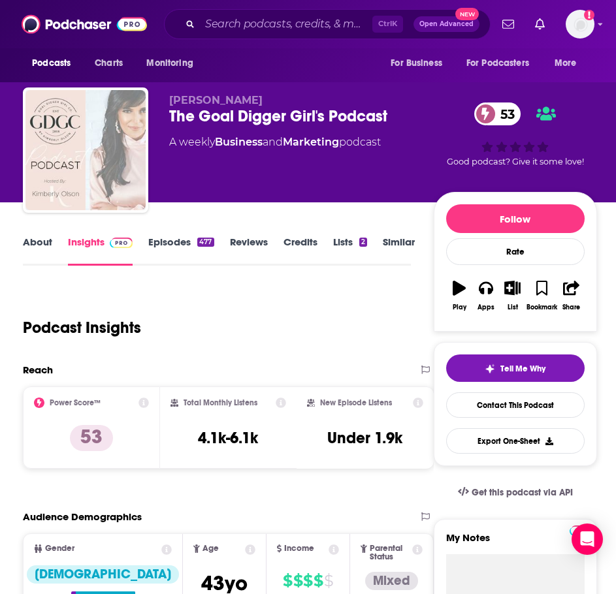
click at [29, 243] on link "About" at bounding box center [37, 251] width 29 height 30
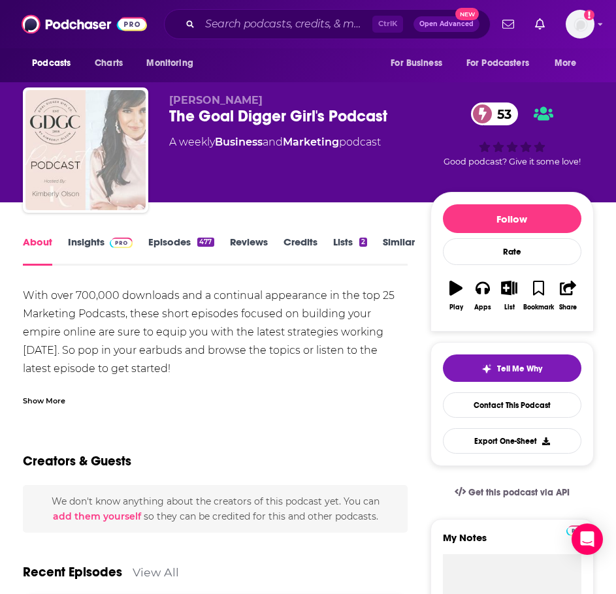
click at [60, 400] on div "Show More" at bounding box center [44, 400] width 42 height 12
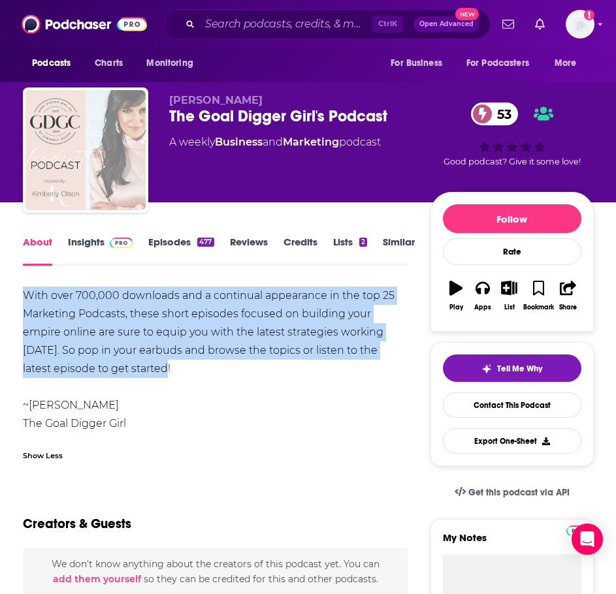
drag, startPoint x: 155, startPoint y: 369, endPoint x: 1, endPoint y: 289, distance: 174.1
copy div "With over 700,000 downloads and a continual appearance in the top 25 Marketing …"
click at [106, 242] on span at bounding box center [119, 242] width 28 height 12
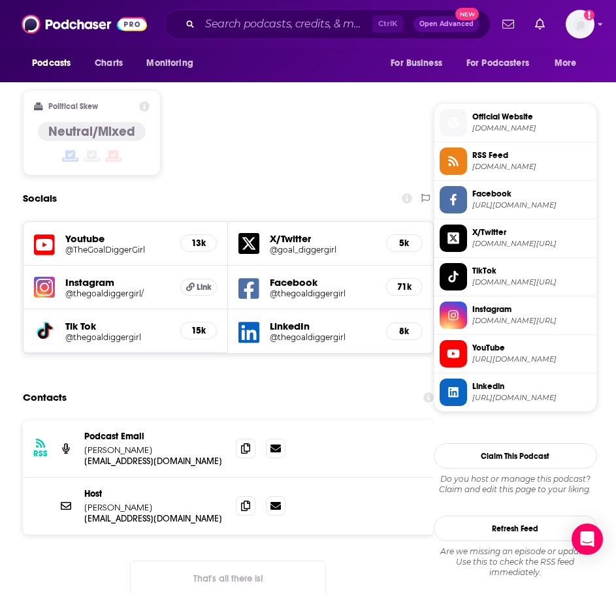
scroll to position [1045, 0]
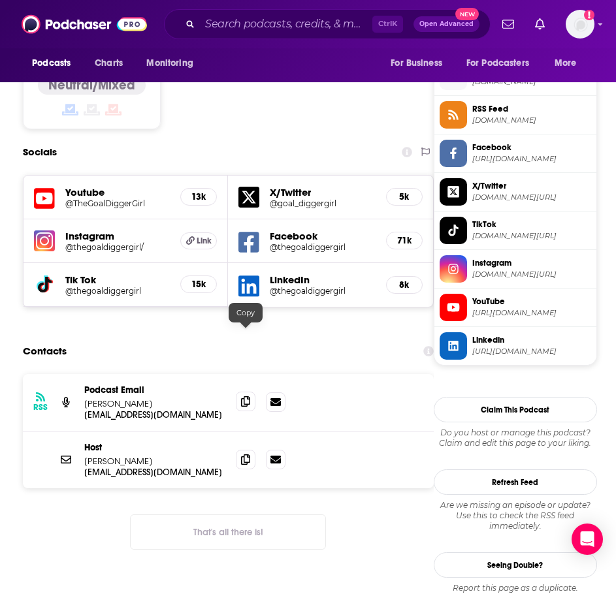
click at [245, 397] on icon at bounding box center [245, 402] width 9 height 10
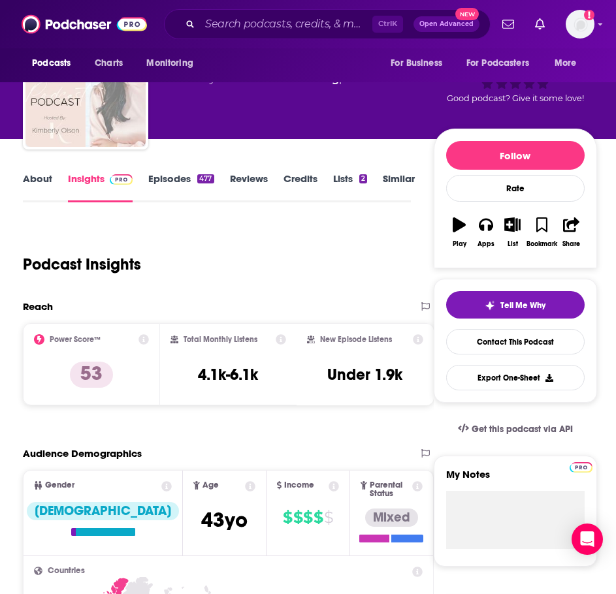
scroll to position [0, 0]
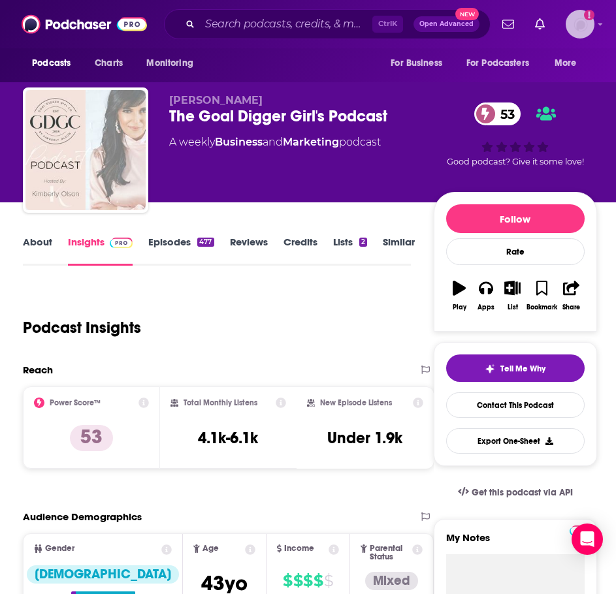
click at [590, 16] on icon "Add a profile image" at bounding box center [589, 14] width 3 height 7
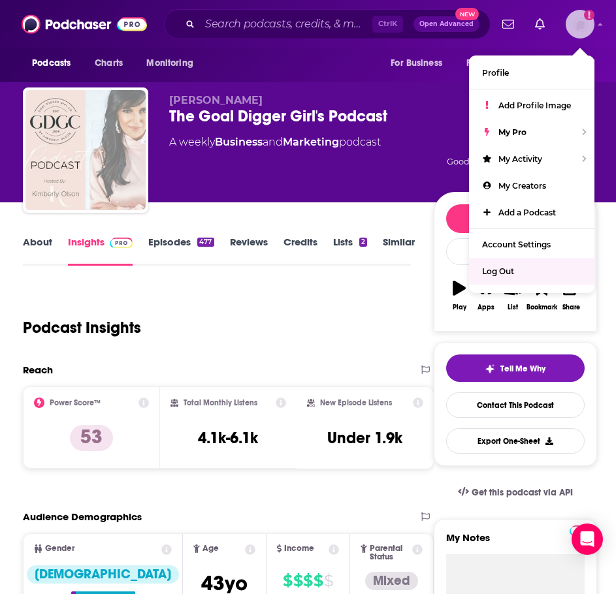
click at [508, 274] on span "Log Out" at bounding box center [498, 272] width 32 height 10
